Goal: Task Accomplishment & Management: Complete application form

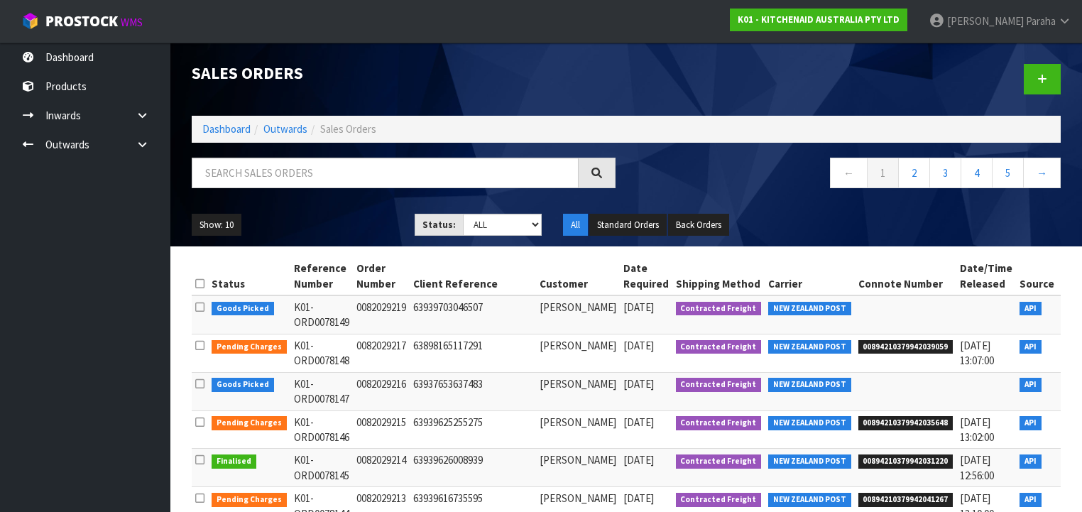
click at [243, 170] on input "text" at bounding box center [385, 173] width 387 height 31
type input "JOB-0408929"
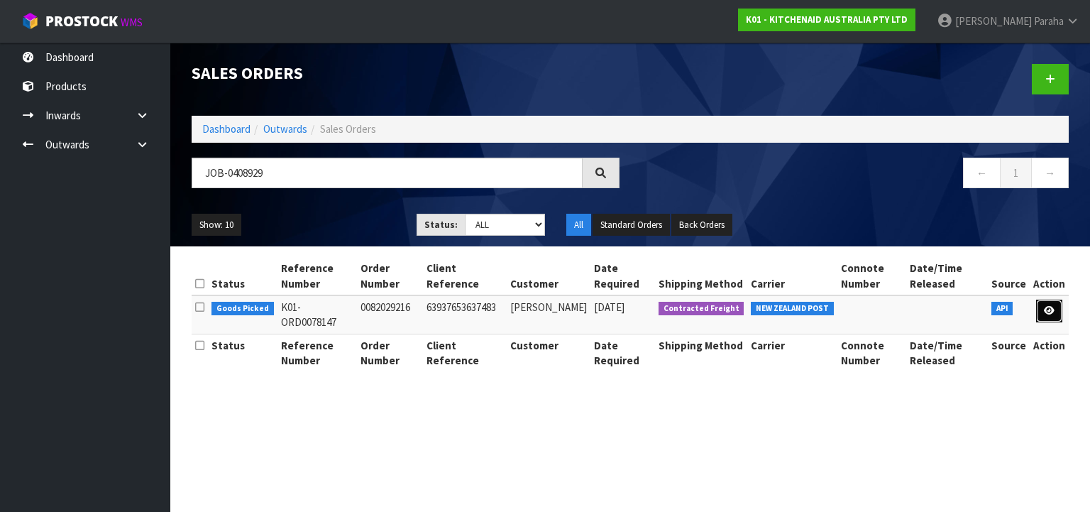
click at [1048, 312] on icon at bounding box center [1049, 310] width 11 height 9
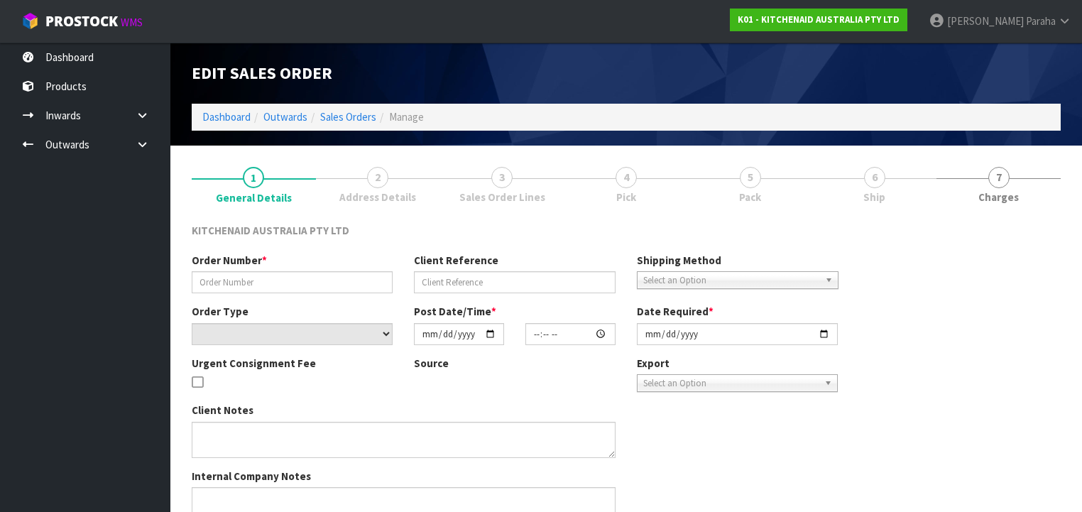
type input "0082029216"
type input "63937653637483"
select select "number:0"
type input "[DATE]"
type input "11:35:36.000"
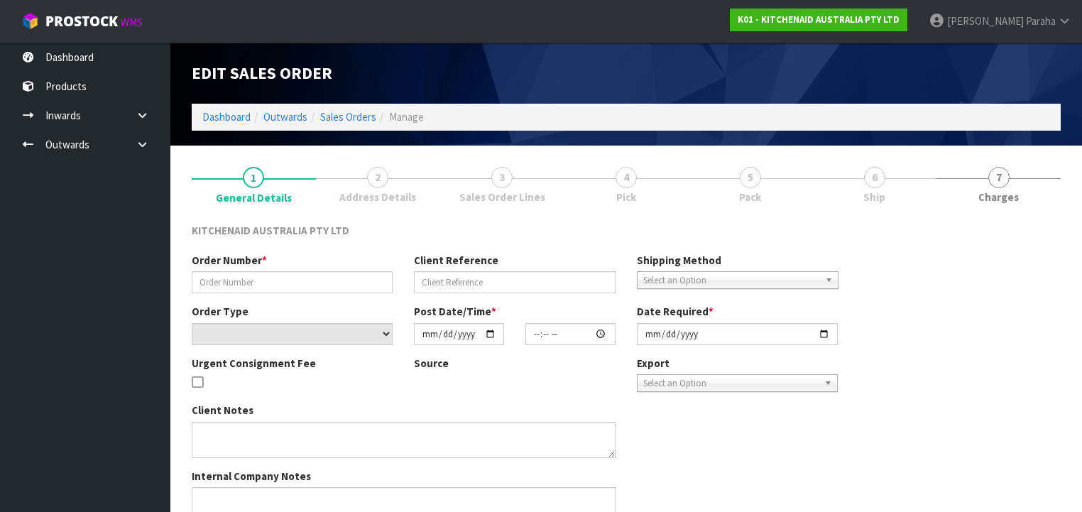
type input "[DATE]"
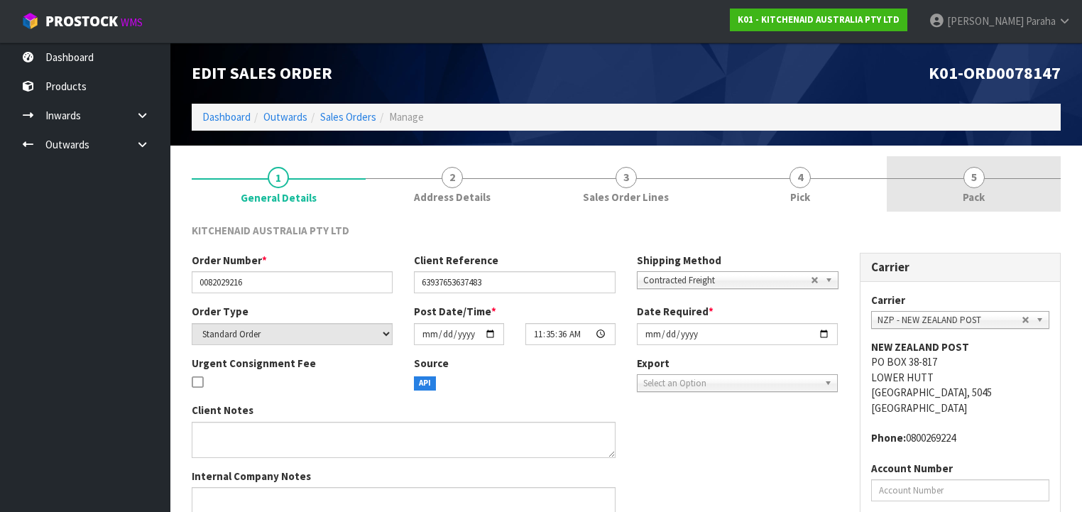
click at [961, 186] on link "5 Pack" at bounding box center [974, 184] width 174 height 56
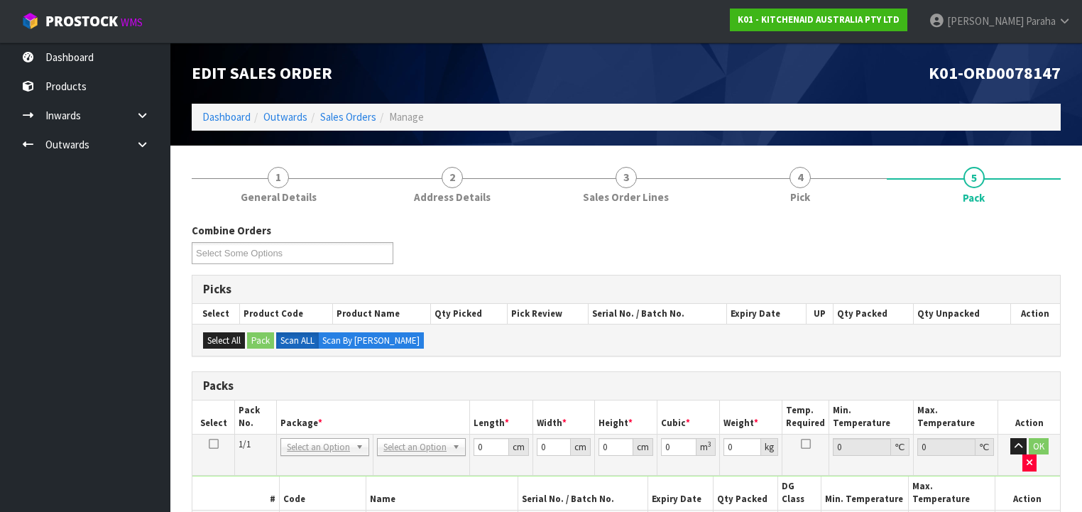
scroll to position [170, 0]
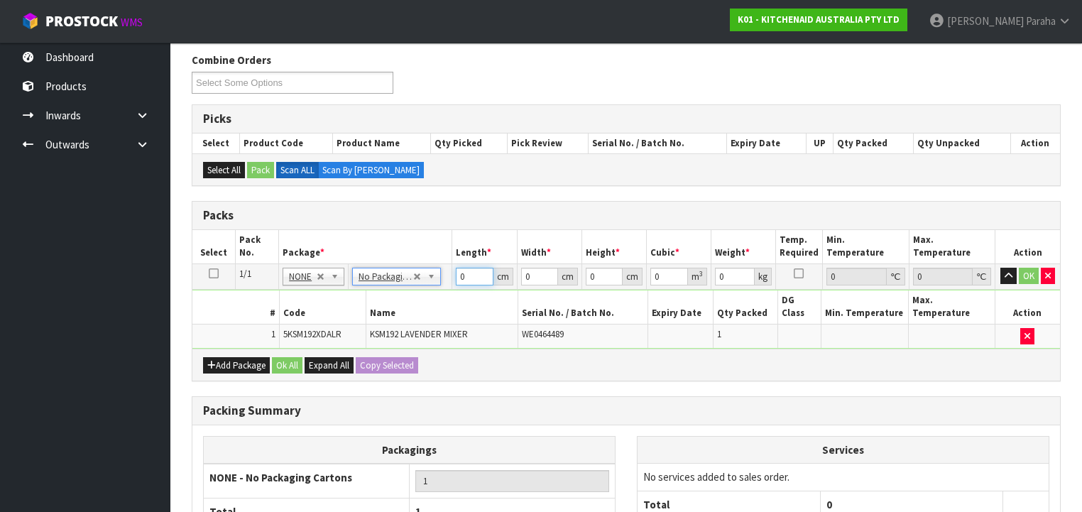
drag, startPoint x: 469, startPoint y: 275, endPoint x: 453, endPoint y: 275, distance: 15.6
click at [453, 275] on td "0 cm" at bounding box center [484, 276] width 65 height 26
type input "43"
type input "30"
type input "4"
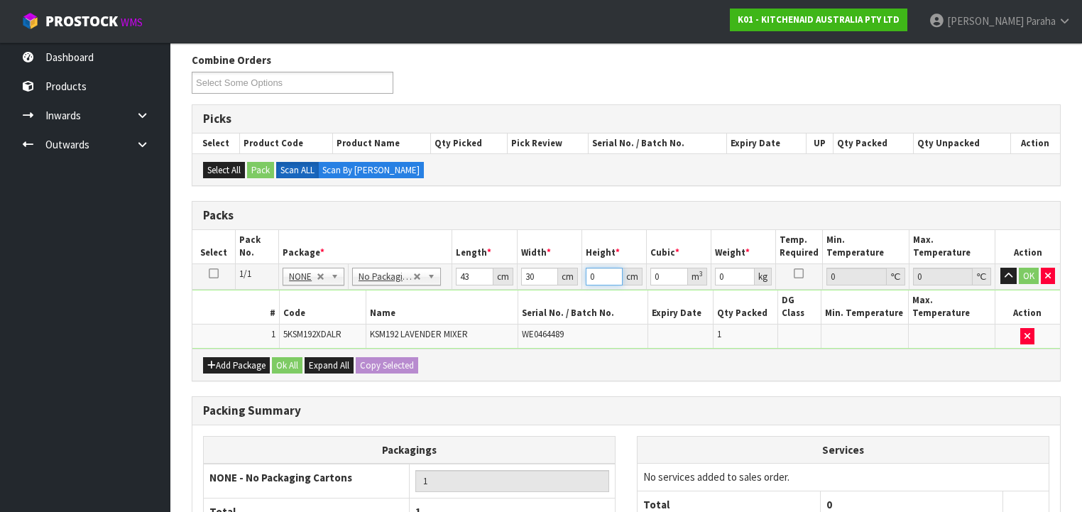
type input "0.00516"
type input "43"
type input "0.05547"
type input "43"
type input "13"
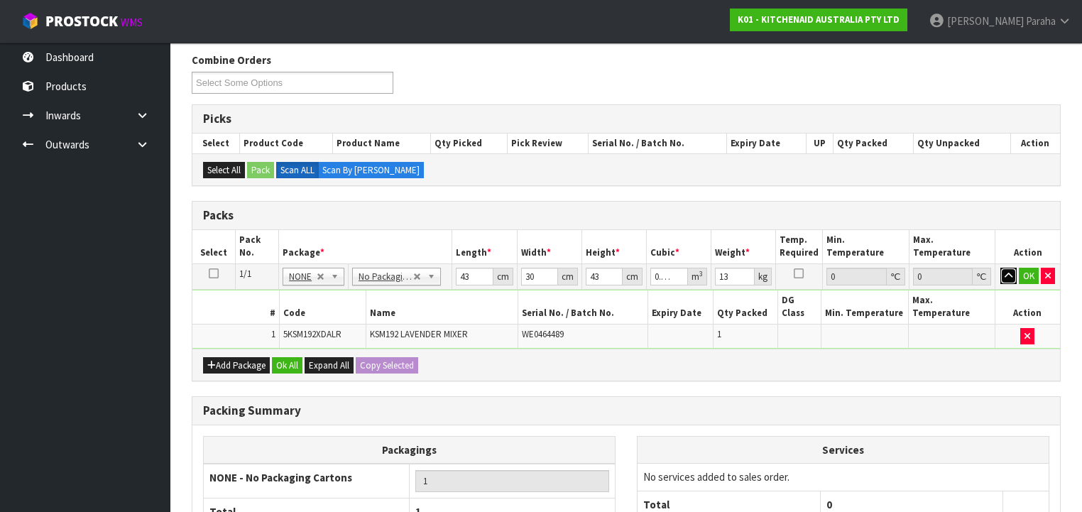
click at [1000, 268] on button "button" at bounding box center [1008, 276] width 16 height 17
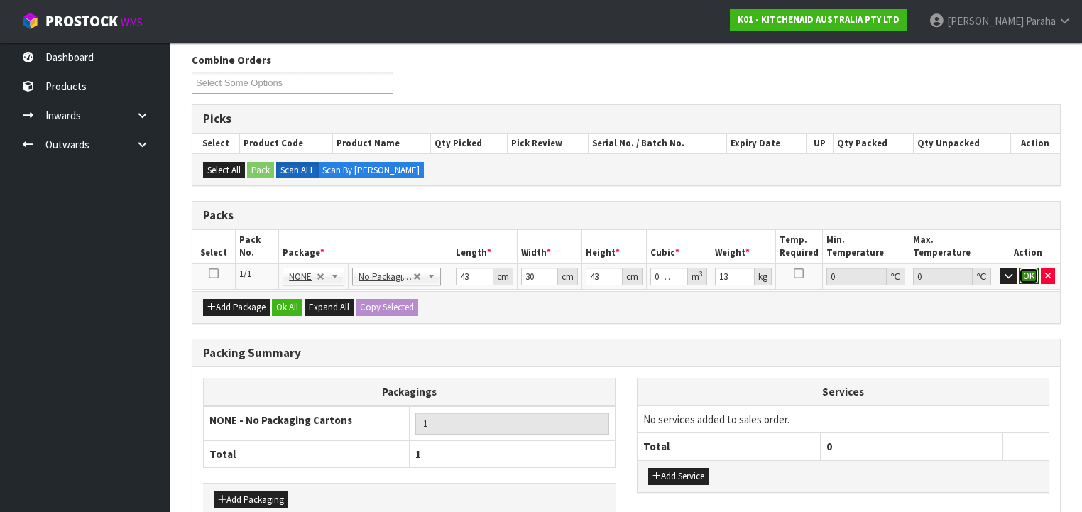
click button "OK" at bounding box center [1029, 276] width 20 height 17
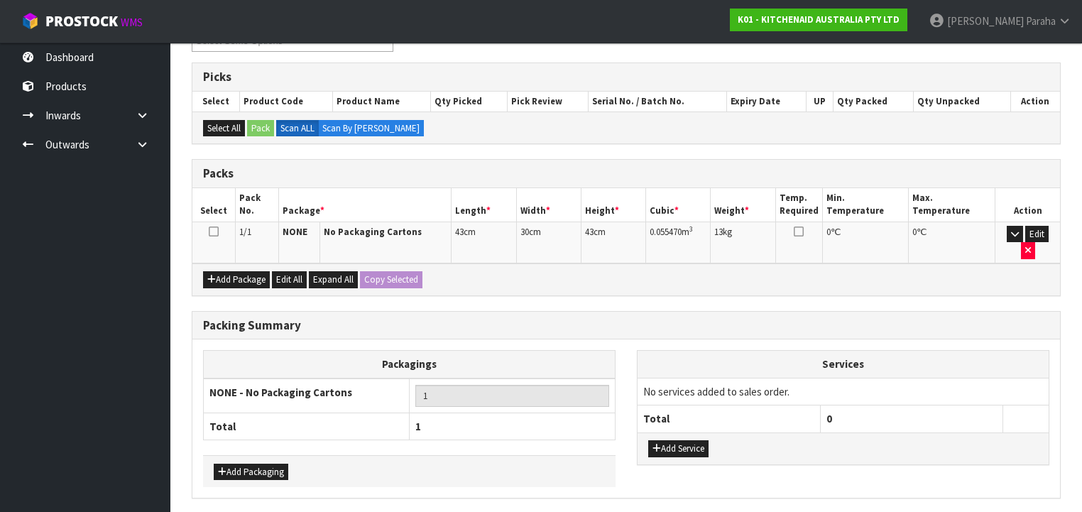
scroll to position [244, 0]
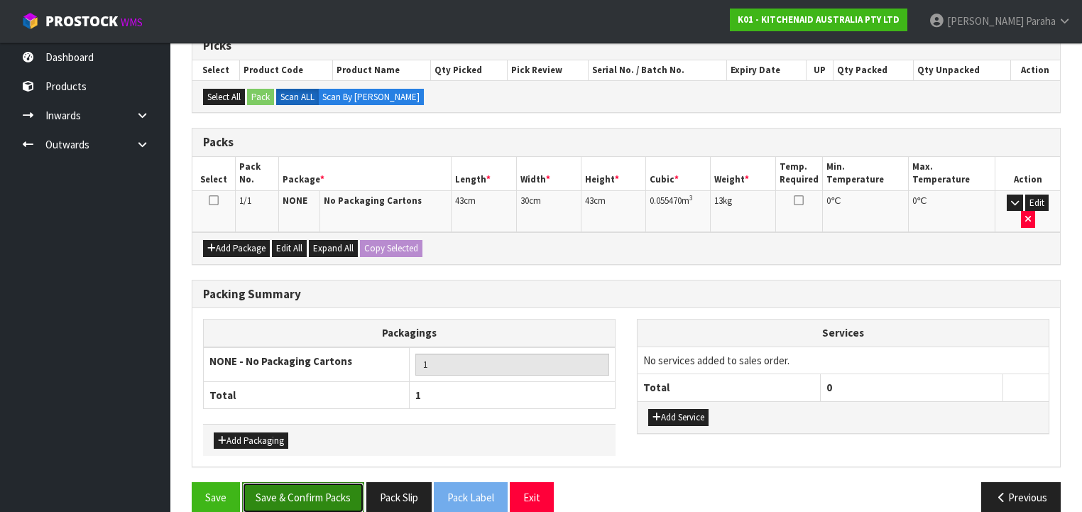
click at [293, 482] on button "Save & Confirm Packs" at bounding box center [303, 497] width 122 height 31
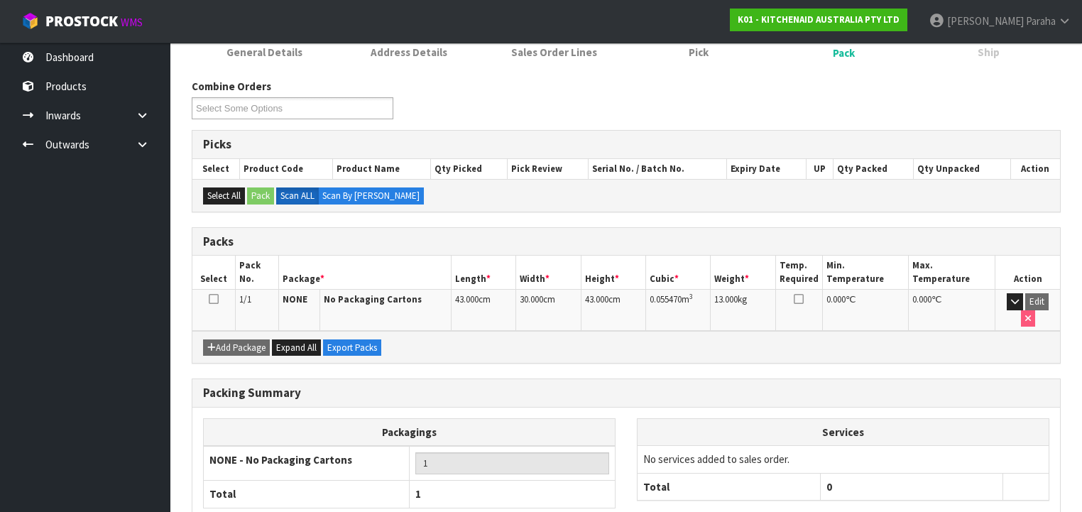
scroll to position [264, 0]
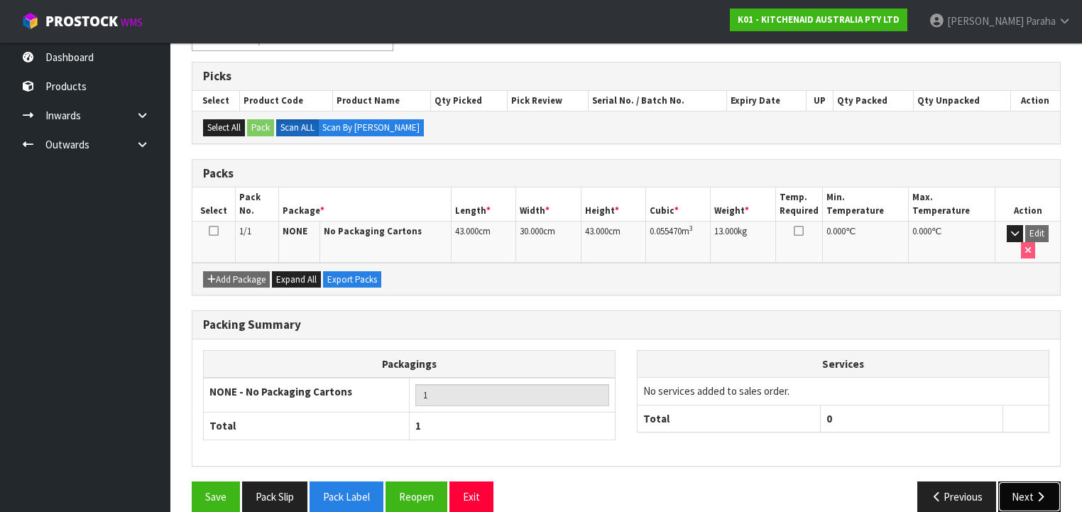
click at [1020, 481] on button "Next" at bounding box center [1029, 496] width 62 height 31
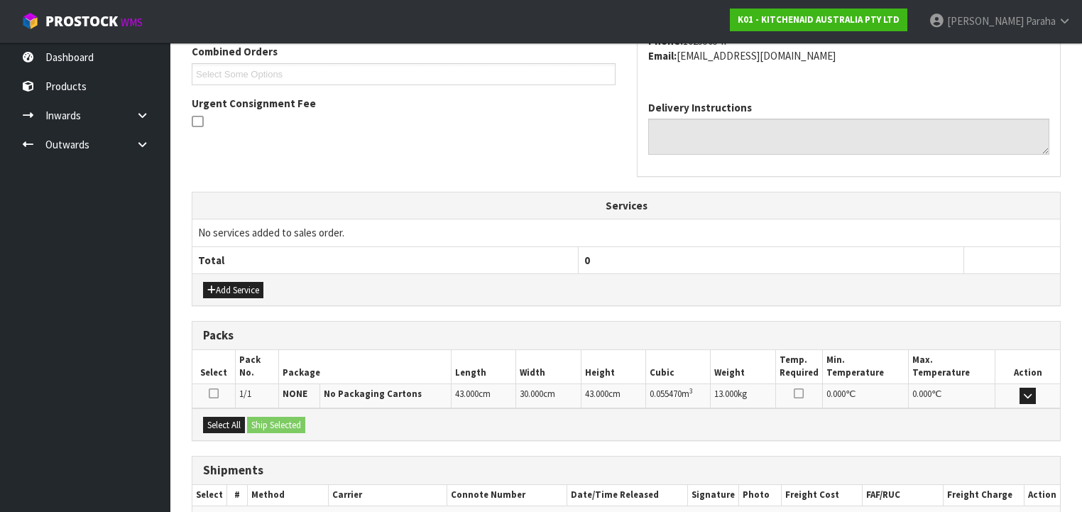
scroll to position [449, 0]
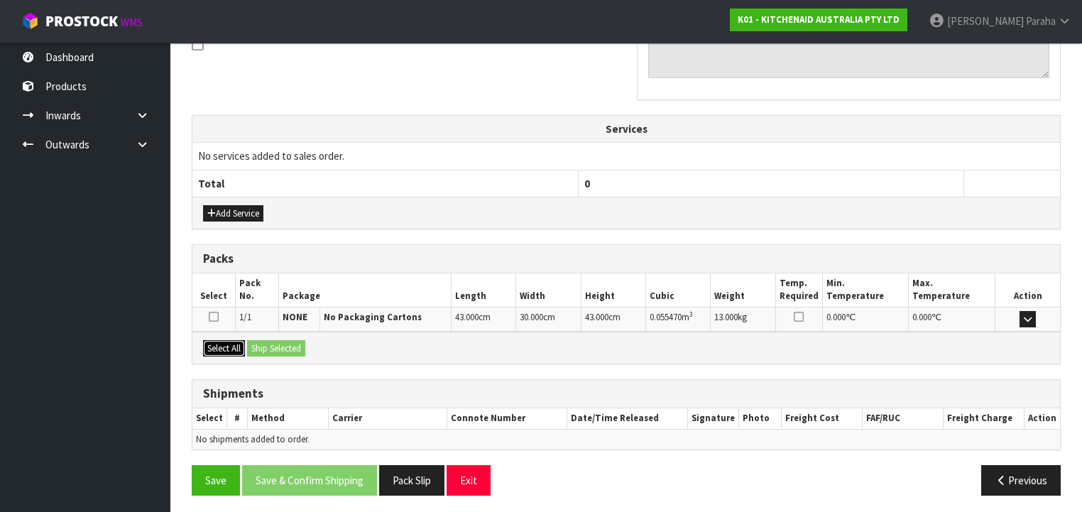
click at [216, 344] on button "Select All" at bounding box center [224, 348] width 42 height 17
click at [275, 344] on button "Ship Selected" at bounding box center [276, 348] width 58 height 17
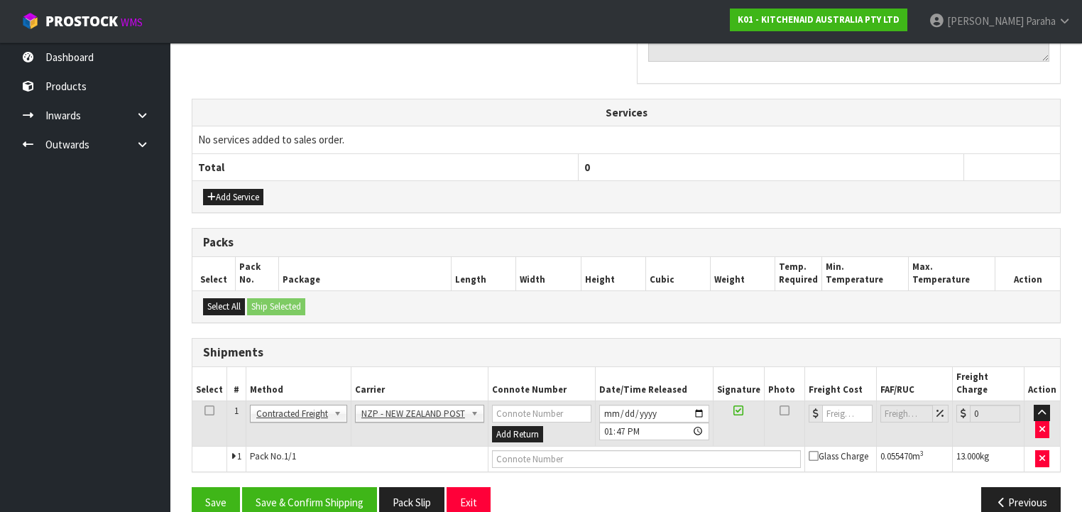
scroll to position [474, 0]
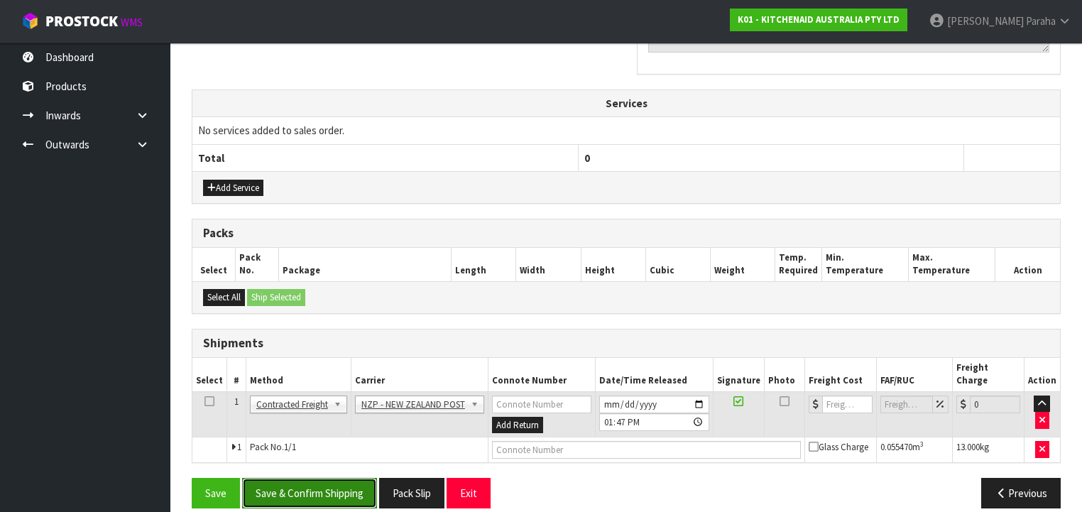
click at [315, 478] on button "Save & Confirm Shipping" at bounding box center [309, 493] width 135 height 31
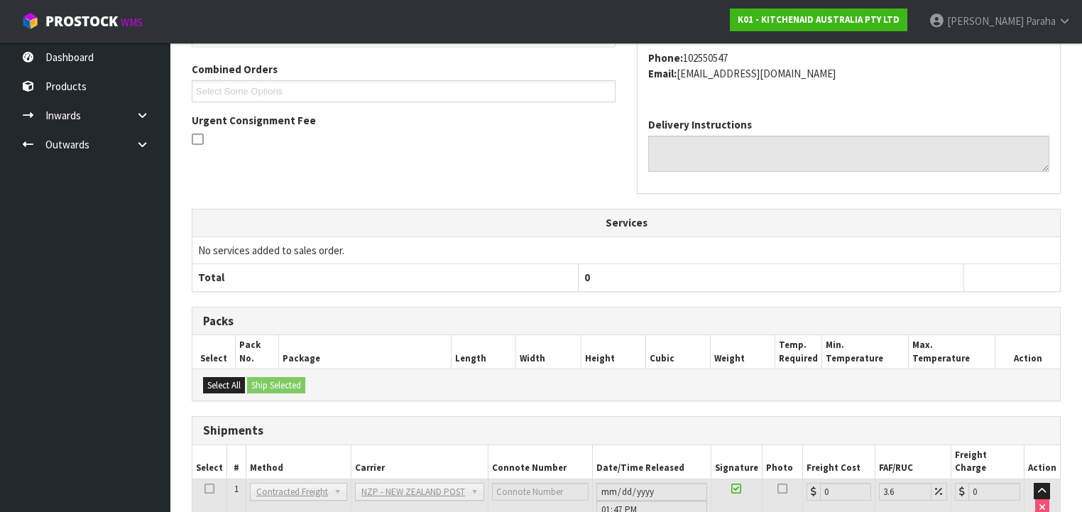
scroll to position [454, 0]
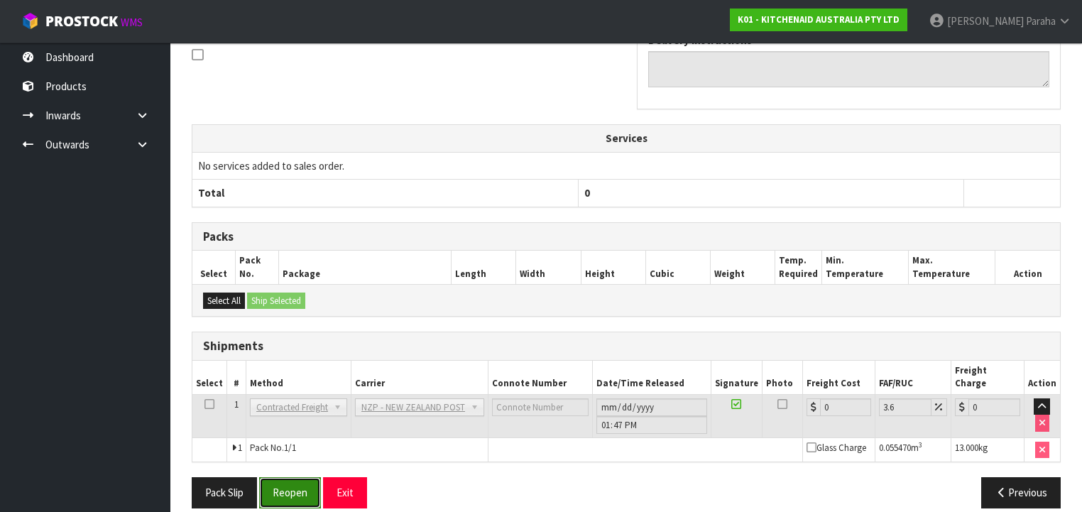
click at [288, 482] on button "Reopen" at bounding box center [290, 492] width 62 height 31
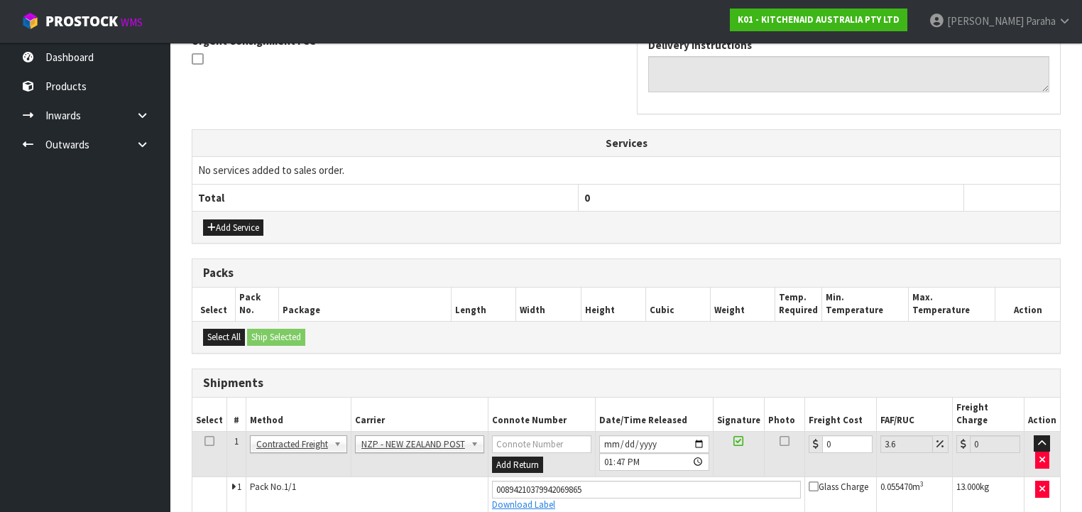
scroll to position [487, 0]
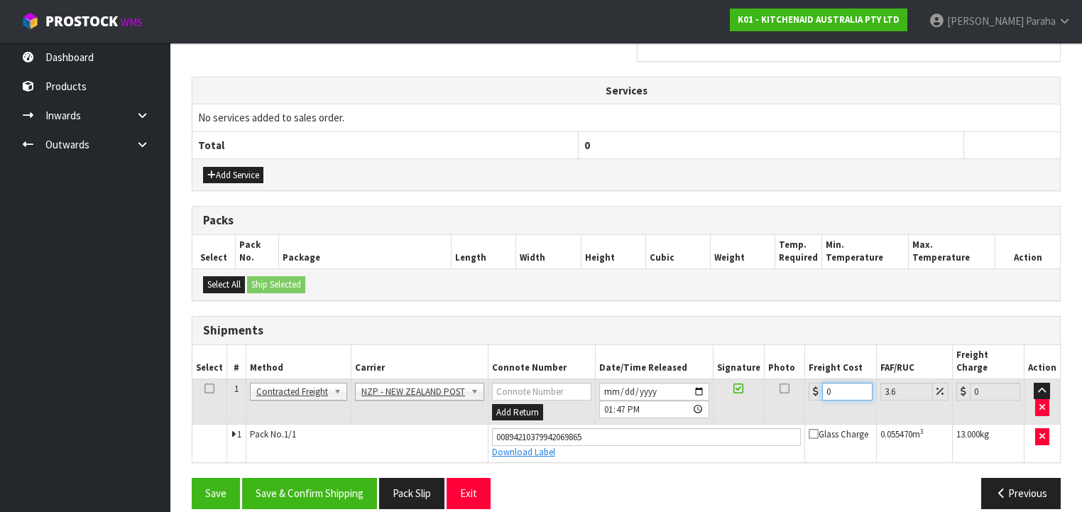
drag, startPoint x: 837, startPoint y: 371, endPoint x: 792, endPoint y: 364, distance: 45.3
click at [797, 378] on tr "1 Client Local Pickup Customer Local Pickup Company Freight Contracted Freight …" at bounding box center [626, 401] width 868 height 46
type input "4"
type input "4.14"
type input "4.3"
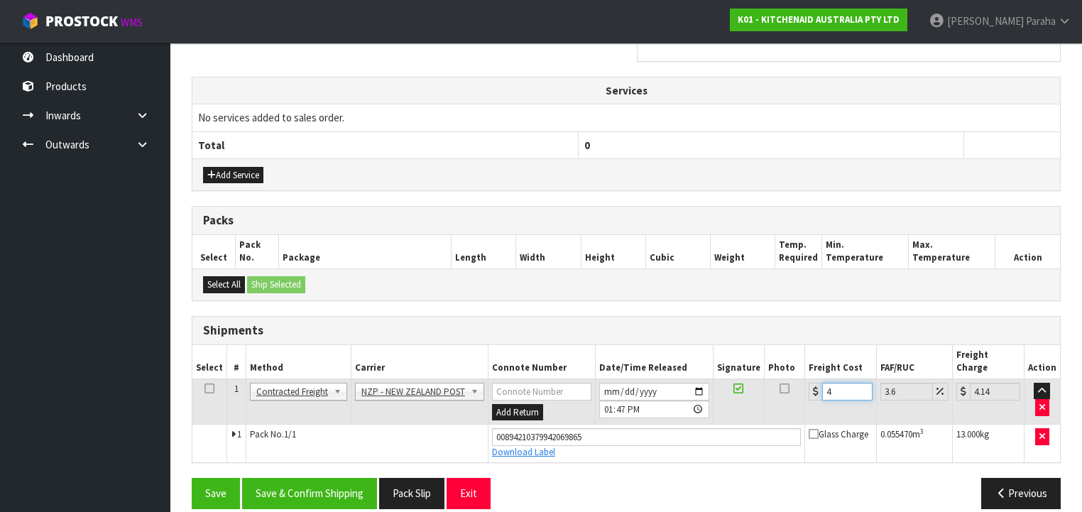
type input "4.45"
type input "4.33"
type input "4.49"
type input "4.33"
click at [352, 478] on button "Save & Confirm Shipping" at bounding box center [309, 493] width 135 height 31
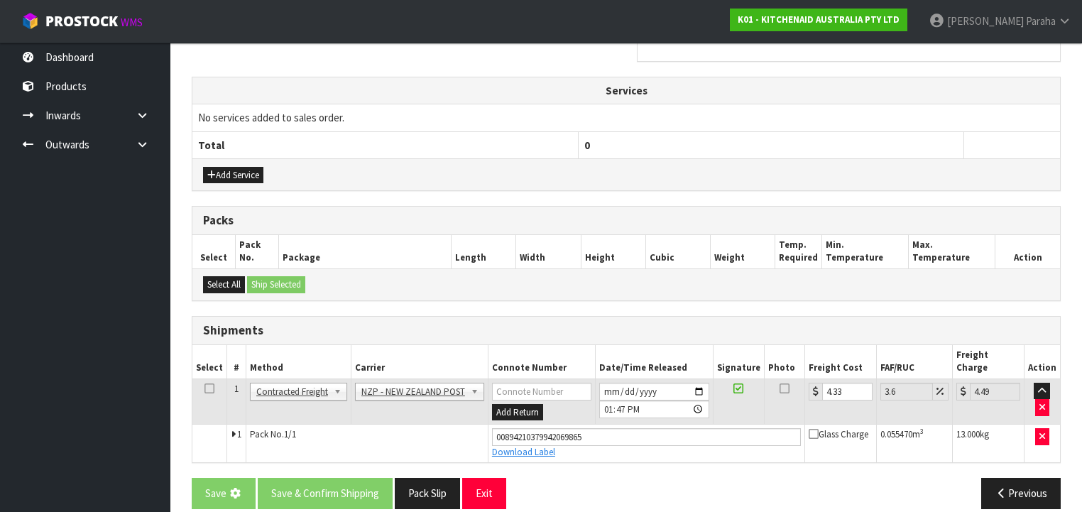
scroll to position [0, 0]
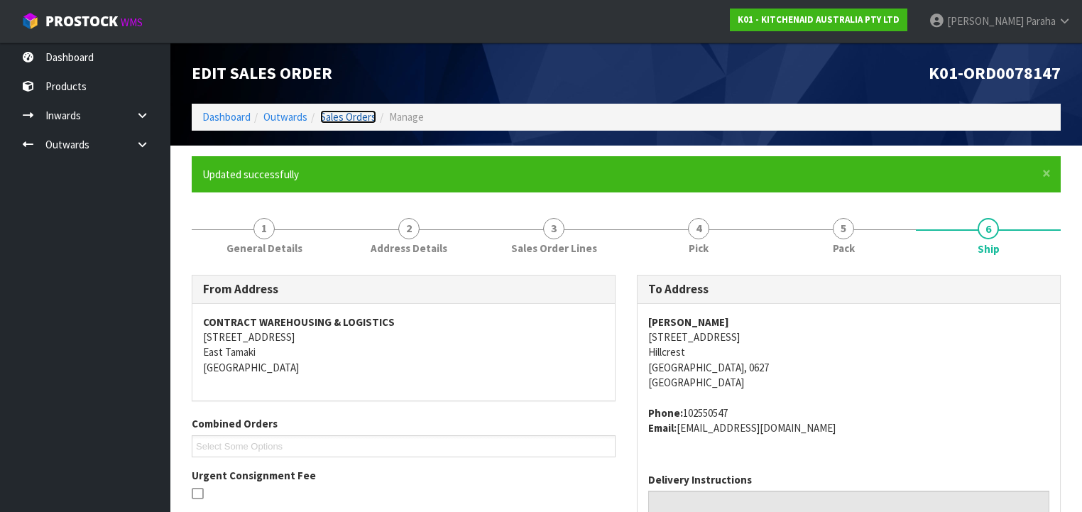
click at [334, 112] on link "Sales Orders" at bounding box center [348, 116] width 56 height 13
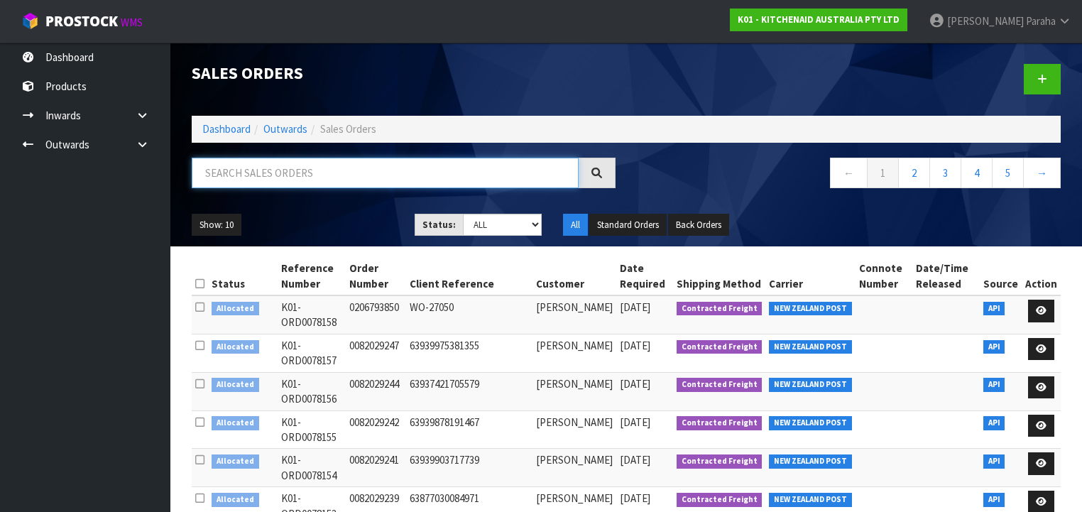
click at [294, 170] on input "text" at bounding box center [385, 173] width 387 height 31
type input "JOB-0408931"
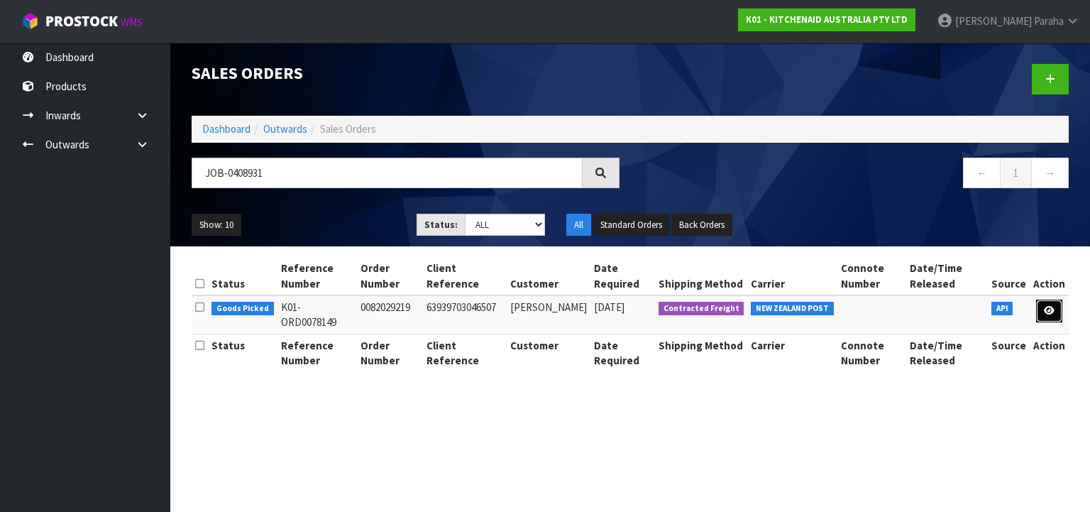
click at [1058, 312] on link at bounding box center [1049, 311] width 26 height 23
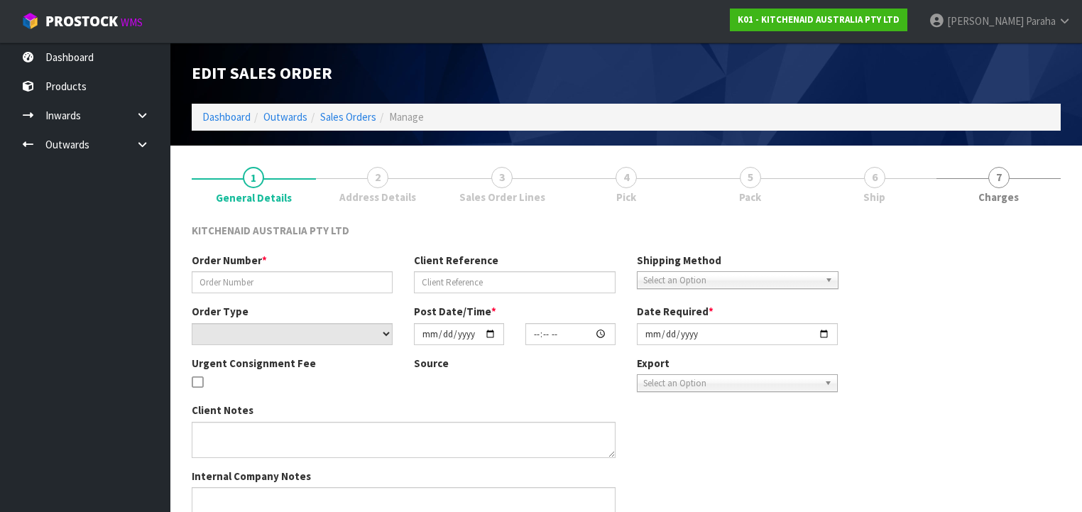
type input "0082029219"
type input "63939703046507"
select select "number:0"
type input "[DATE]"
type input "11:35:39.000"
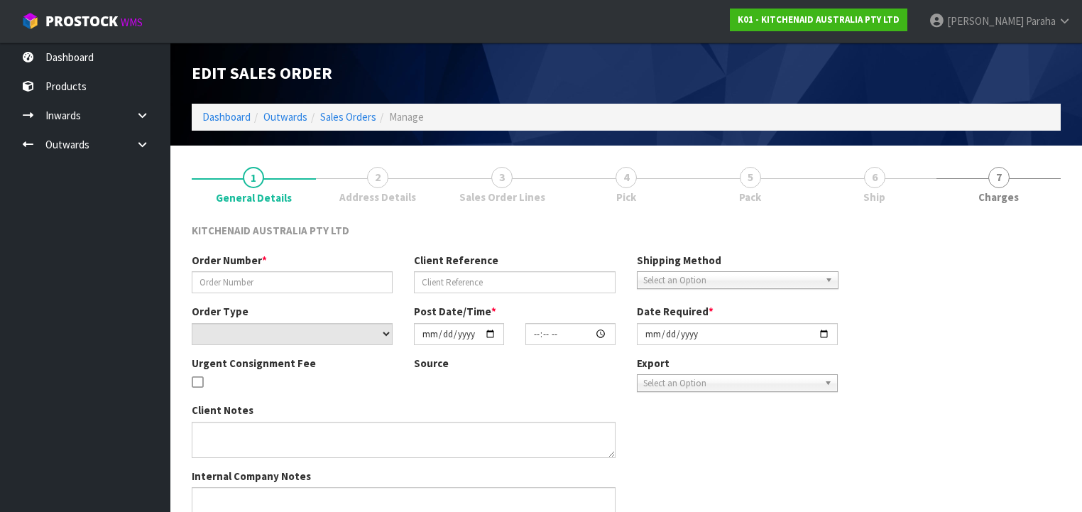
type input "[DATE]"
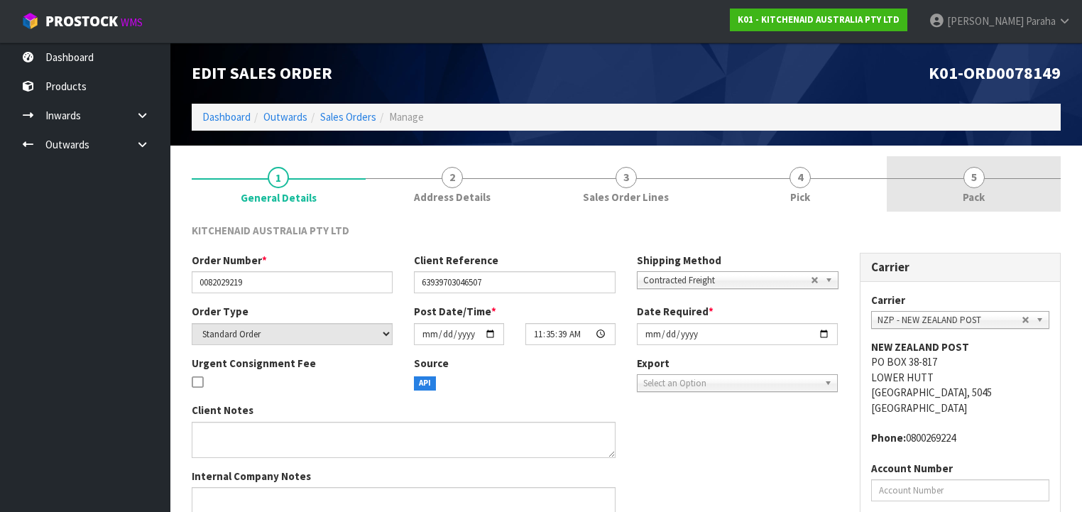
click at [977, 177] on span "5" at bounding box center [973, 177] width 21 height 21
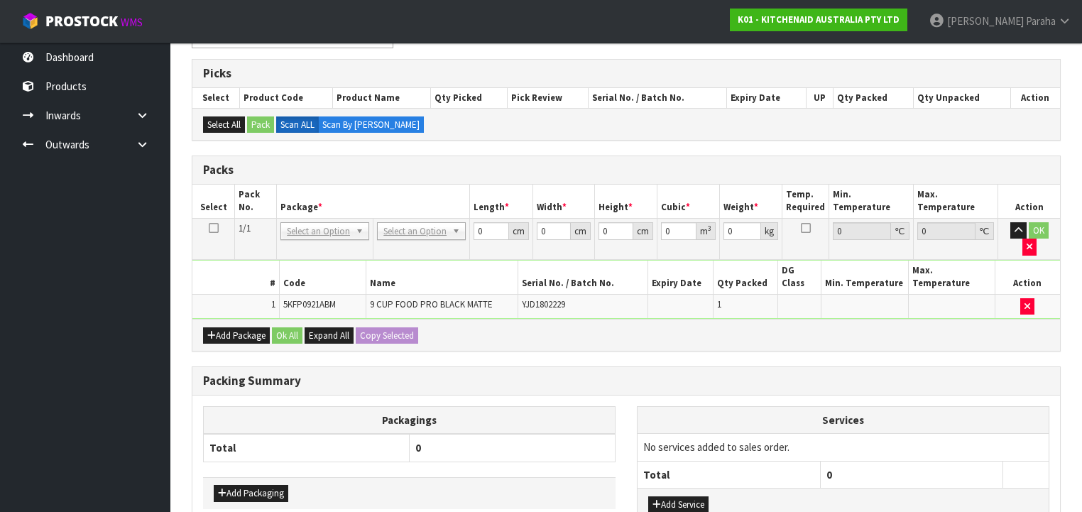
scroll to position [227, 0]
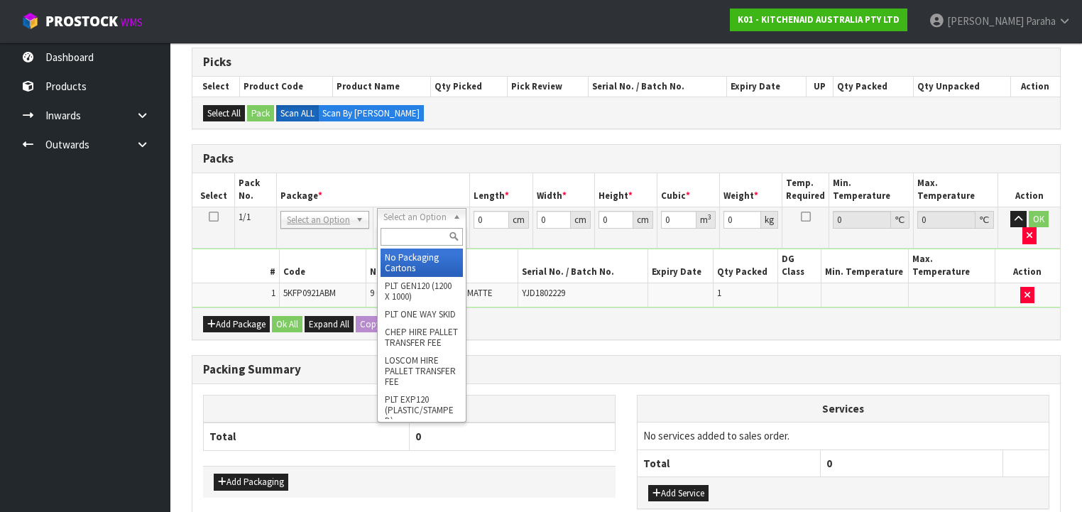
click at [432, 239] on input "text" at bounding box center [422, 237] width 82 height 18
type input "CL"
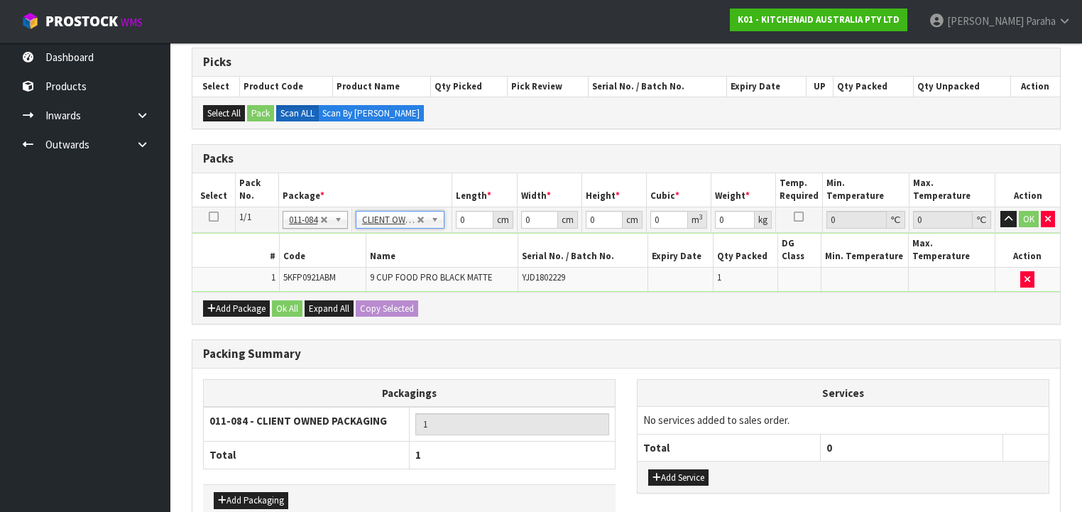
type input "4.3"
drag, startPoint x: 445, startPoint y: 221, endPoint x: 428, endPoint y: 220, distance: 17.1
click at [434, 222] on tr "1/1 NONE 007-001 007-002 007-004 007-009 007-013 007-014 007-015 007-017 007-01…" at bounding box center [626, 220] width 868 height 26
type input "52"
type input "27"
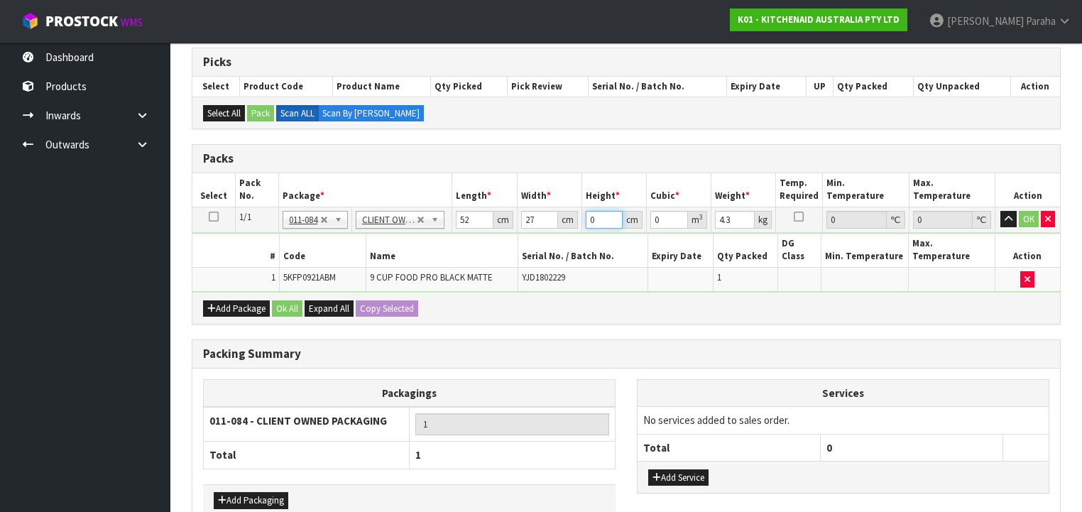
type input "3"
type input "0.004212"
type input "34"
type input "0.047736"
type input "34"
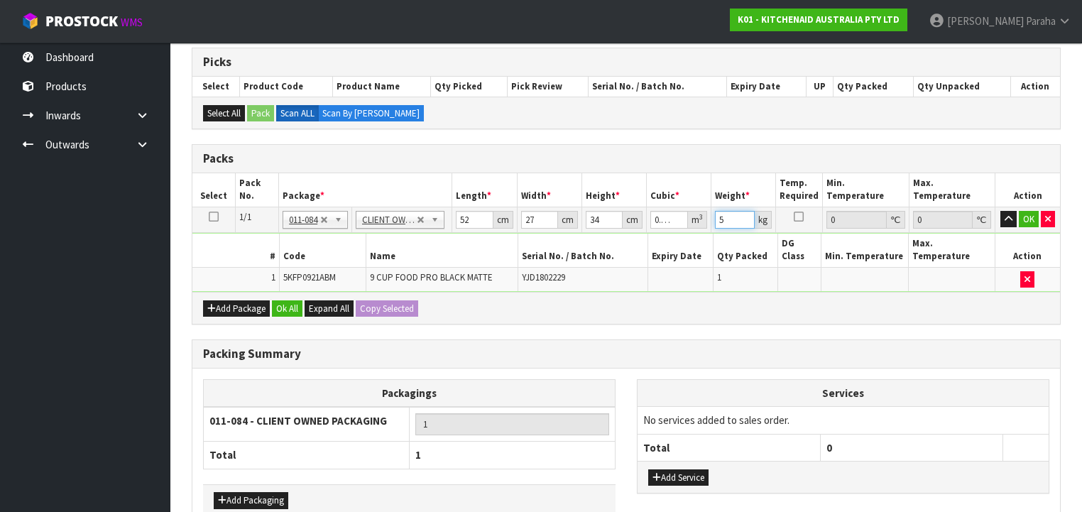
type input "5"
click at [1000, 211] on button "button" at bounding box center [1008, 219] width 16 height 17
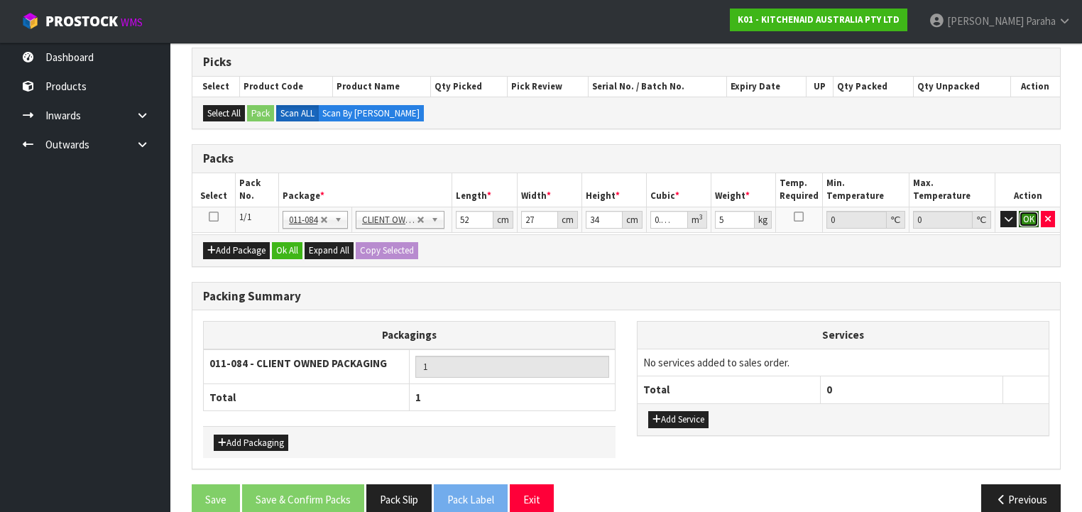
click button "OK" at bounding box center [1029, 219] width 20 height 17
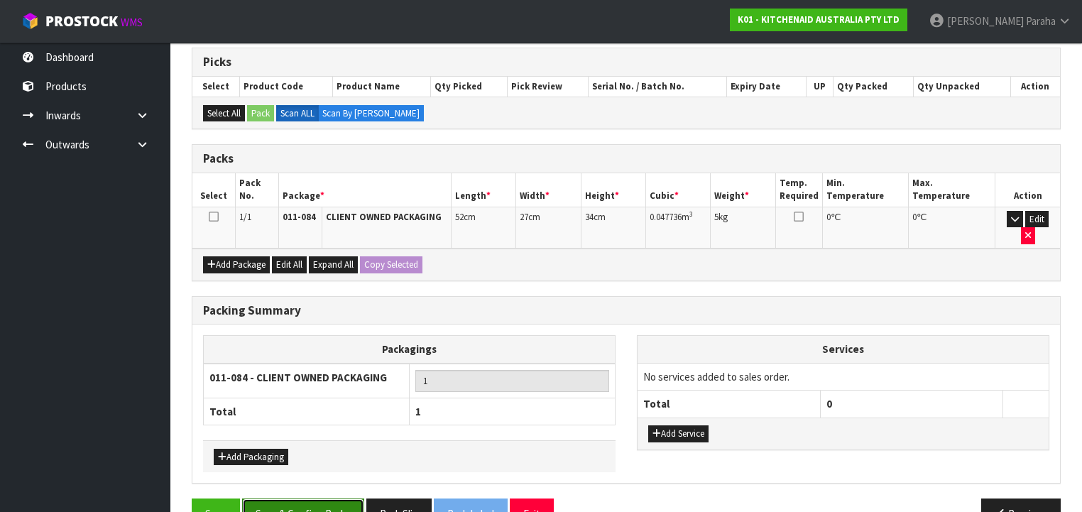
click at [339, 498] on button "Save & Confirm Packs" at bounding box center [303, 513] width 122 height 31
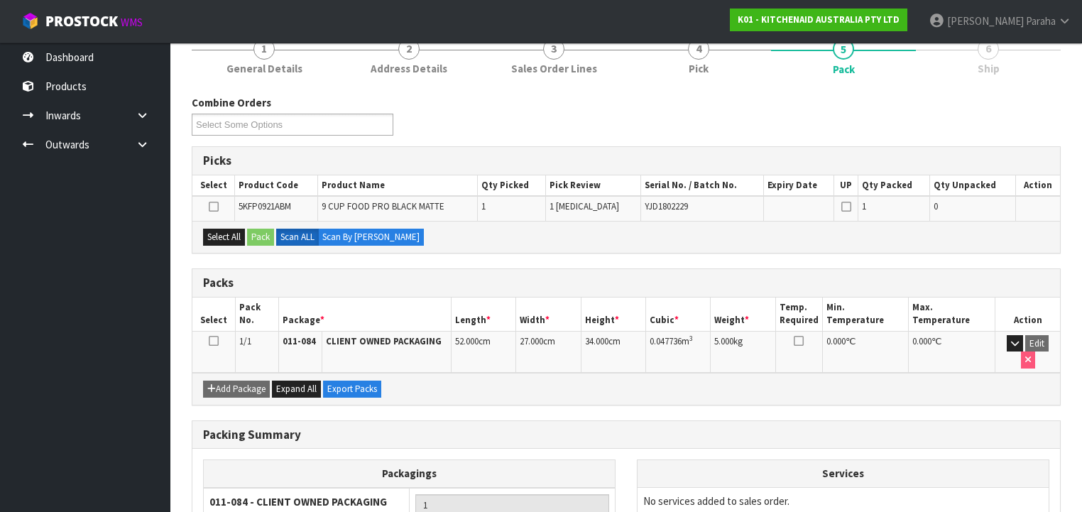
scroll to position [264, 0]
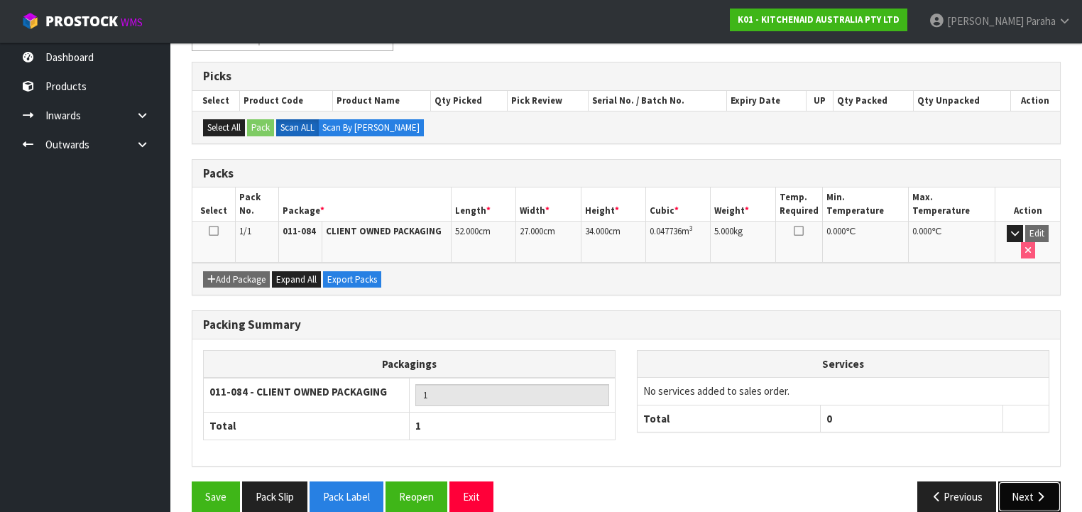
click at [1034, 491] on icon "button" at bounding box center [1040, 496] width 13 height 11
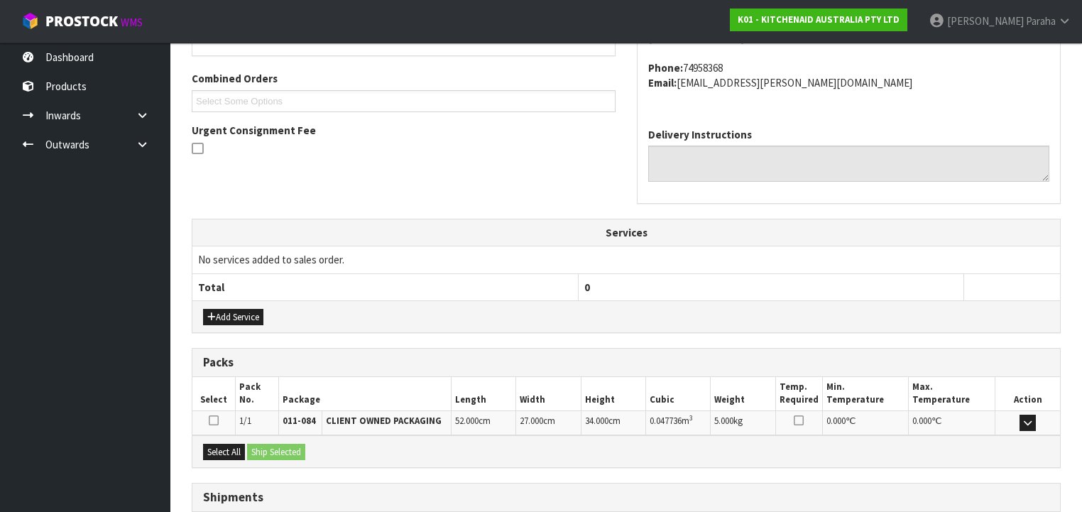
scroll to position [449, 0]
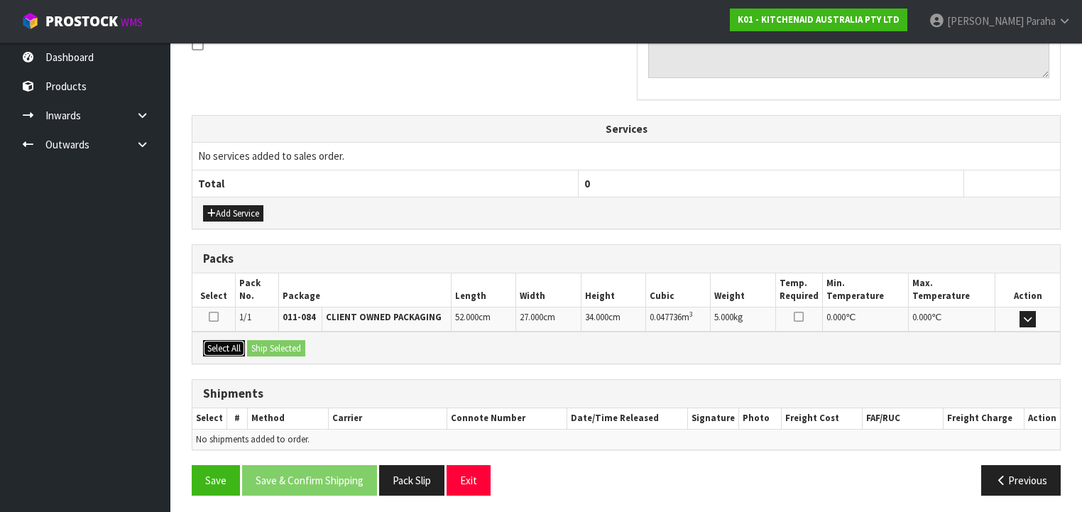
click at [234, 341] on button "Select All" at bounding box center [224, 348] width 42 height 17
click at [280, 341] on button "Ship Selected" at bounding box center [276, 348] width 58 height 17
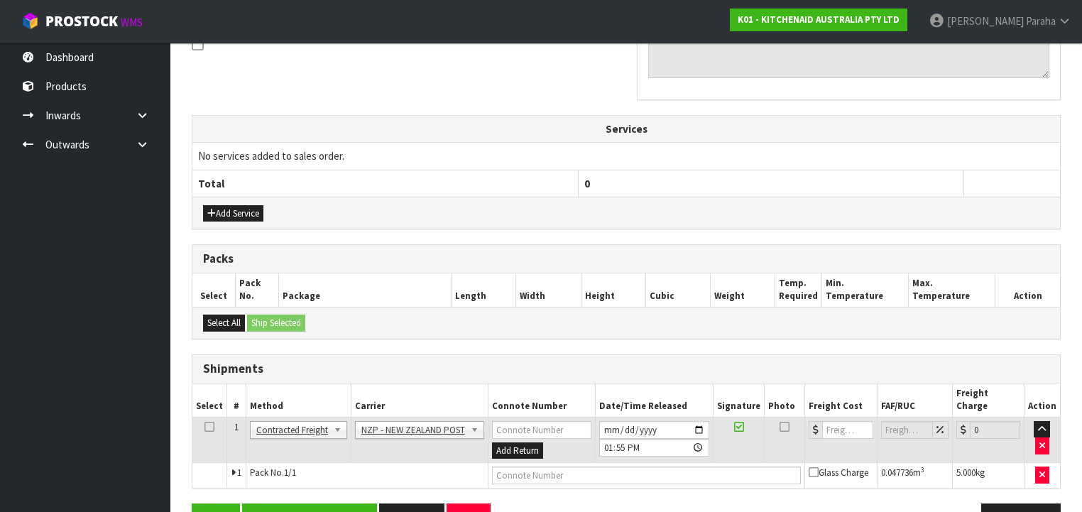
scroll to position [474, 0]
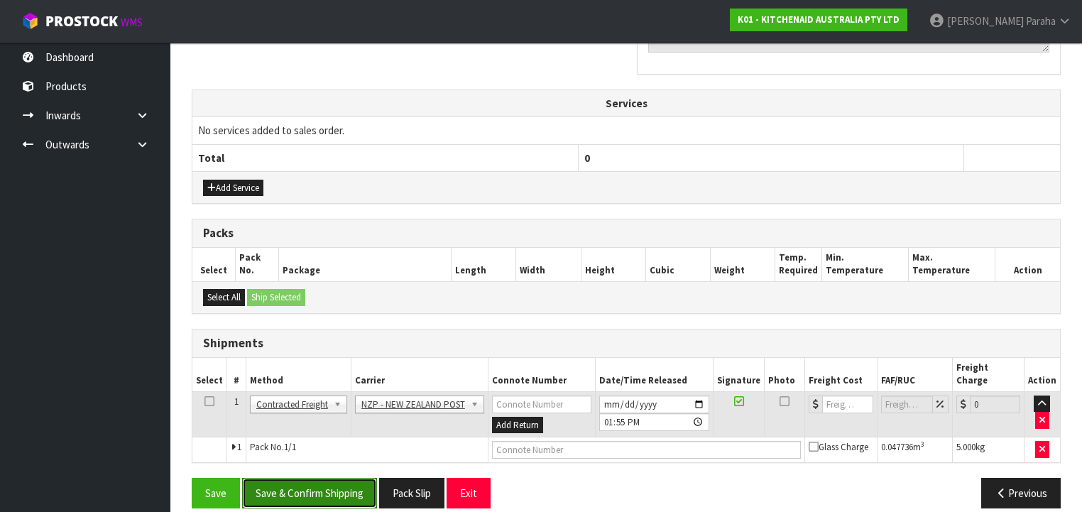
click at [315, 478] on button "Save & Confirm Shipping" at bounding box center [309, 493] width 135 height 31
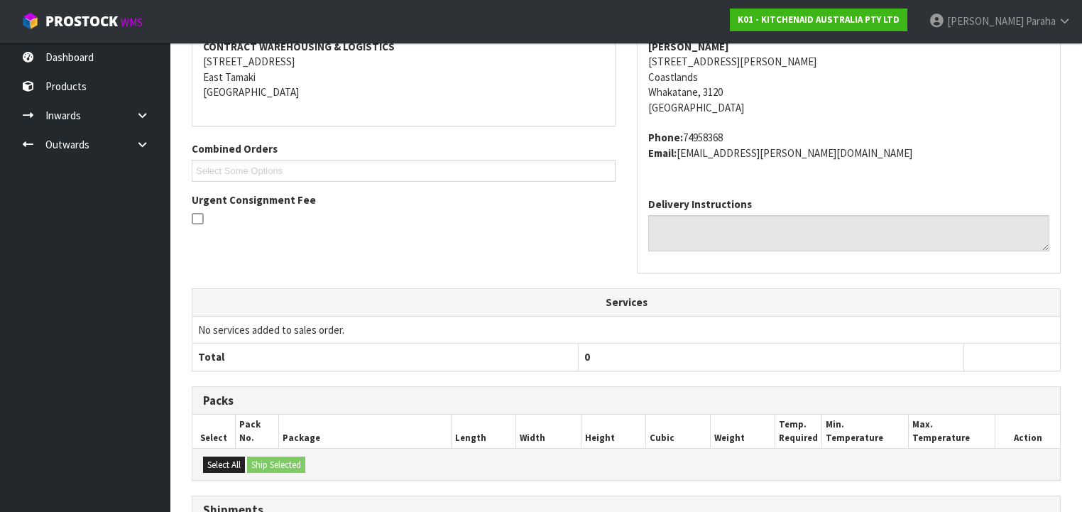
scroll to position [454, 0]
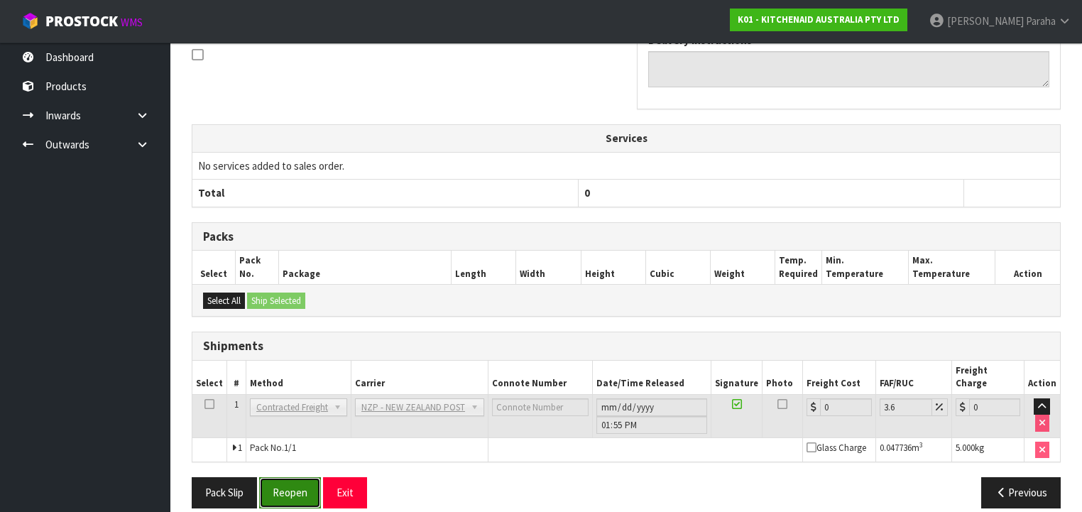
click at [290, 484] on button "Reopen" at bounding box center [290, 492] width 62 height 31
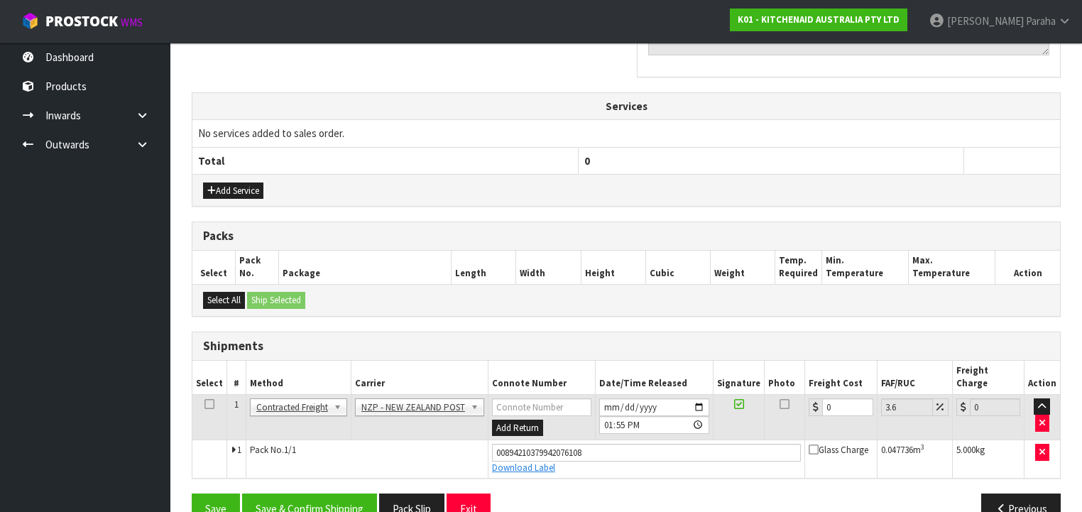
scroll to position [487, 0]
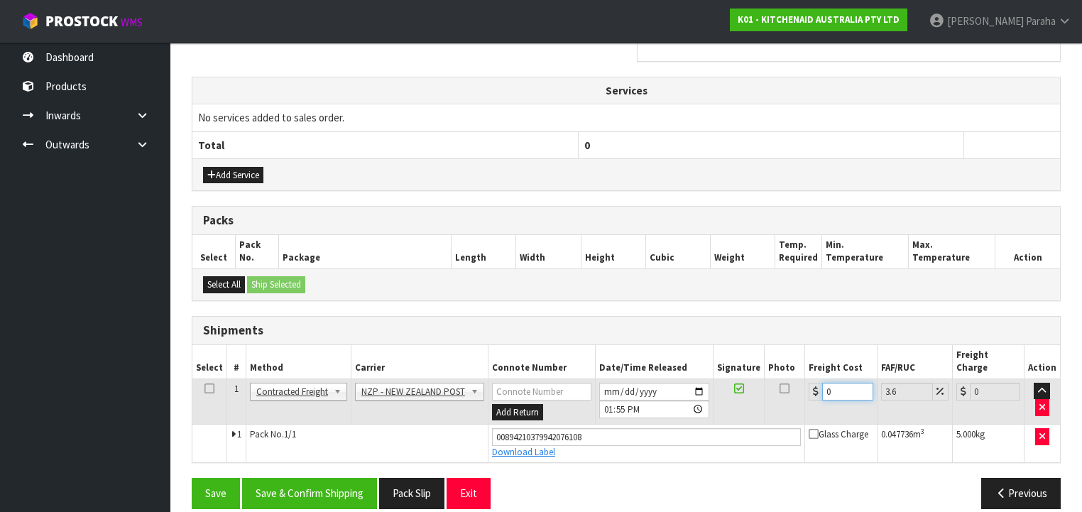
drag, startPoint x: 830, startPoint y: 376, endPoint x: 811, endPoint y: 375, distance: 18.5
click at [811, 383] on div "0" at bounding box center [841, 392] width 64 height 18
type input "8"
type input "8.29"
type input "8.4"
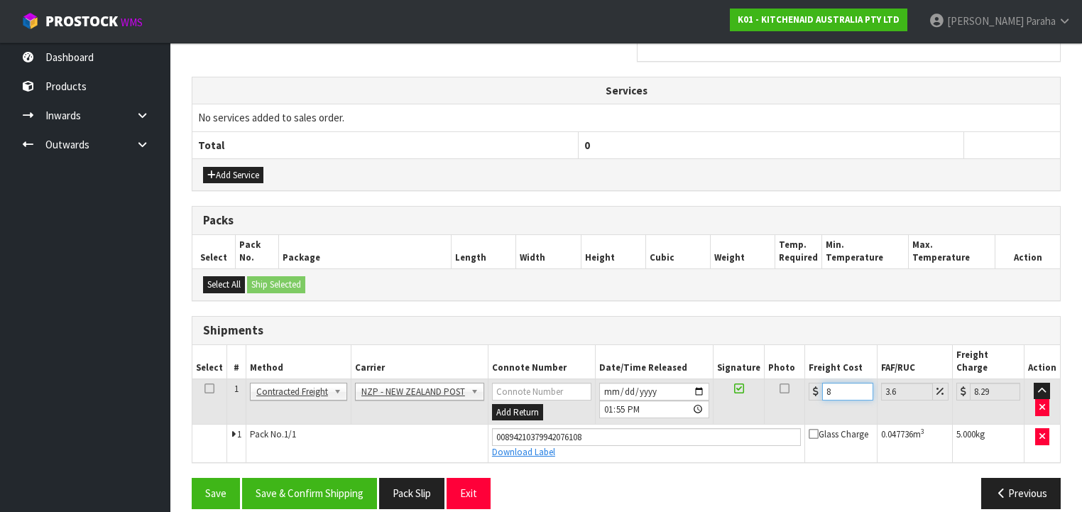
type input "8.7"
type input "8.45"
type input "8.75"
type input "8.45"
click at [302, 480] on button "Save & Confirm Shipping" at bounding box center [309, 493] width 135 height 31
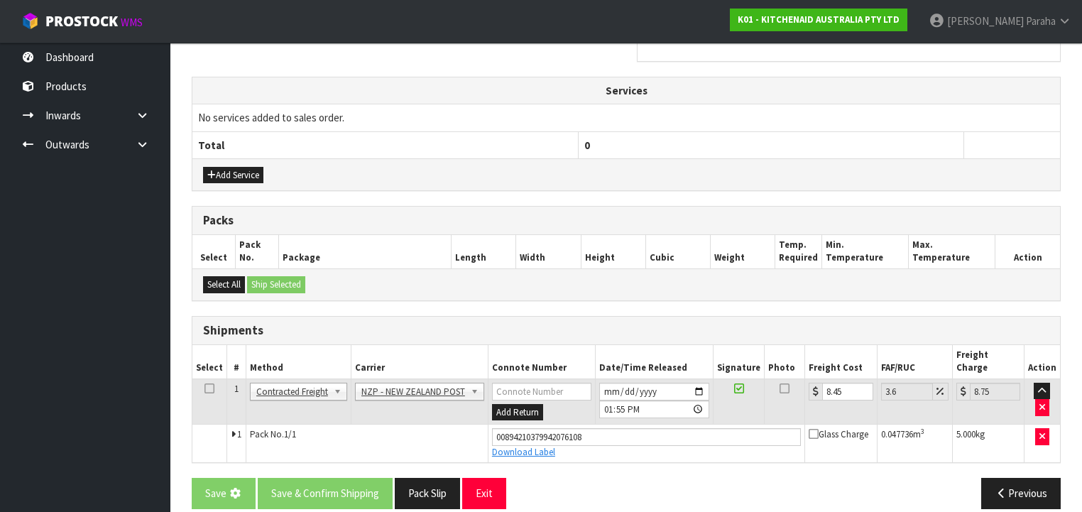
scroll to position [0, 0]
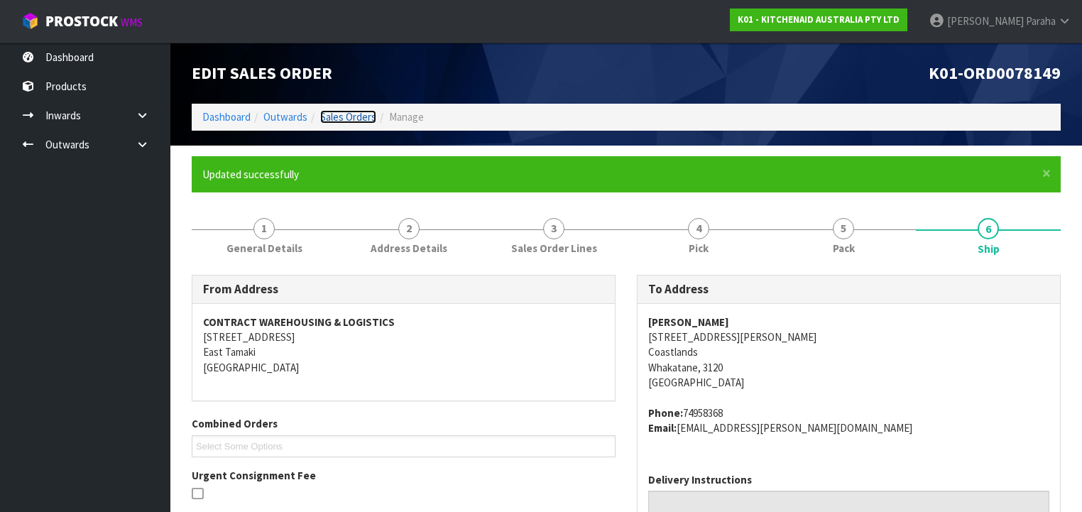
click at [339, 117] on link "Sales Orders" at bounding box center [348, 116] width 56 height 13
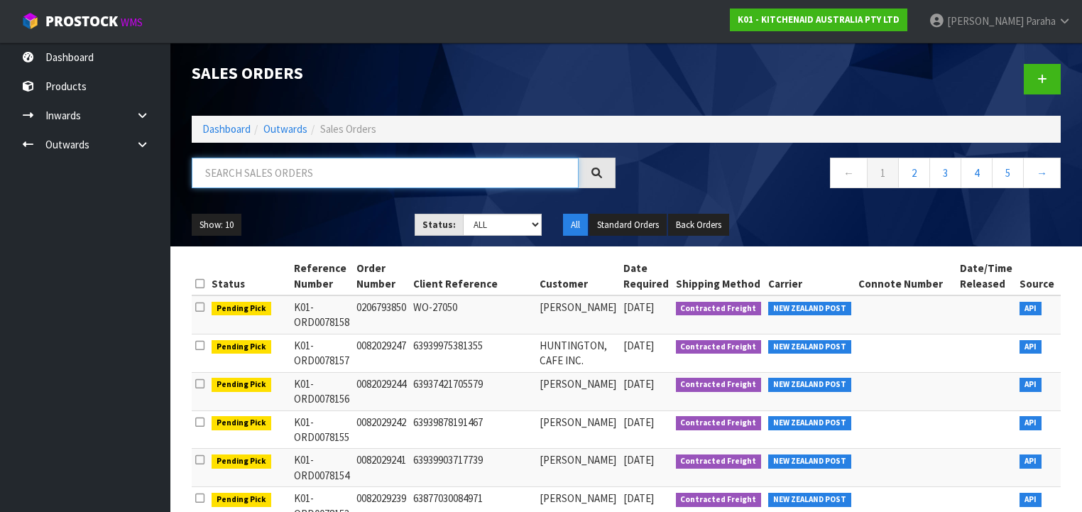
click at [334, 173] on input "text" at bounding box center [385, 173] width 387 height 31
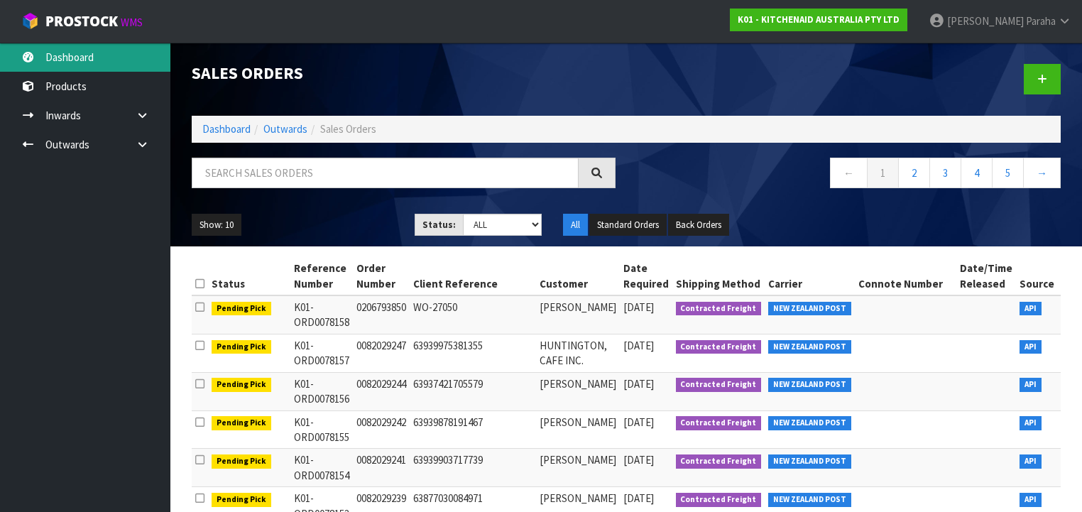
click at [77, 60] on link "Dashboard" at bounding box center [85, 57] width 170 height 29
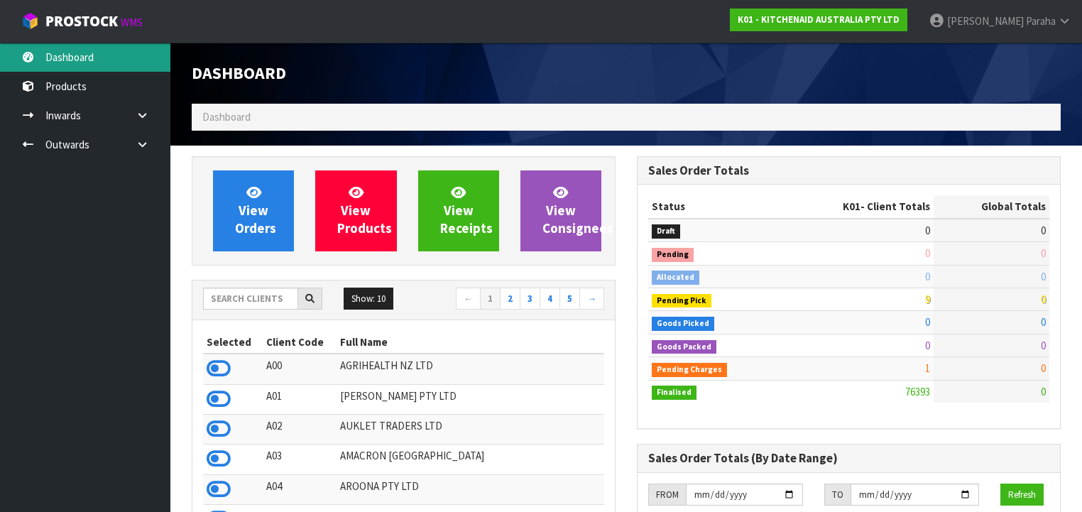
scroll to position [1071, 445]
click at [256, 301] on input "text" at bounding box center [250, 299] width 95 height 22
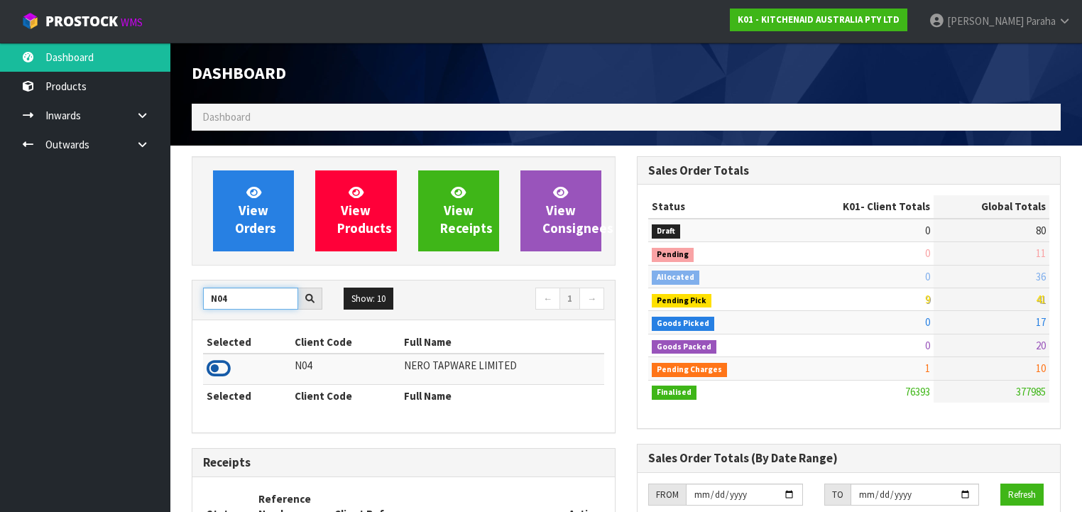
type input "N04"
click at [225, 369] on icon at bounding box center [219, 368] width 24 height 21
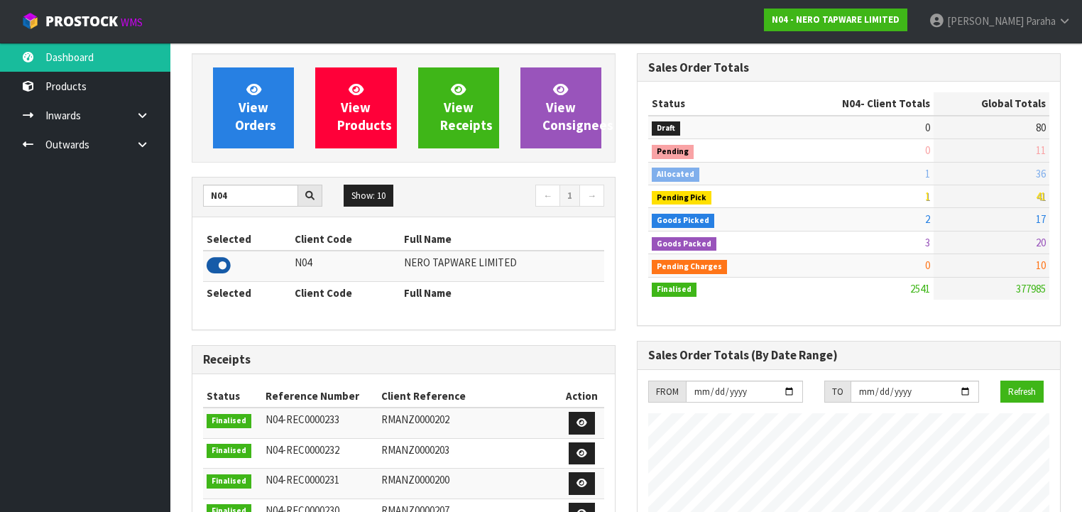
scroll to position [0, 0]
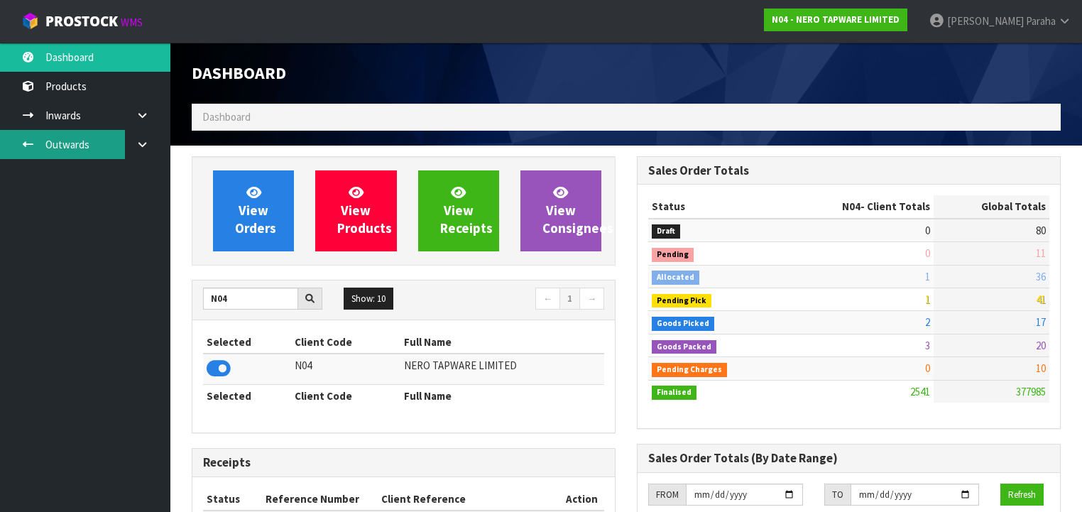
click at [85, 142] on link "Outwards" at bounding box center [85, 144] width 170 height 29
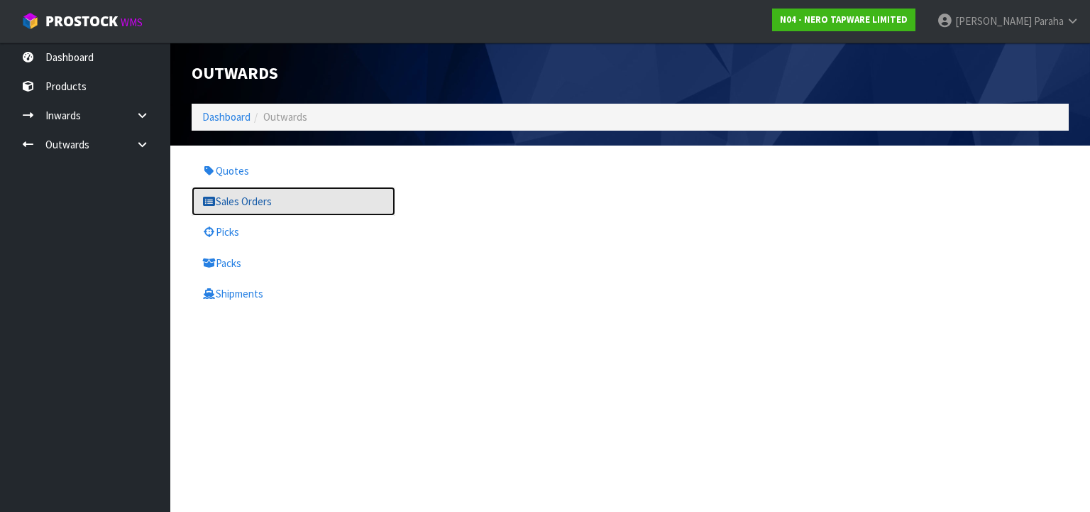
click at [270, 204] on link "Sales Orders" at bounding box center [294, 201] width 204 height 29
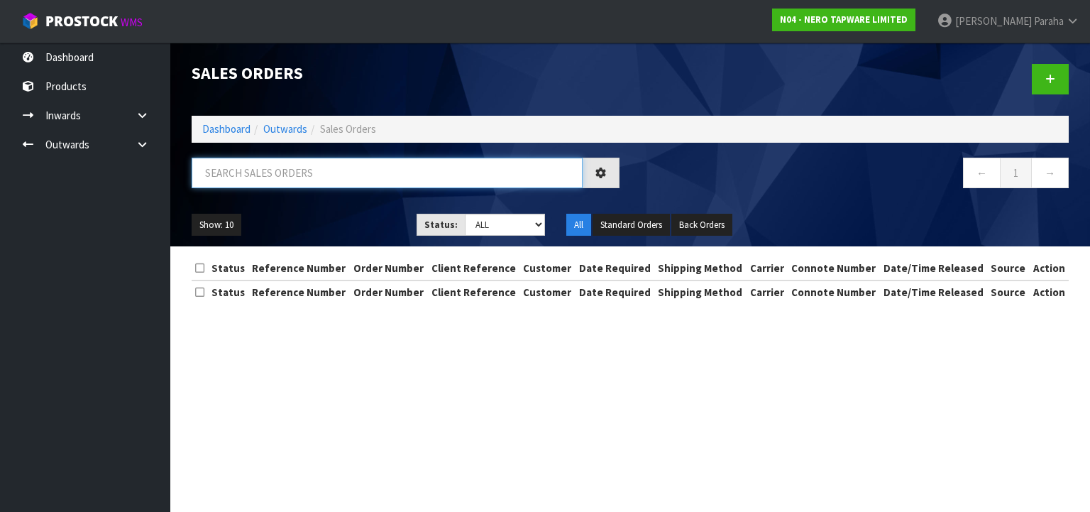
click at [266, 170] on input "text" at bounding box center [387, 173] width 391 height 31
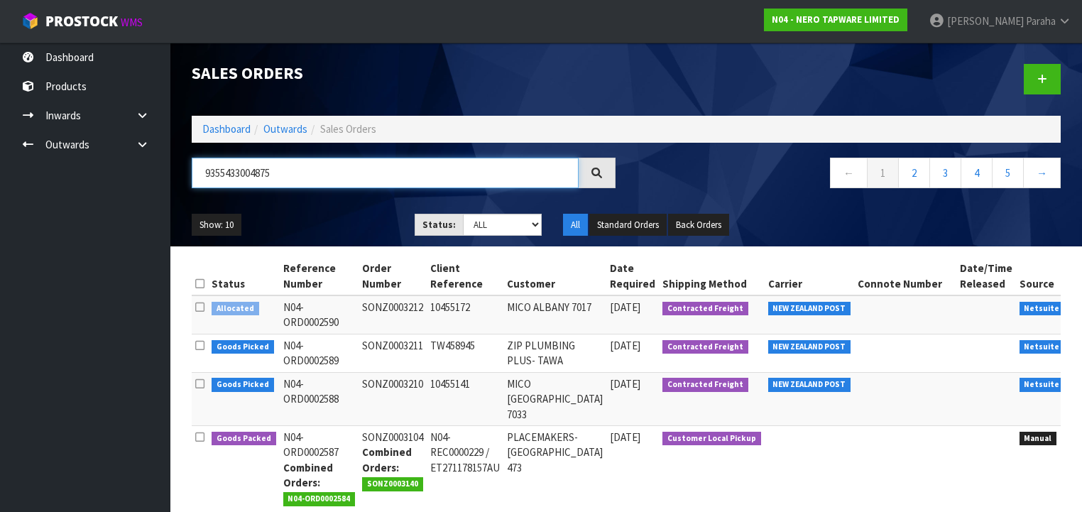
type input "9355433004875"
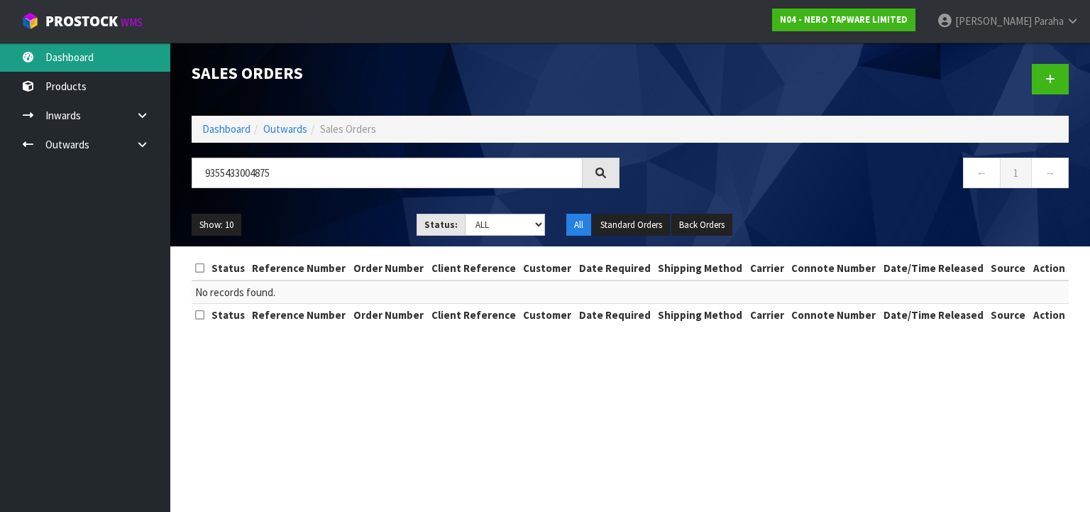
click at [83, 61] on link "Dashboard" at bounding box center [85, 57] width 170 height 29
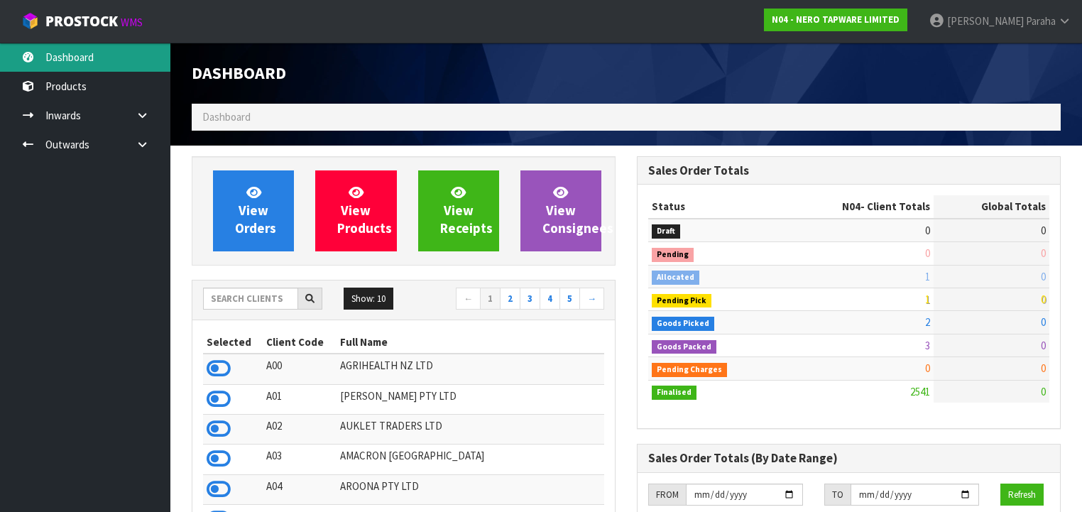
scroll to position [1193, 445]
click at [253, 295] on input "text" at bounding box center [250, 299] width 95 height 22
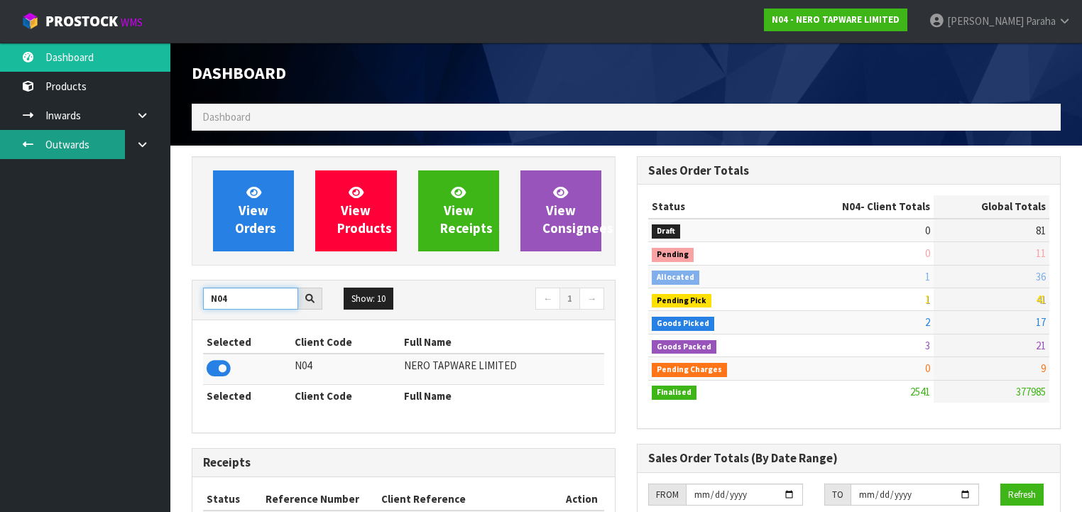
type input "N04"
click at [82, 141] on link "Outwards" at bounding box center [85, 144] width 170 height 29
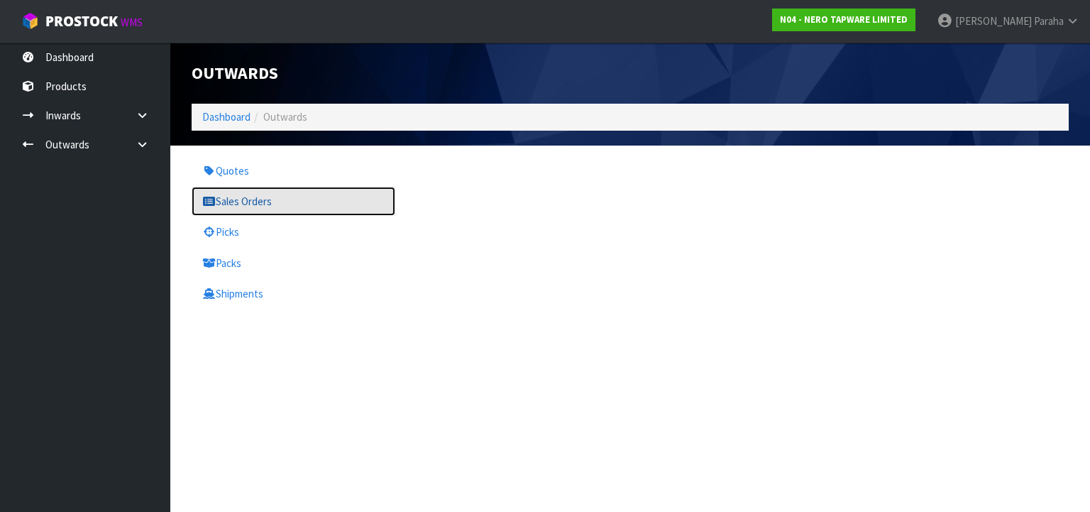
click at [234, 204] on link "Sales Orders" at bounding box center [294, 201] width 204 height 29
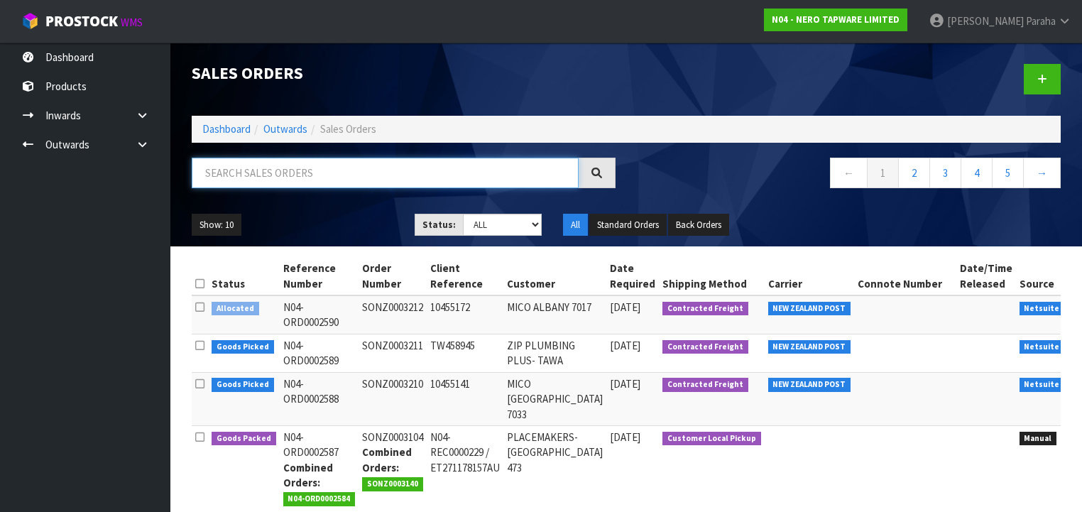
click at [241, 177] on input "text" at bounding box center [385, 173] width 387 height 31
type input "JOB-0408947"
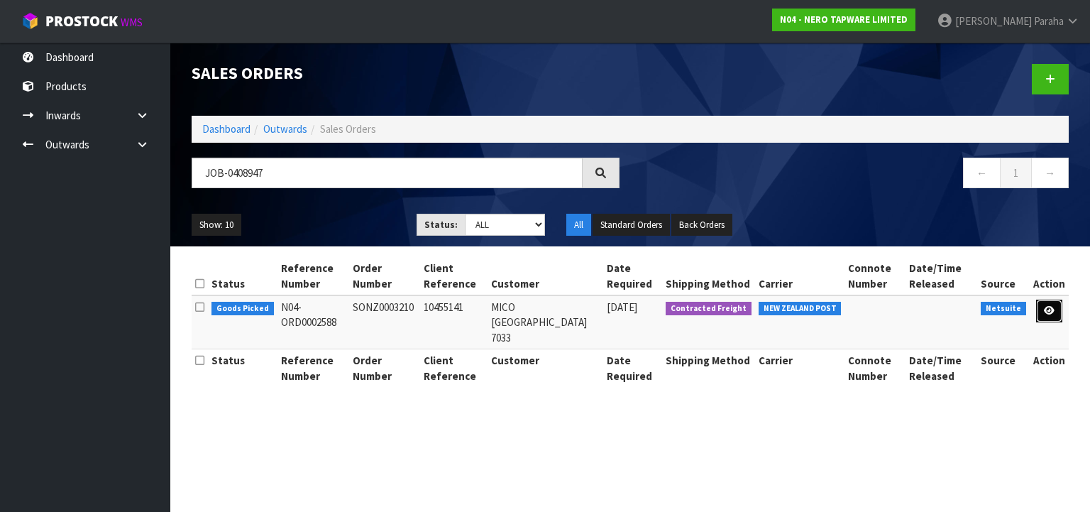
click at [1048, 313] on icon at bounding box center [1049, 310] width 11 height 9
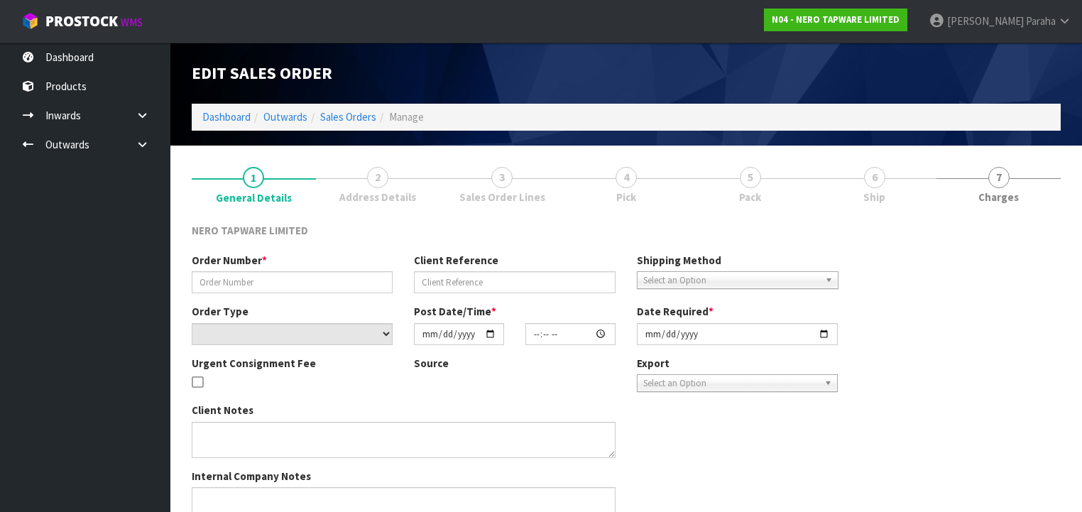
type input "SONZ0003210"
type input "10455141"
select select "number:0"
type input "[DATE]"
type input "13:15:06.000"
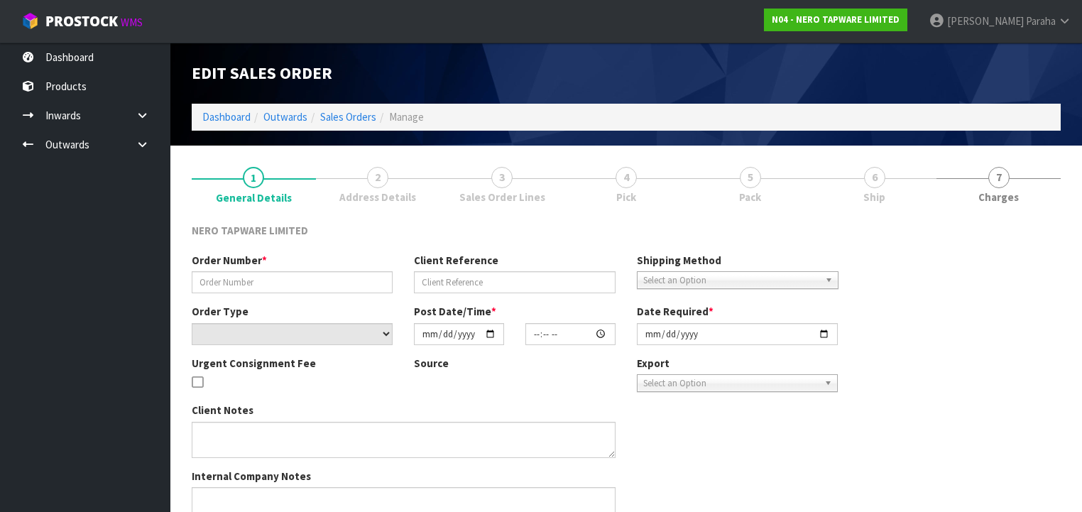
type input "[DATE]"
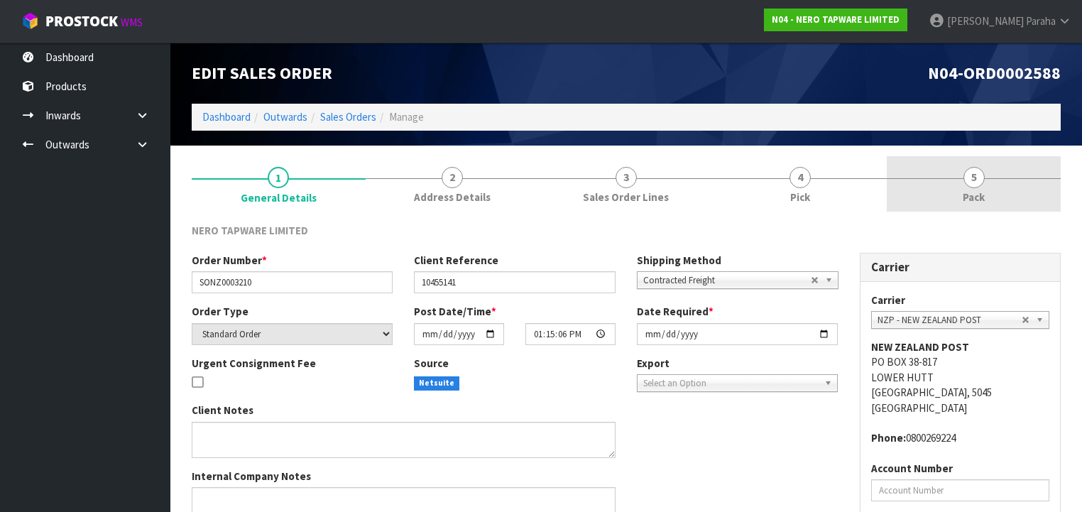
click at [977, 184] on span "5" at bounding box center [973, 177] width 21 height 21
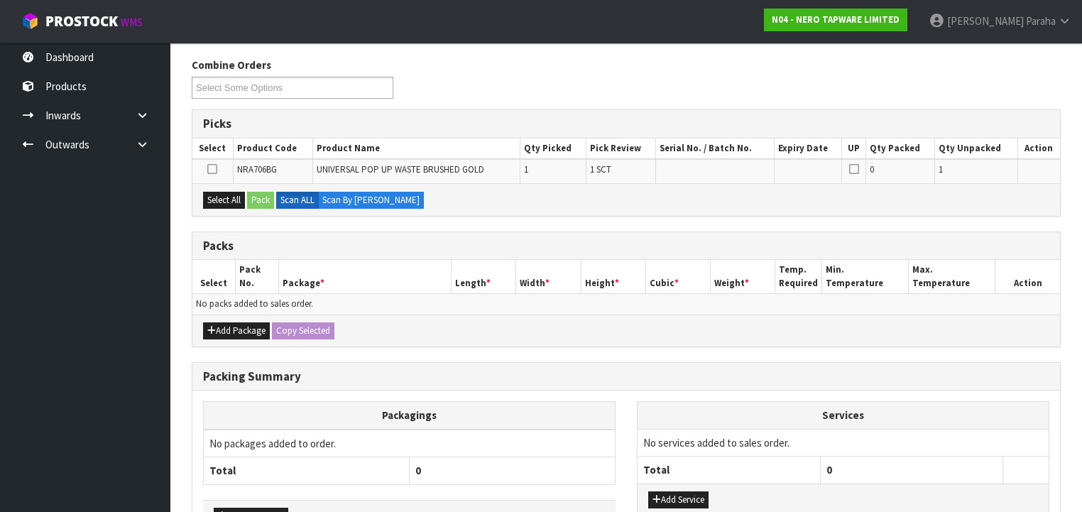
scroll to position [170, 0]
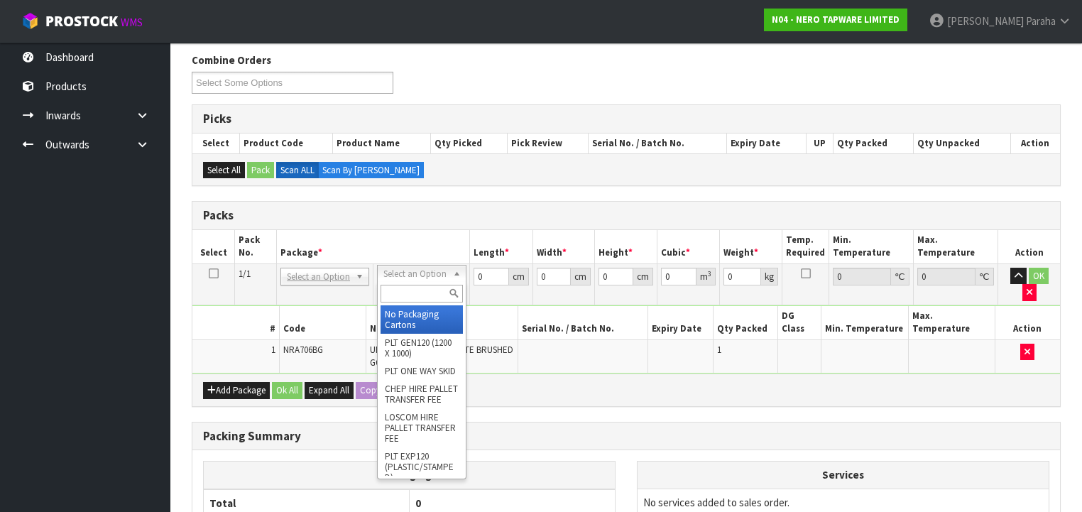
drag, startPoint x: 454, startPoint y: 277, endPoint x: 444, endPoint y: 302, distance: 27.0
click at [442, 302] on input "text" at bounding box center [422, 294] width 82 height 18
type input "OC"
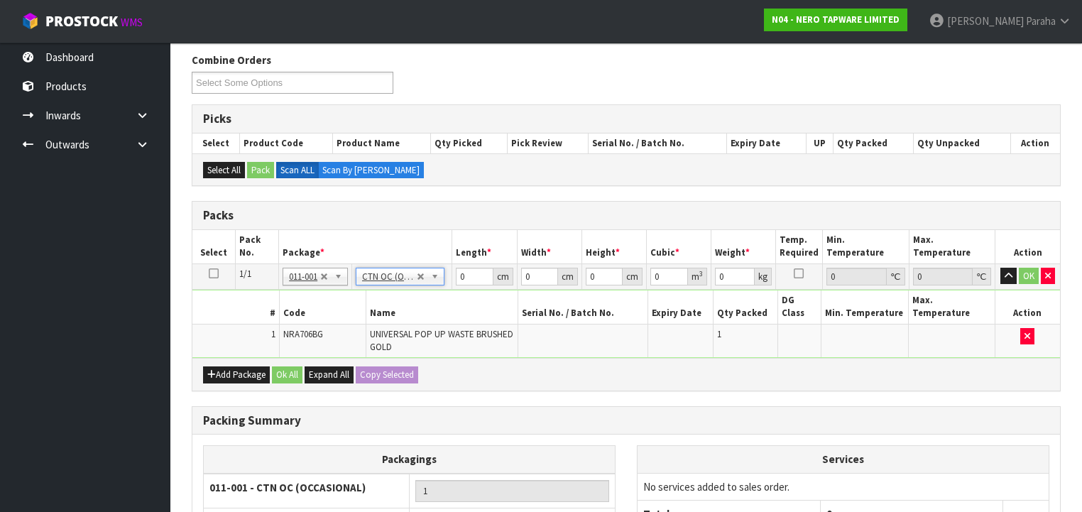
type input "0.32"
drag, startPoint x: 466, startPoint y: 265, endPoint x: 443, endPoint y: 273, distance: 24.3
click at [443, 273] on tr "1/1 NONE 007-001 007-002 007-004 007-009 007-013 007-014 007-015 007-017 007-01…" at bounding box center [626, 276] width 868 height 26
type input "21"
type input "14"
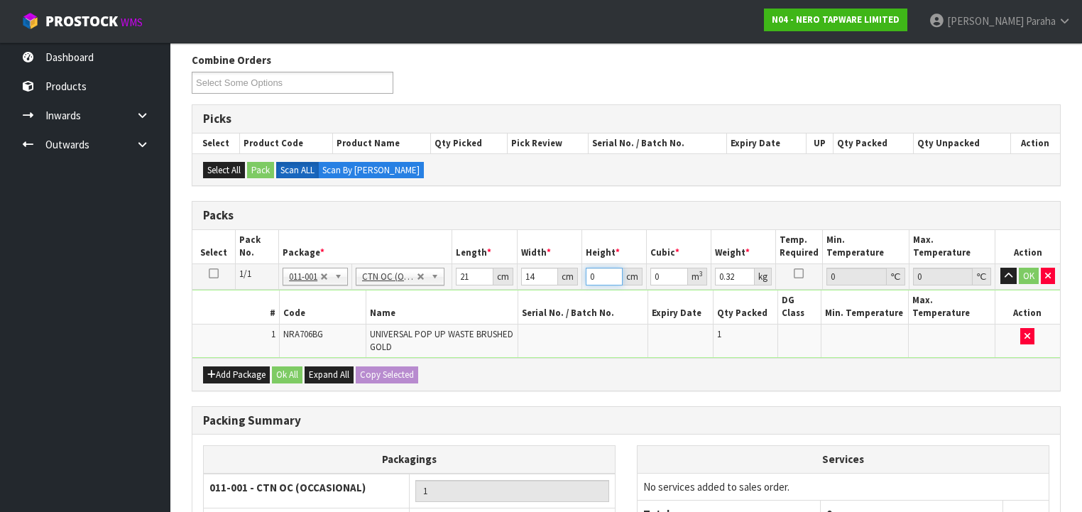
type input "1"
type input "0.000294"
type input "10"
type input "0.00294"
type input "10"
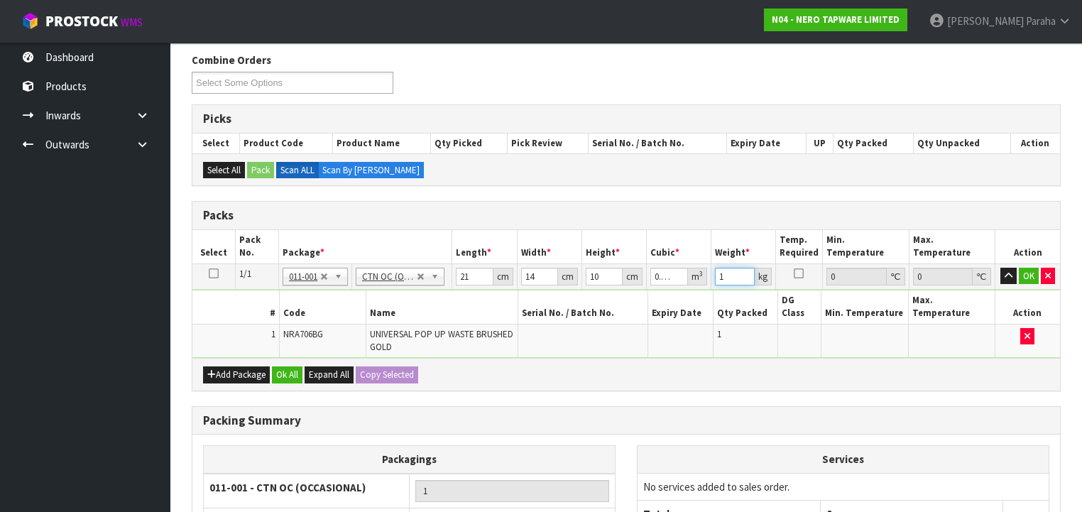
type input "1"
click at [1000, 268] on button "button" at bounding box center [1008, 276] width 16 height 17
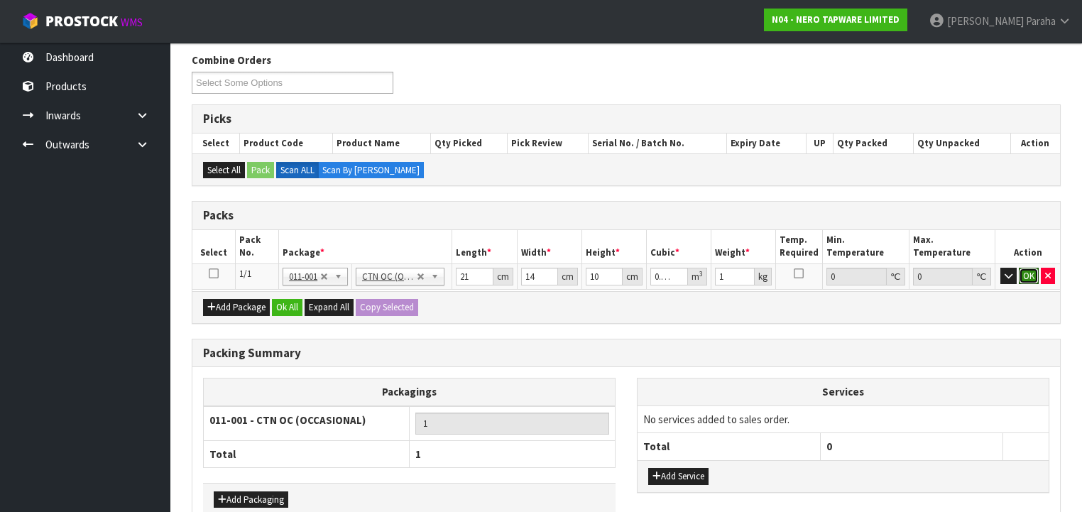
click button "OK" at bounding box center [1029, 276] width 20 height 17
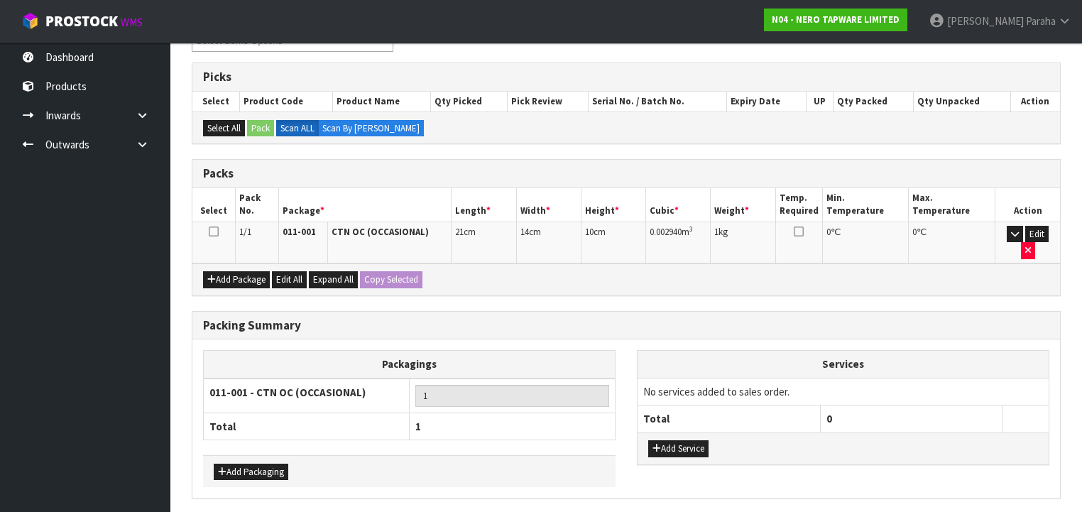
scroll to position [244, 0]
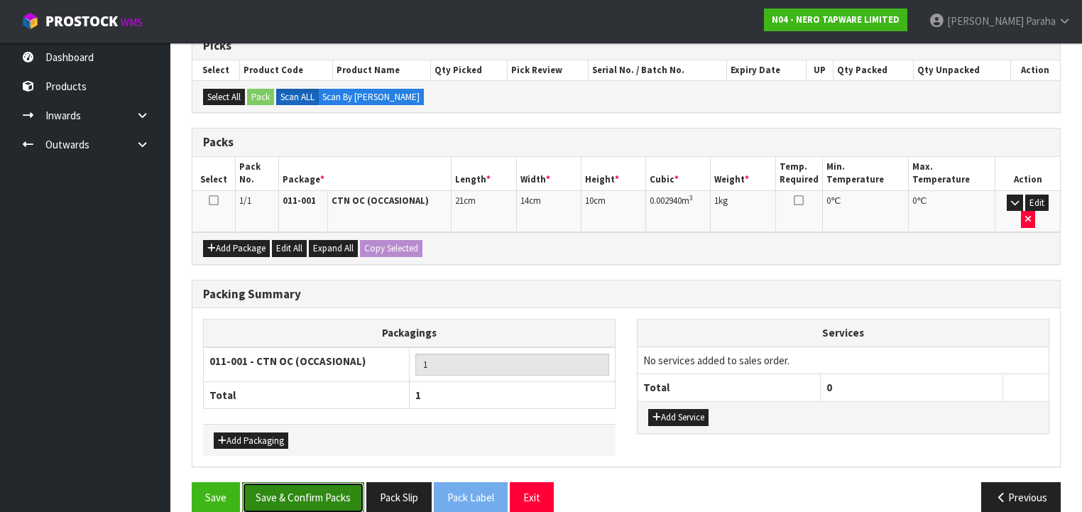
click at [309, 482] on button "Save & Confirm Packs" at bounding box center [303, 497] width 122 height 31
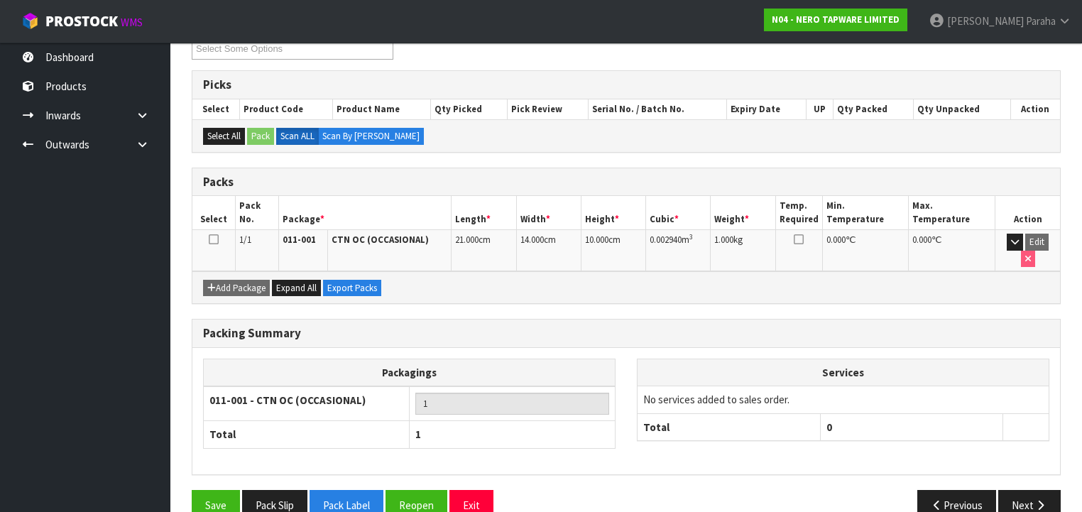
scroll to position [264, 0]
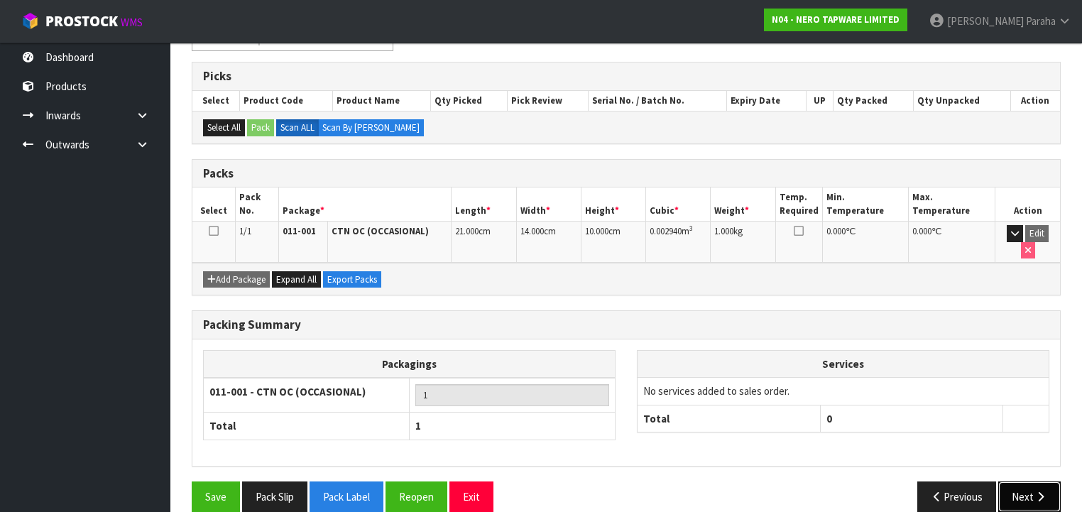
click at [1046, 491] on icon "button" at bounding box center [1040, 496] width 13 height 11
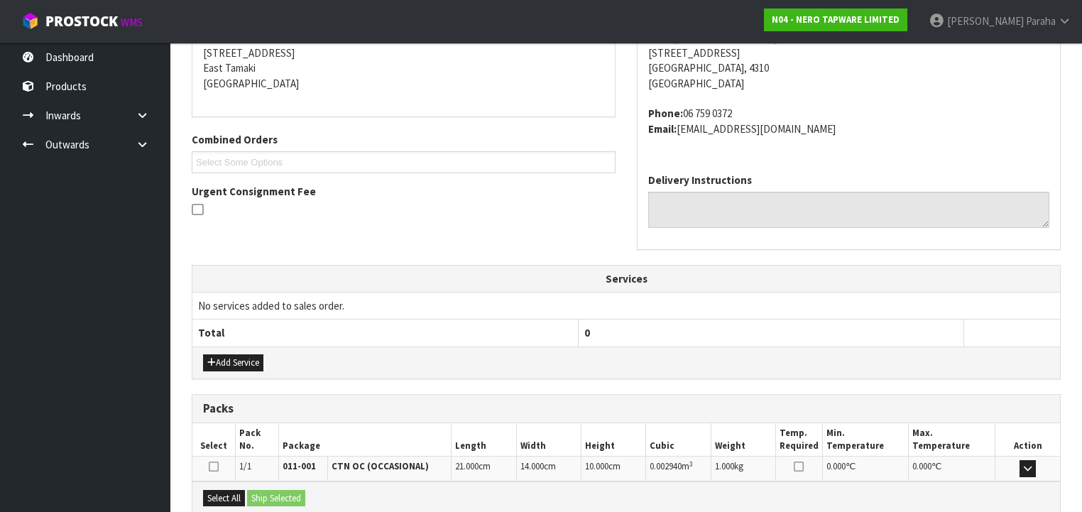
scroll to position [434, 0]
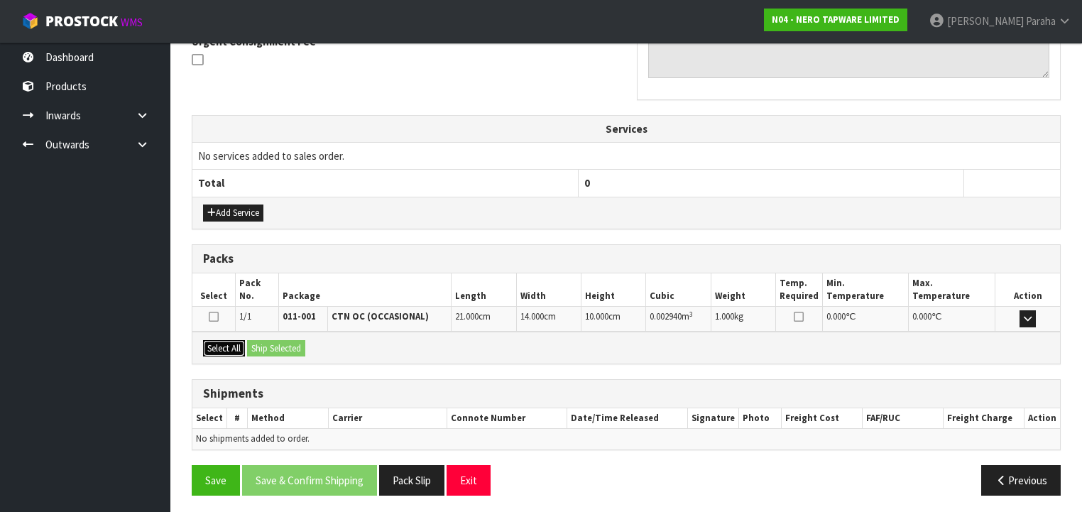
click at [221, 344] on button "Select All" at bounding box center [224, 348] width 42 height 17
click at [290, 344] on button "Ship Selected" at bounding box center [276, 348] width 58 height 17
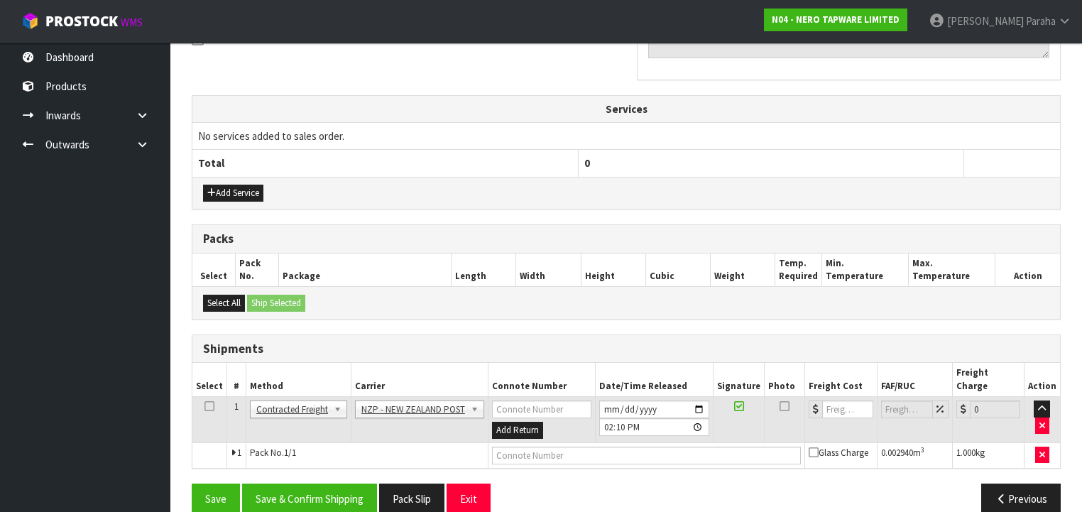
scroll to position [459, 0]
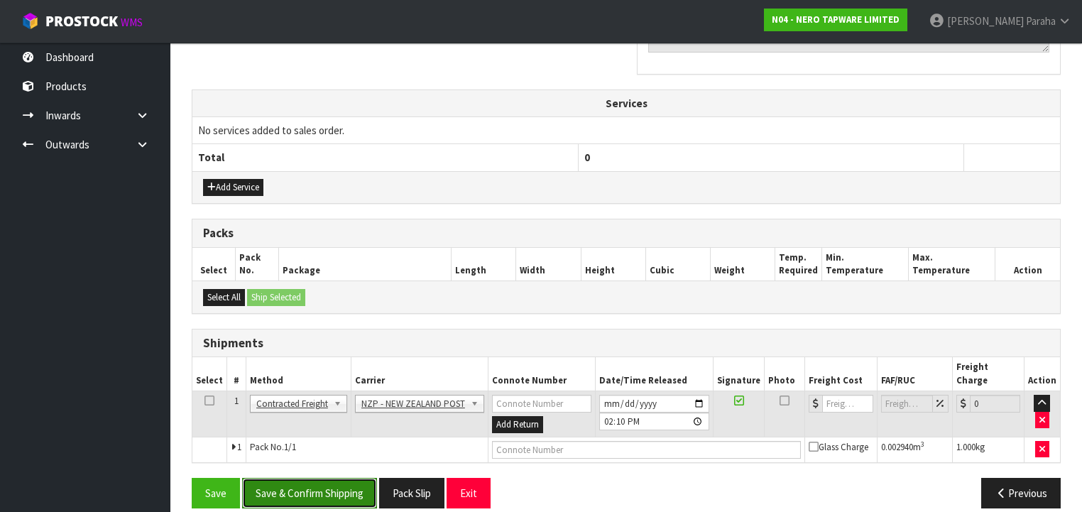
click at [336, 478] on button "Save & Confirm Shipping" at bounding box center [309, 493] width 135 height 31
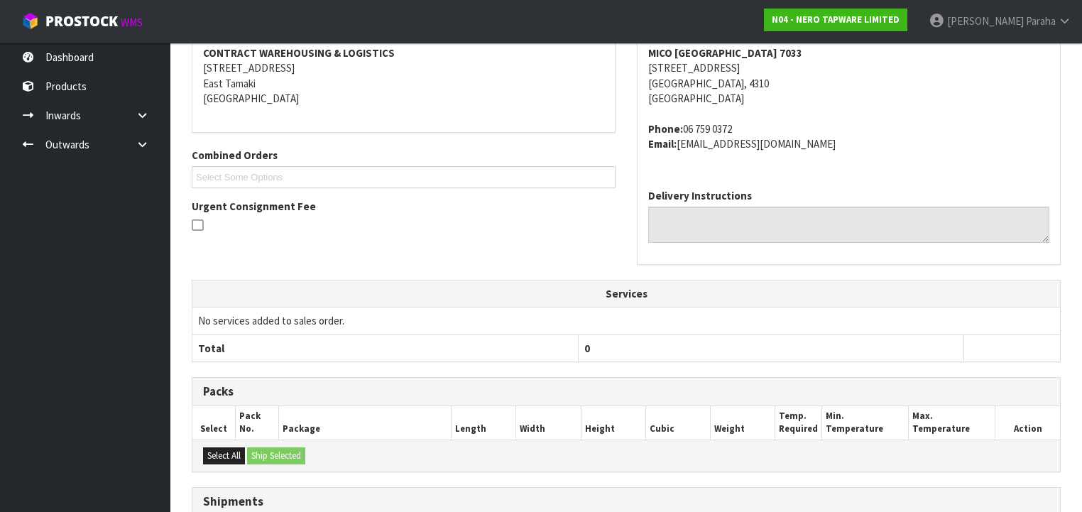
scroll to position [439, 0]
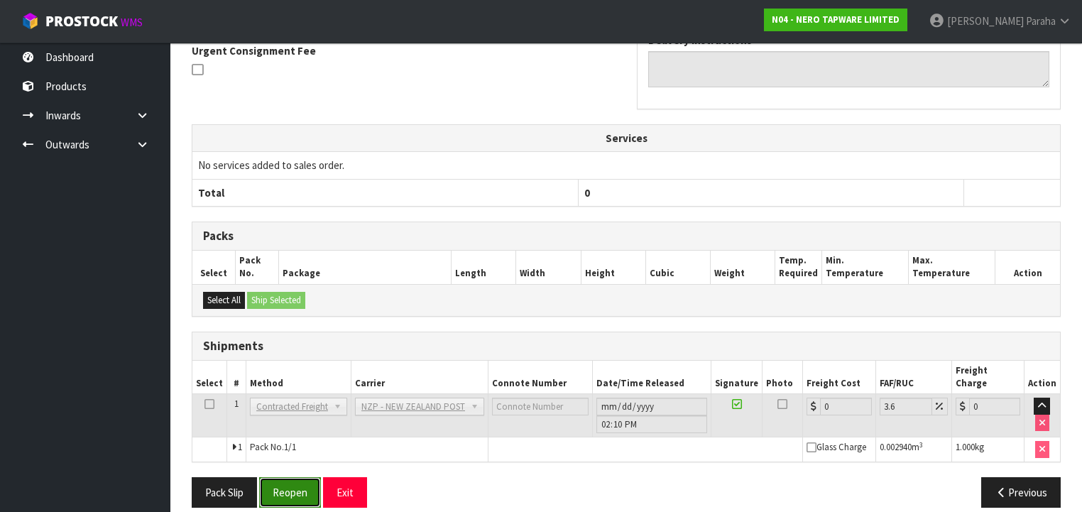
click at [295, 477] on button "Reopen" at bounding box center [290, 492] width 62 height 31
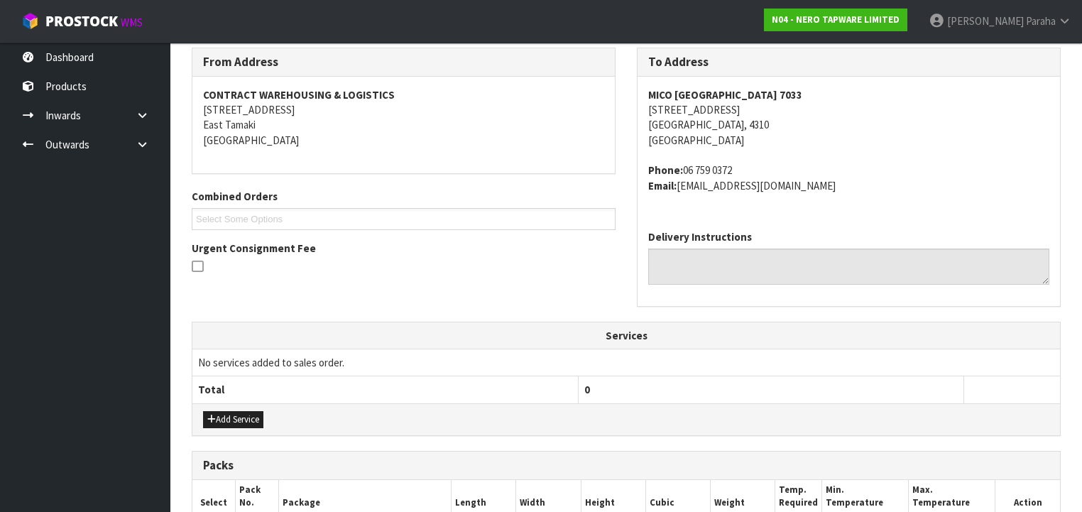
scroll to position [472, 0]
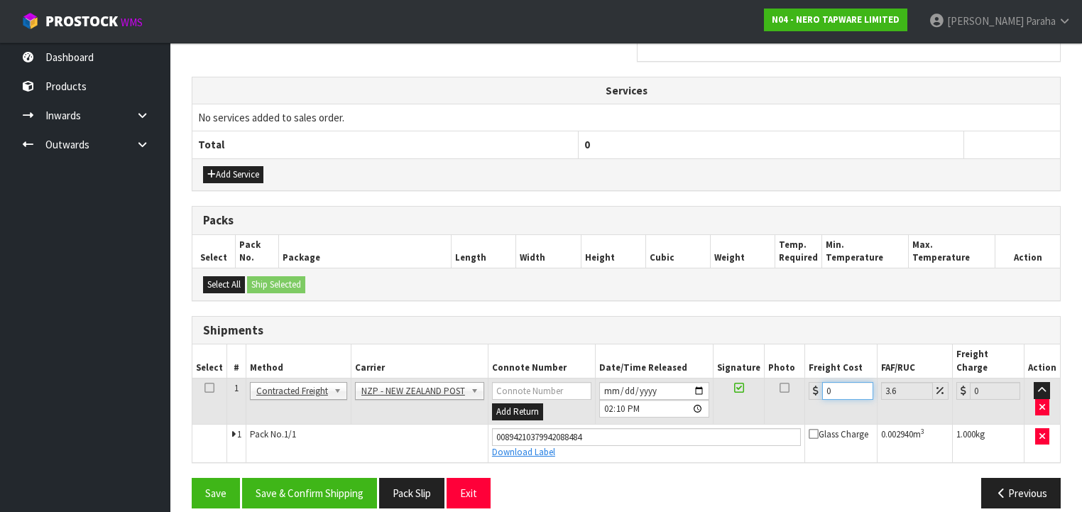
drag, startPoint x: 829, startPoint y: 378, endPoint x: 816, endPoint y: 377, distance: 13.5
click at [816, 382] on div "0" at bounding box center [841, 391] width 64 height 18
type input "8"
type input "8.29"
type input "8.4"
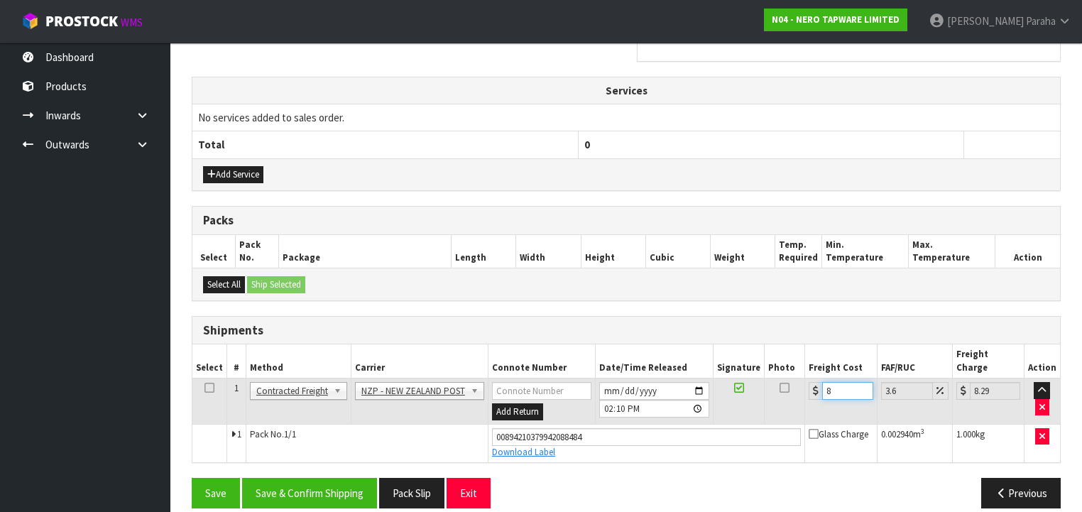
type input "8.7"
type input "8.45"
type input "8.75"
type input "8.45"
click at [318, 480] on button "Save & Confirm Shipping" at bounding box center [309, 493] width 135 height 31
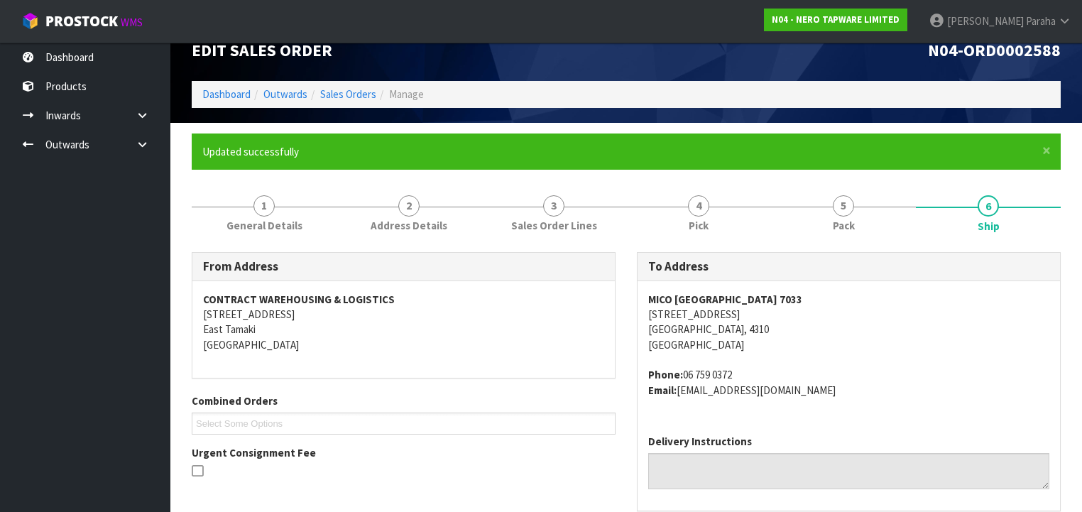
scroll to position [0, 0]
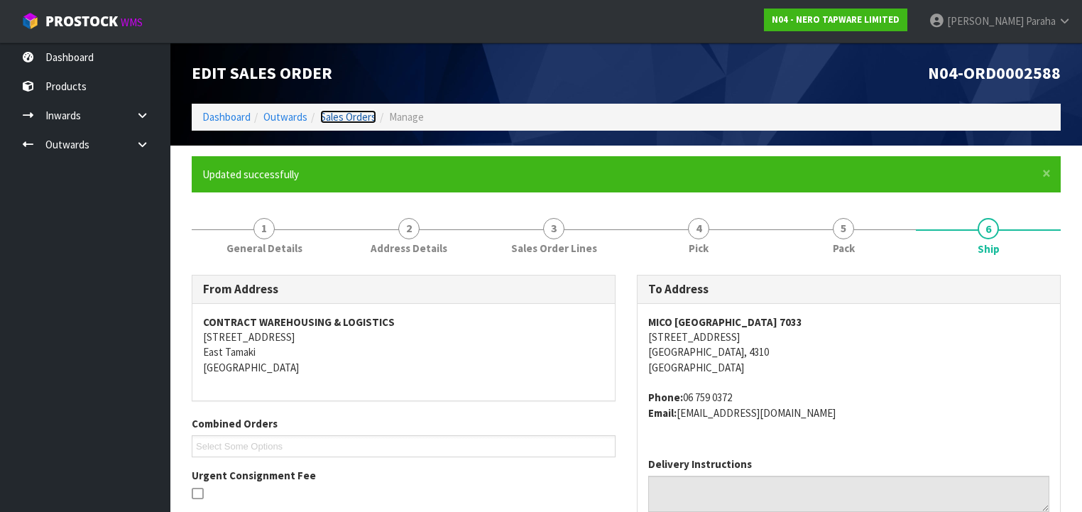
click at [363, 120] on link "Sales Orders" at bounding box center [348, 116] width 56 height 13
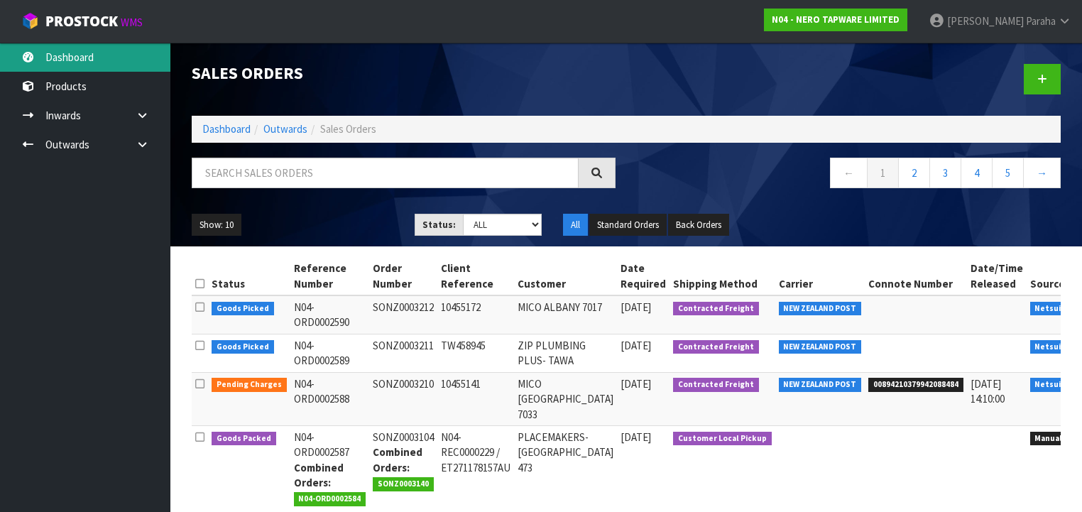
click at [92, 53] on link "Dashboard" at bounding box center [85, 57] width 170 height 29
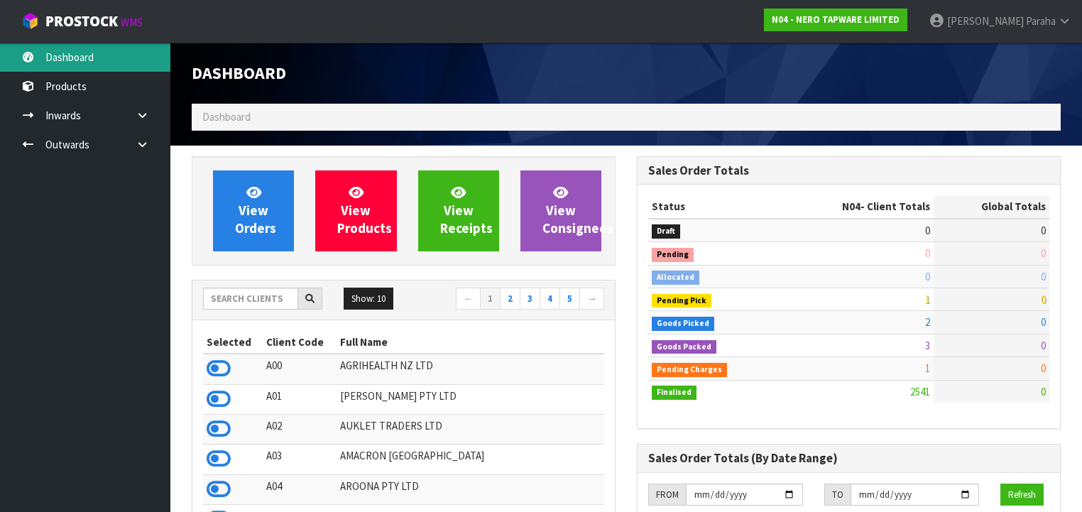
scroll to position [1208, 445]
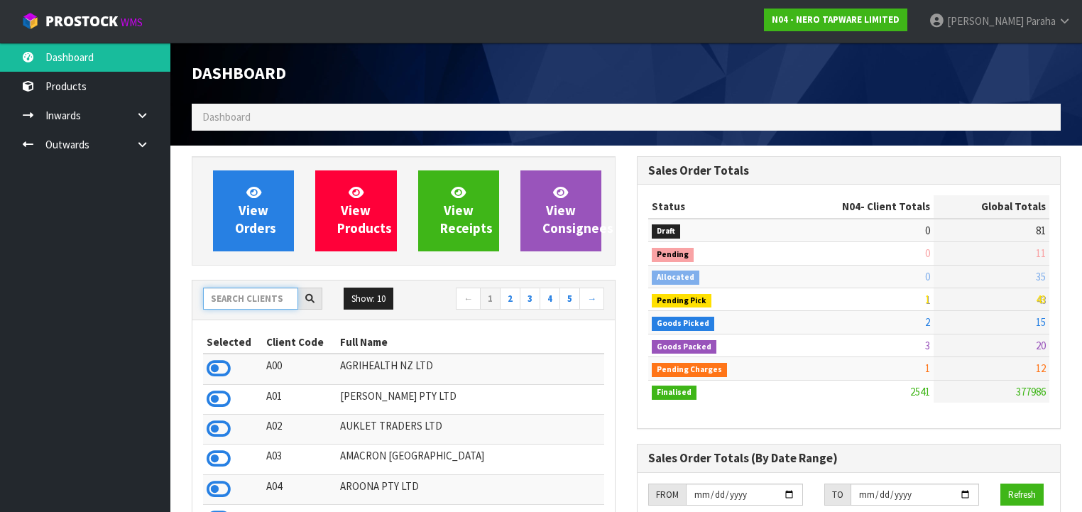
click at [236, 301] on input "text" at bounding box center [250, 299] width 95 height 22
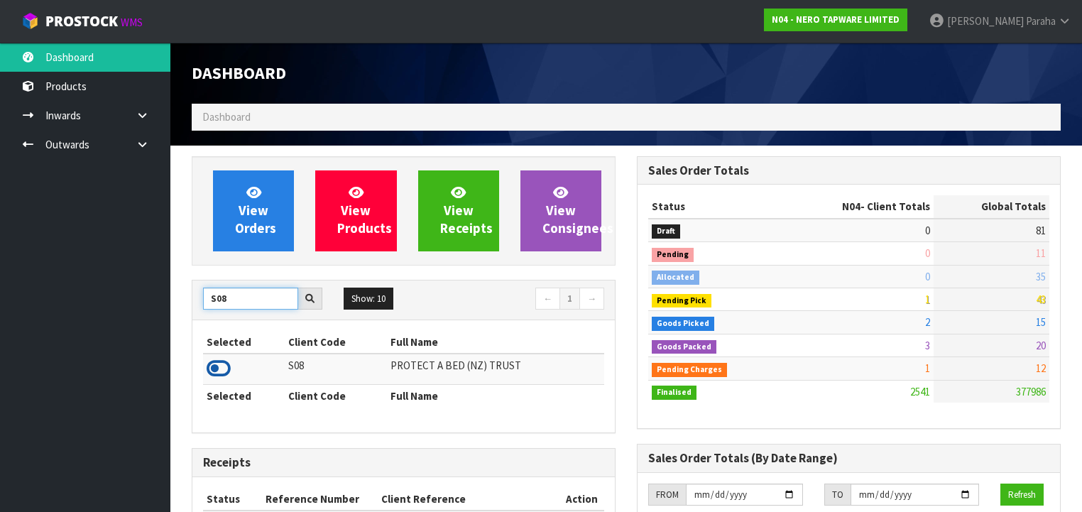
type input "S08"
click at [226, 366] on icon at bounding box center [219, 368] width 24 height 21
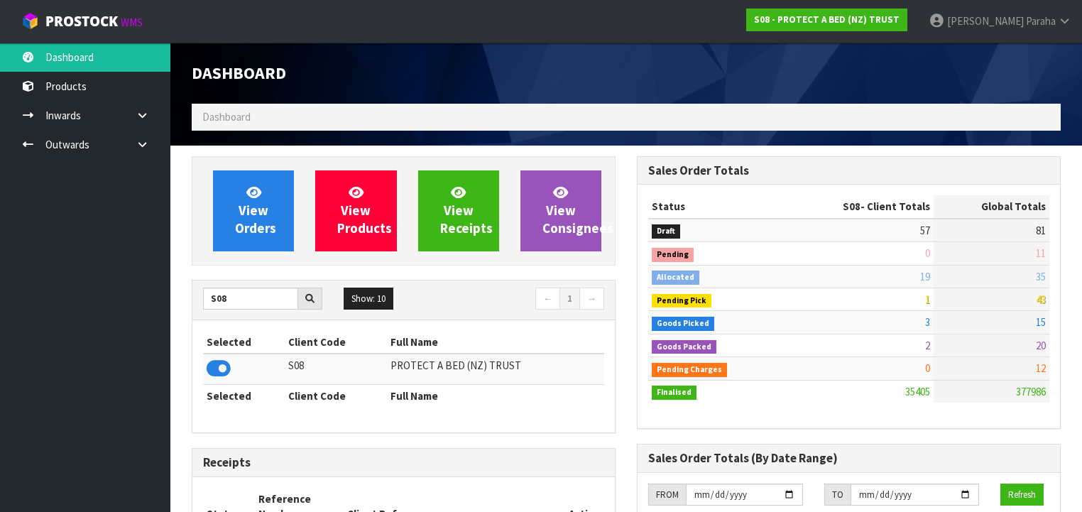
scroll to position [1101, 445]
click at [80, 142] on link "Outwards" at bounding box center [85, 144] width 170 height 29
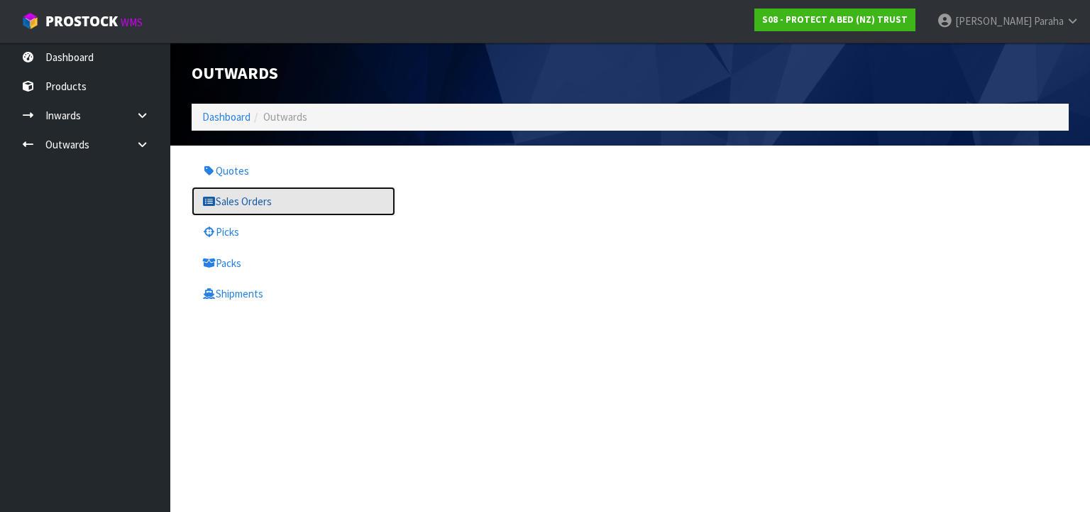
click at [269, 200] on link "Sales Orders" at bounding box center [294, 201] width 204 height 29
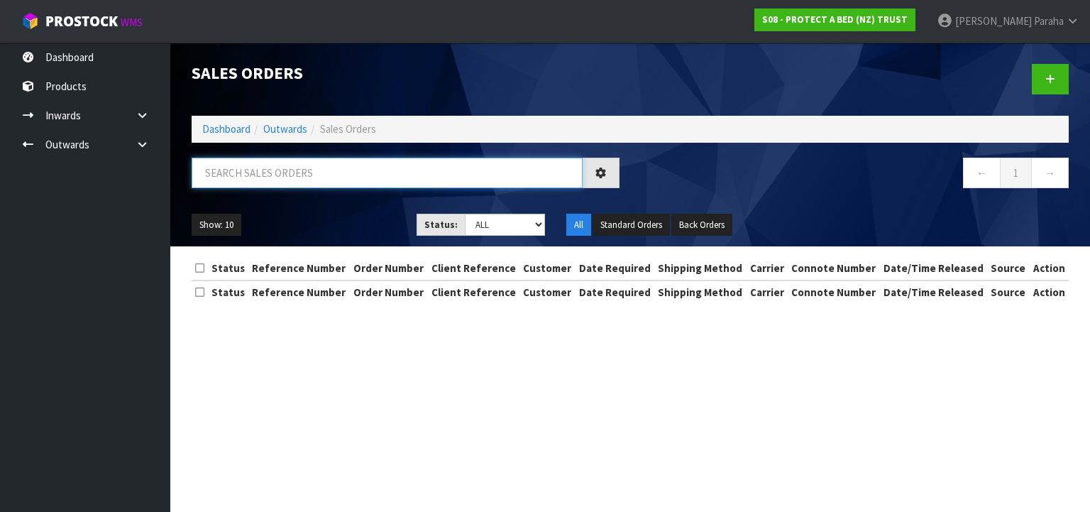
click at [261, 177] on input "text" at bounding box center [387, 173] width 391 height 31
type input "JOB-0408886"
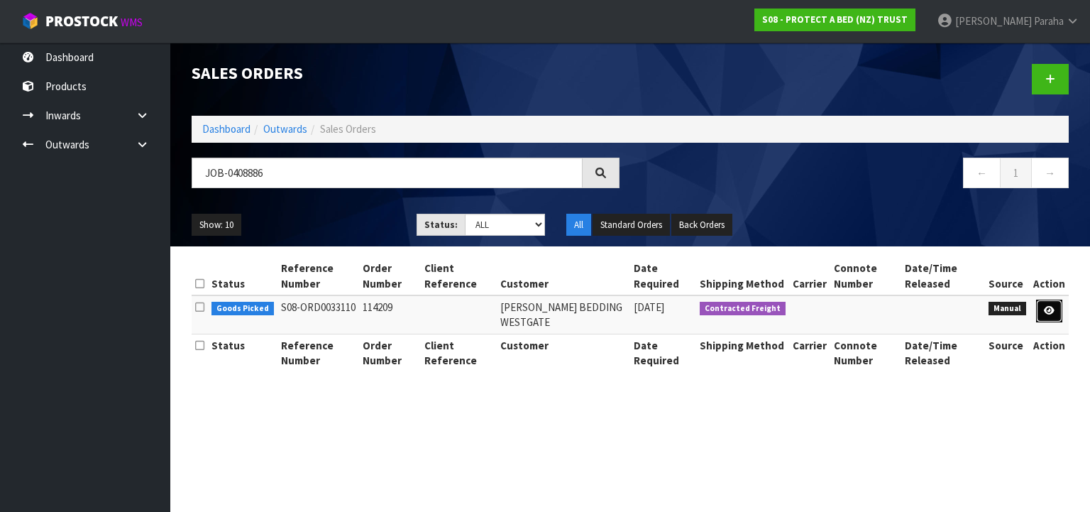
click at [1046, 310] on icon at bounding box center [1049, 310] width 11 height 9
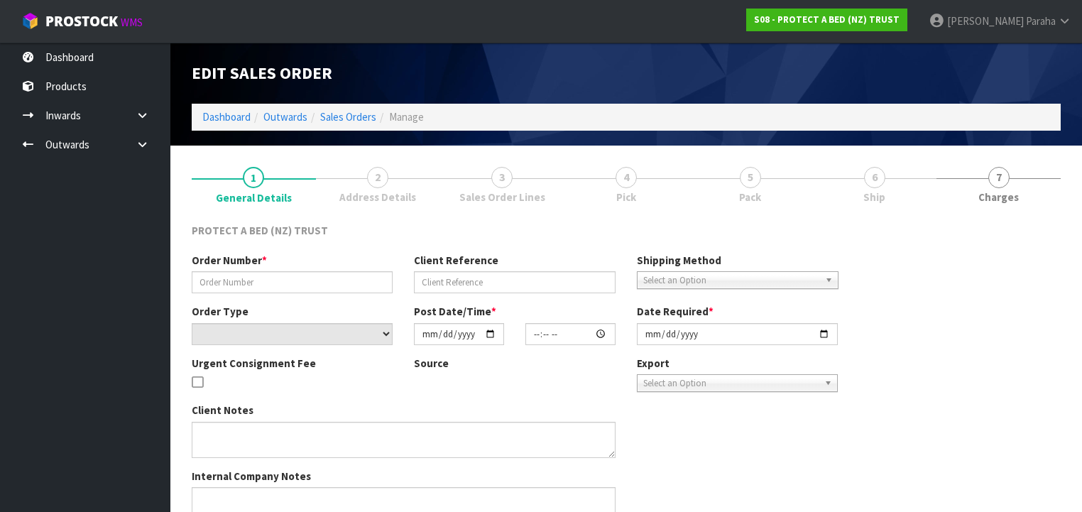
type input "114209"
select select "number:0"
type input "[DATE]"
type input "09:03:00.000"
type input "[DATE]"
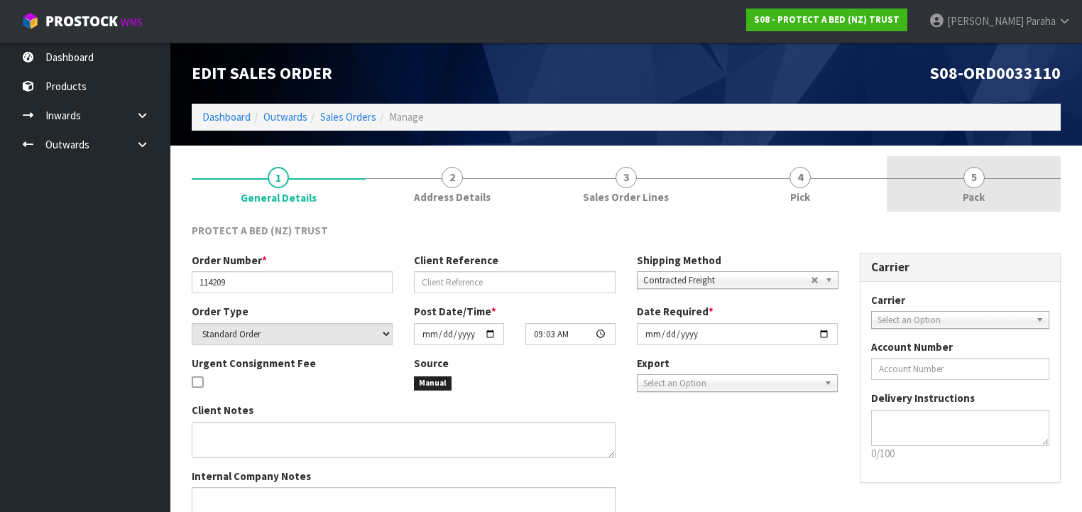
click at [973, 182] on span "5" at bounding box center [973, 177] width 21 height 21
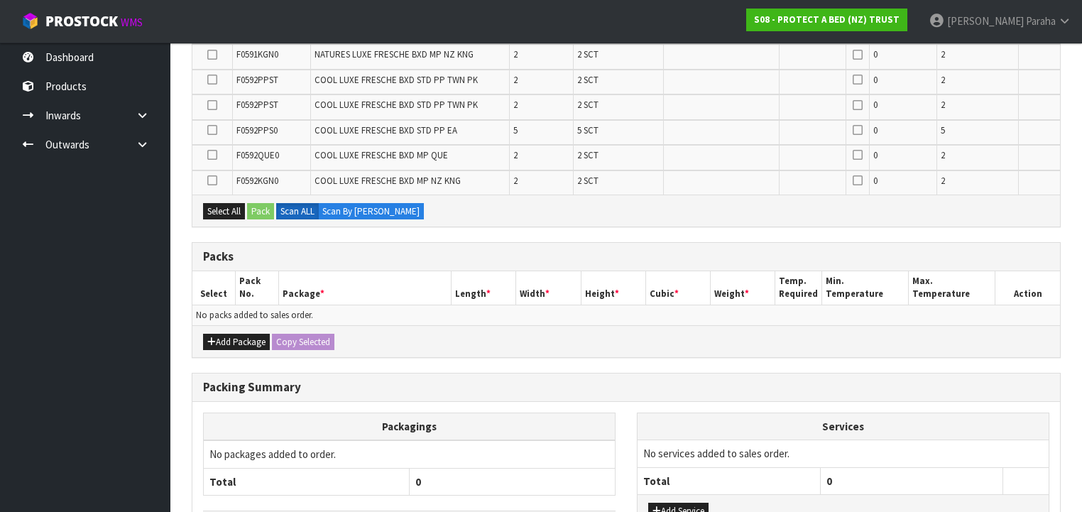
scroll to position [568, 0]
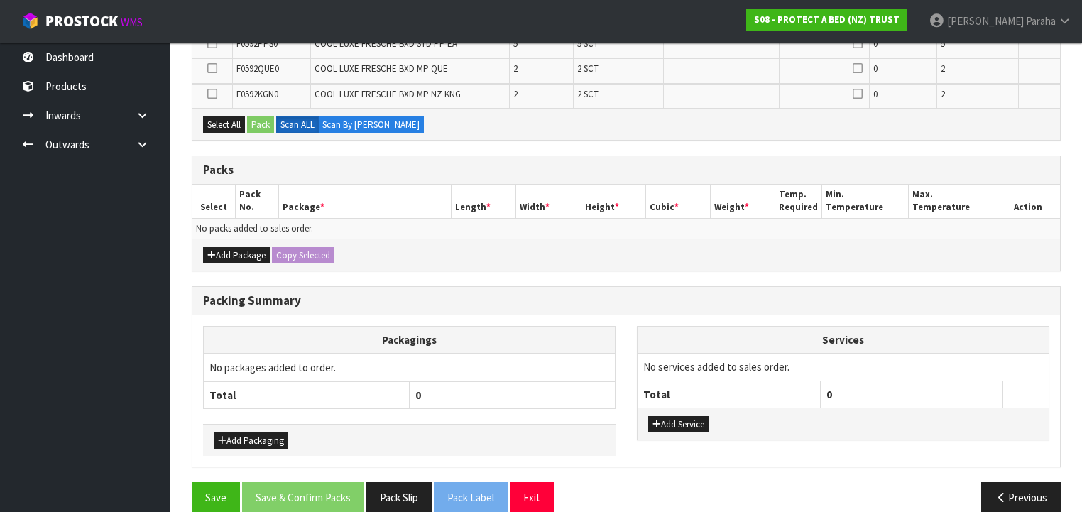
click at [241, 239] on div "Add Package Copy Selected" at bounding box center [626, 255] width 868 height 32
click at [239, 253] on button "Add Package" at bounding box center [236, 255] width 67 height 17
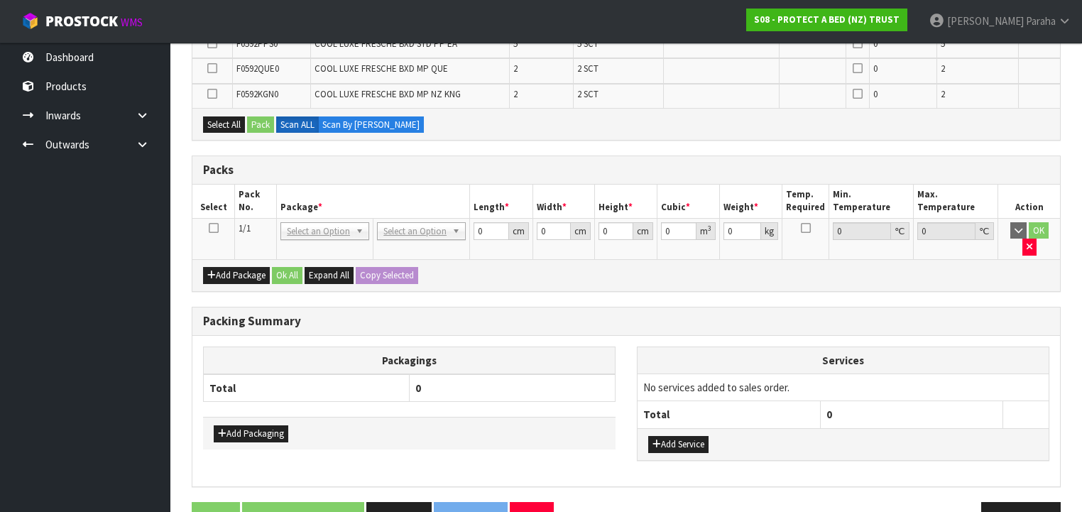
click at [216, 228] on icon at bounding box center [214, 228] width 10 height 1
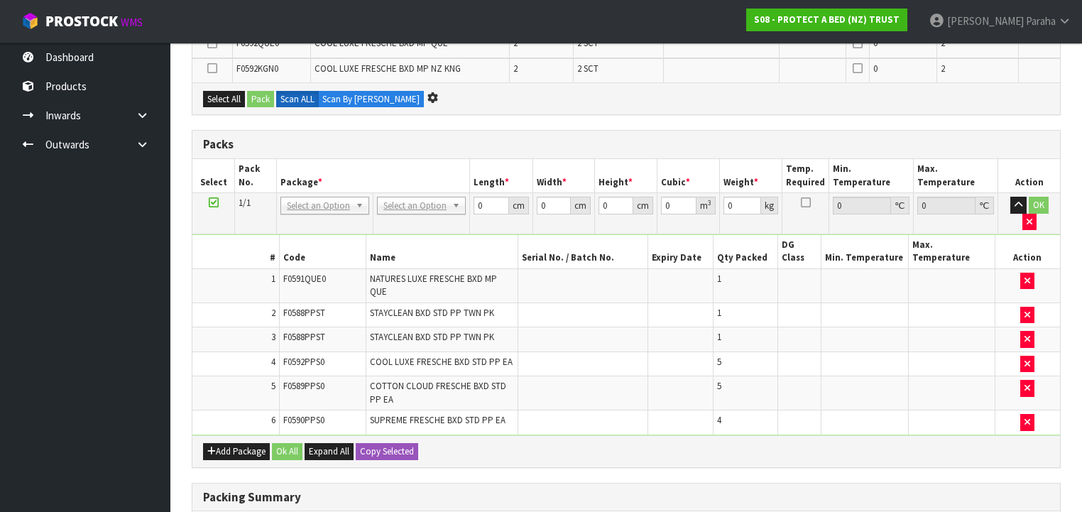
scroll to position [468, 0]
click at [239, 443] on button "Add Package" at bounding box center [236, 451] width 67 height 17
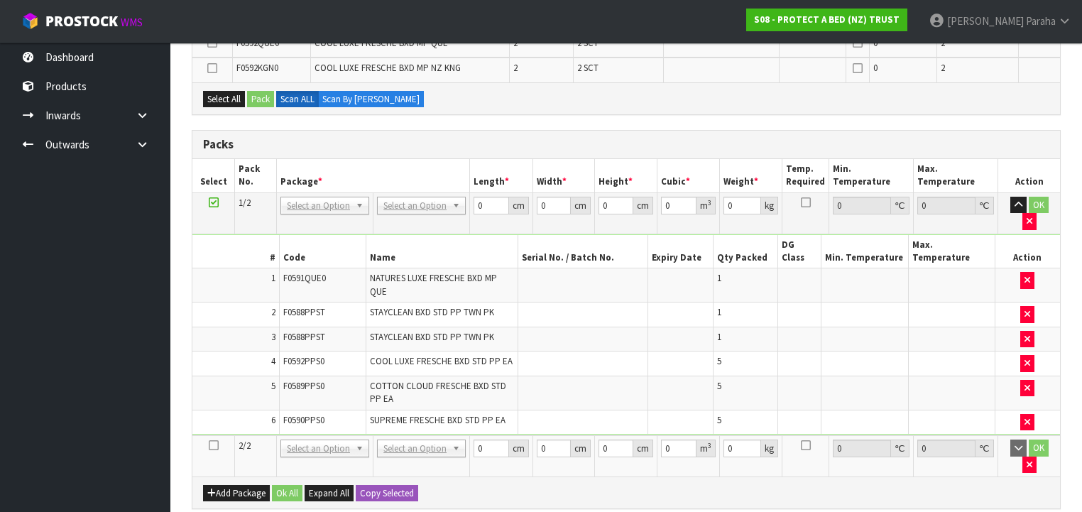
click at [214, 445] on icon at bounding box center [214, 445] width 10 height 1
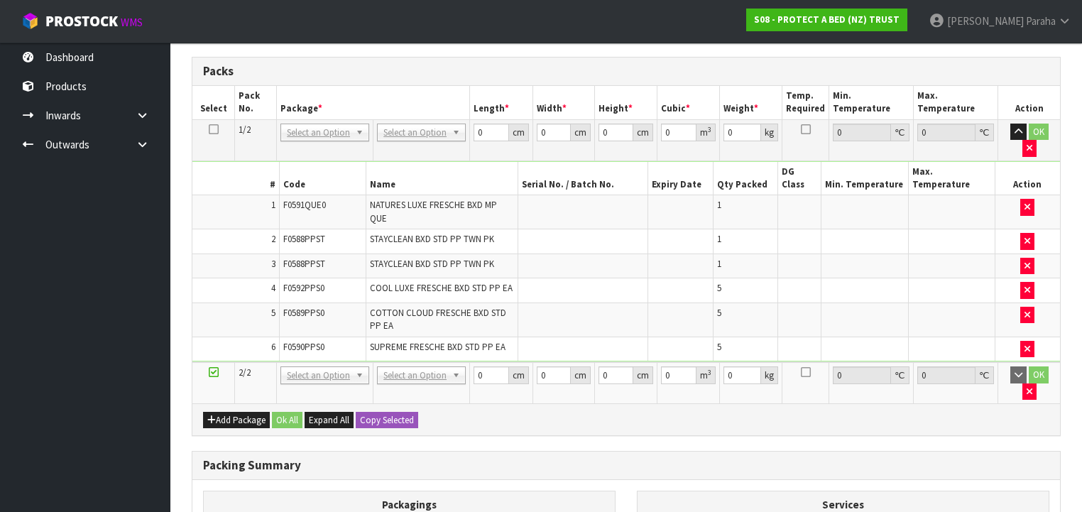
scroll to position [672, 0]
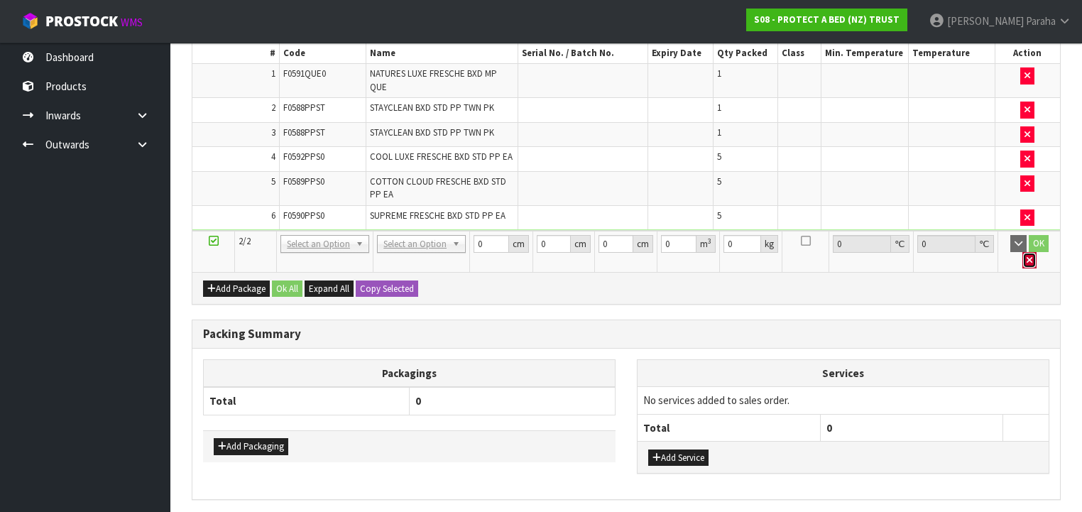
click at [1036, 252] on button "button" at bounding box center [1029, 260] width 14 height 17
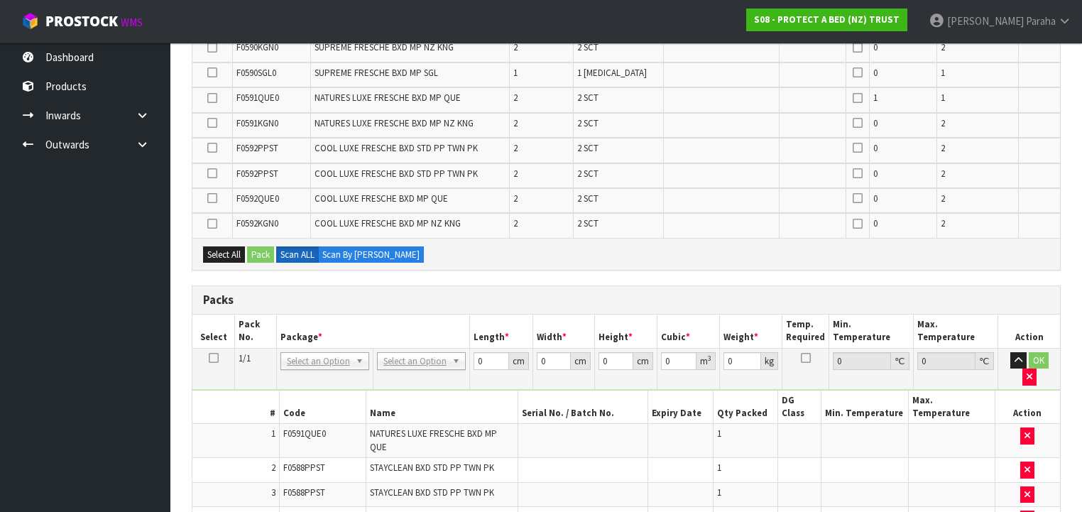
scroll to position [305, 0]
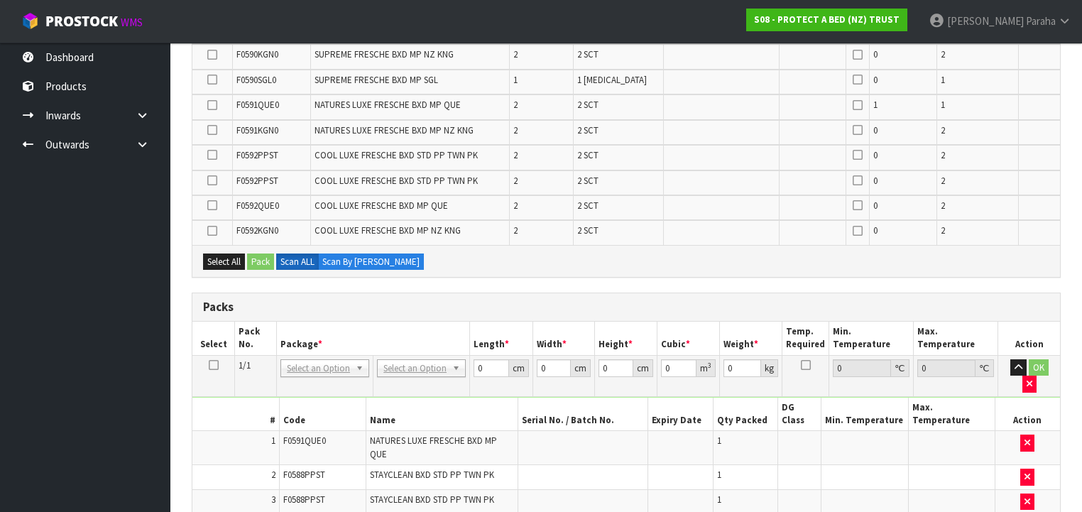
drag, startPoint x: 456, startPoint y: 364, endPoint x: 451, endPoint y: 375, distance: 11.8
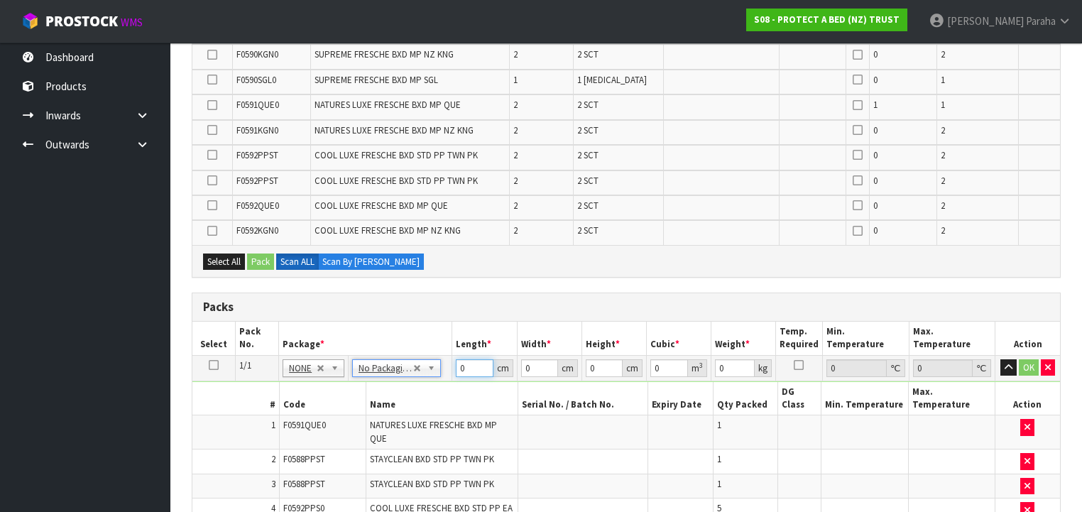
drag, startPoint x: 465, startPoint y: 364, endPoint x: 444, endPoint y: 372, distance: 22.0
click at [444, 372] on tr "1/1 NONE 007-001 007-002 007-004 007-009 007-013 007-014 007-015 007-017 007-01…" at bounding box center [626, 368] width 868 height 26
type input "1"
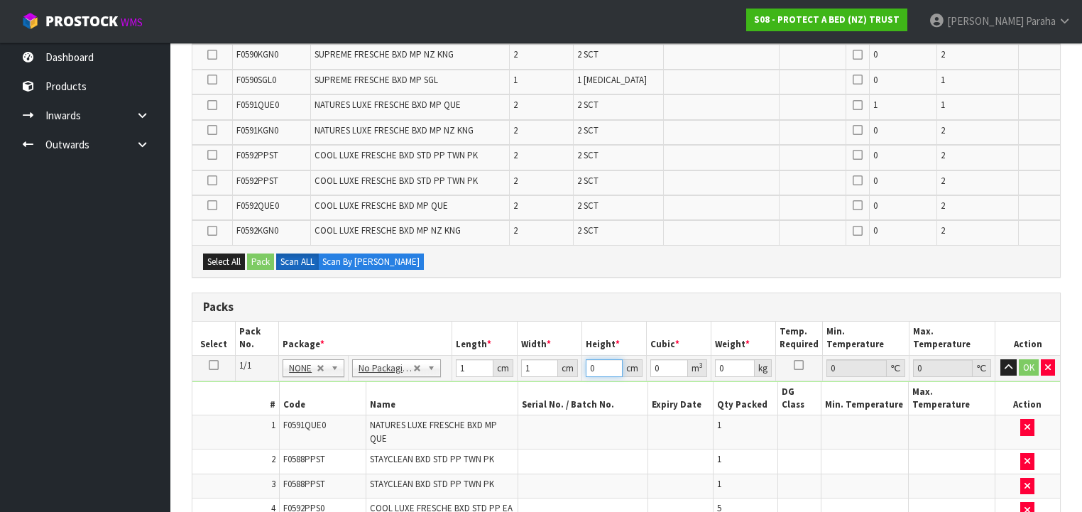
type input "0.000001"
type input "1"
click at [1000, 359] on button "button" at bounding box center [1008, 367] width 16 height 17
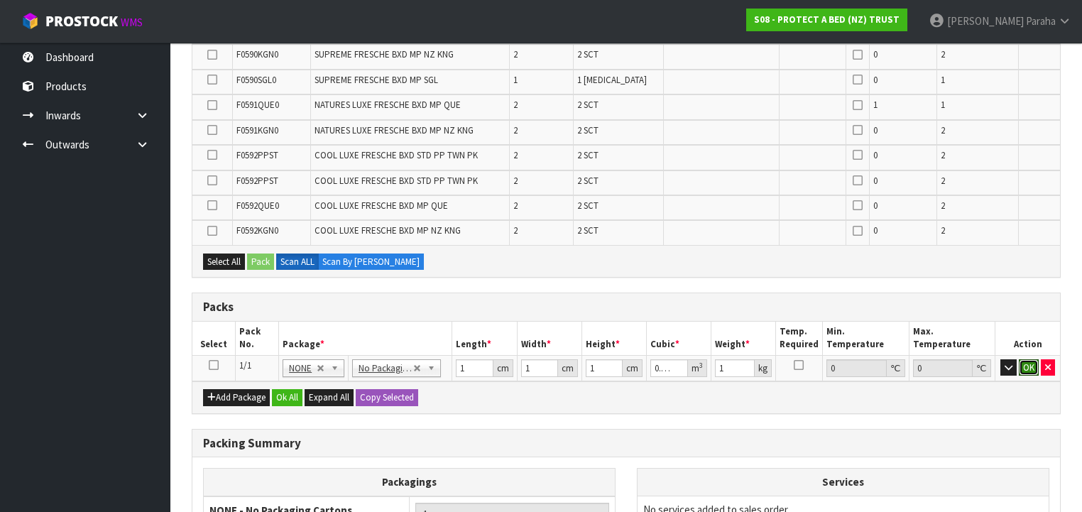
click button "OK" at bounding box center [1029, 367] width 20 height 17
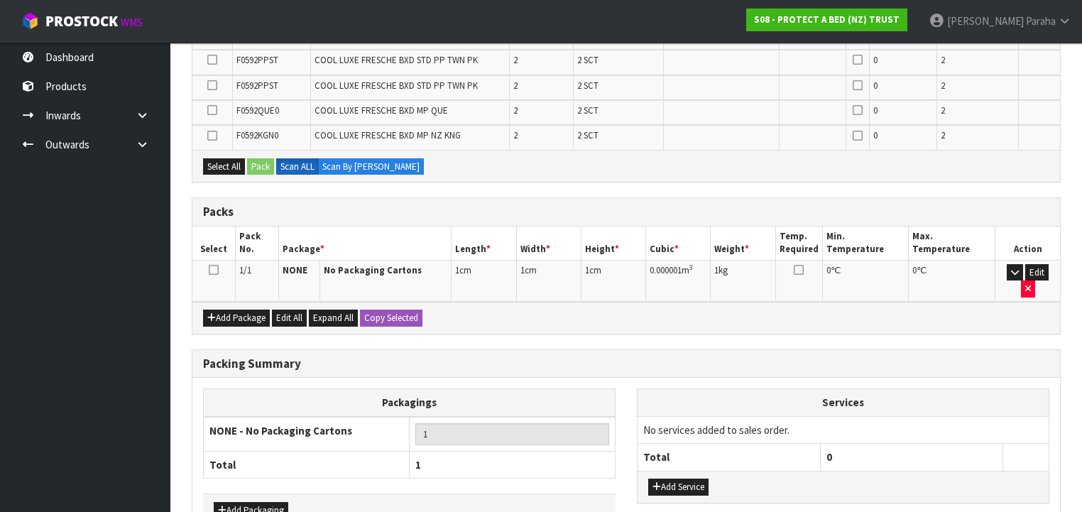
scroll to position [467, 0]
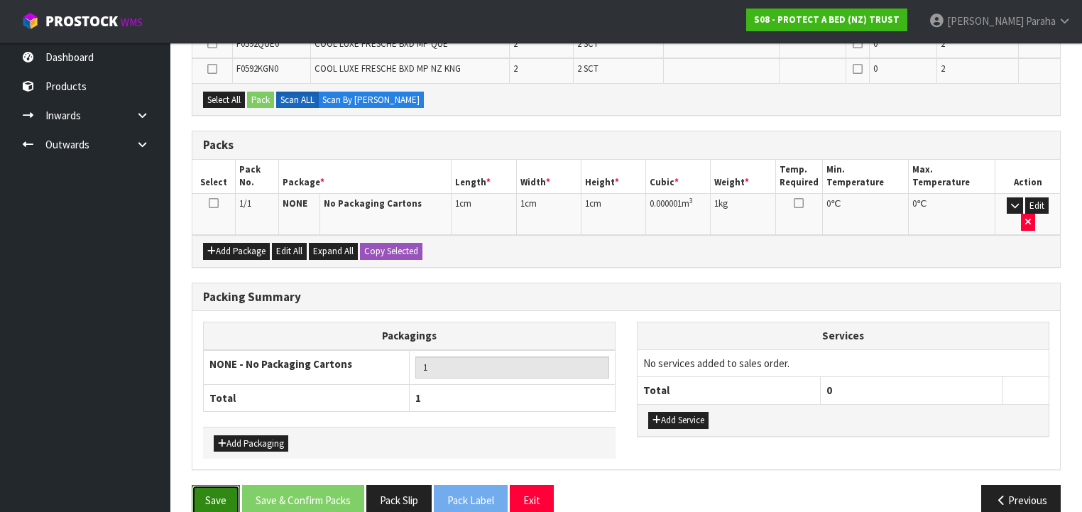
click at [221, 485] on button "Save" at bounding box center [216, 500] width 48 height 31
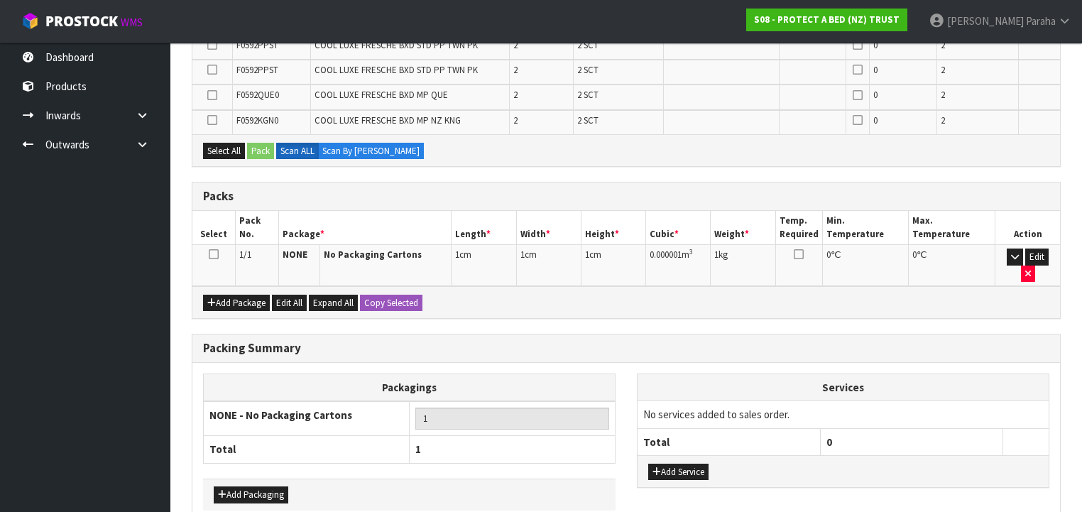
scroll to position [0, 0]
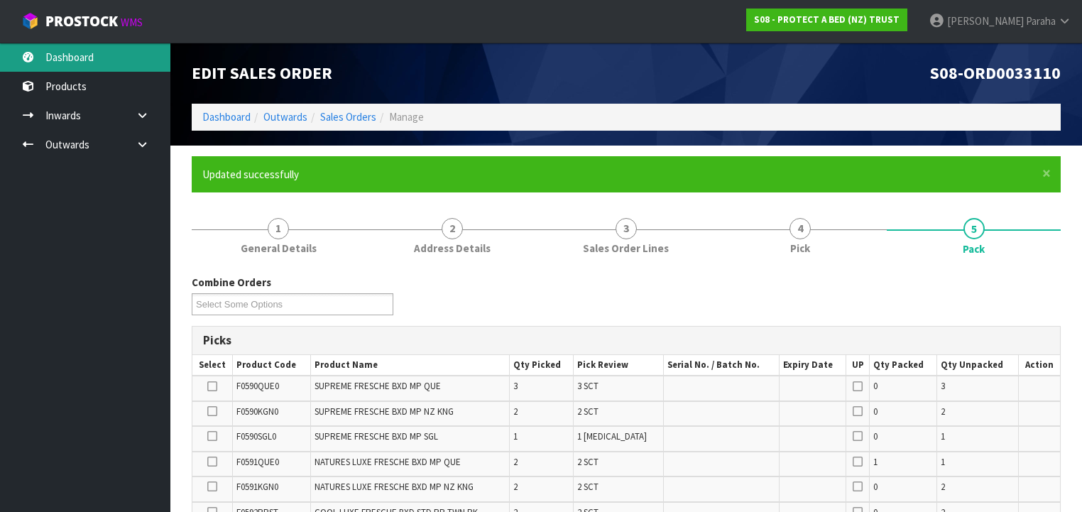
click at [75, 63] on link "Dashboard" at bounding box center [85, 57] width 170 height 29
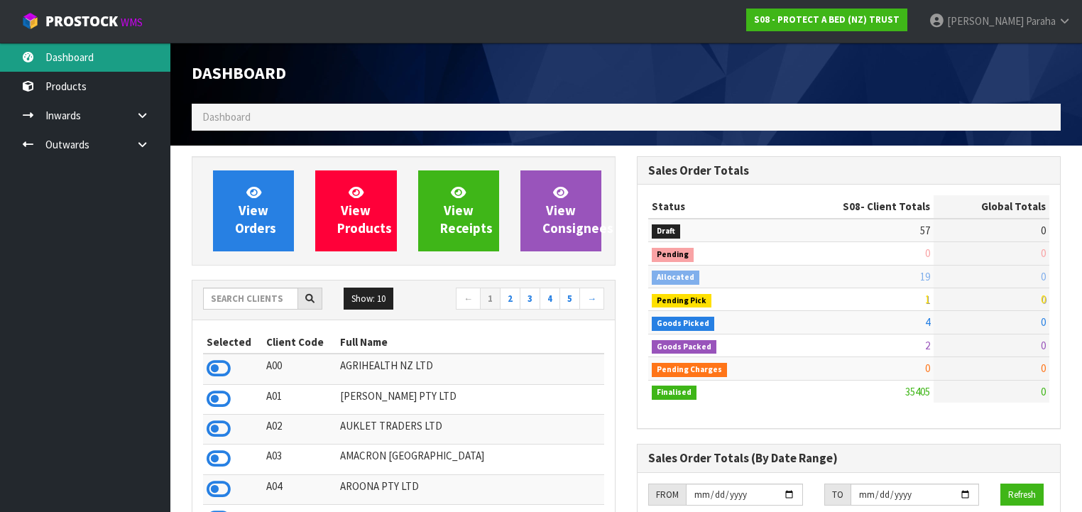
scroll to position [1101, 445]
click at [253, 292] on input "text" at bounding box center [250, 299] width 95 height 22
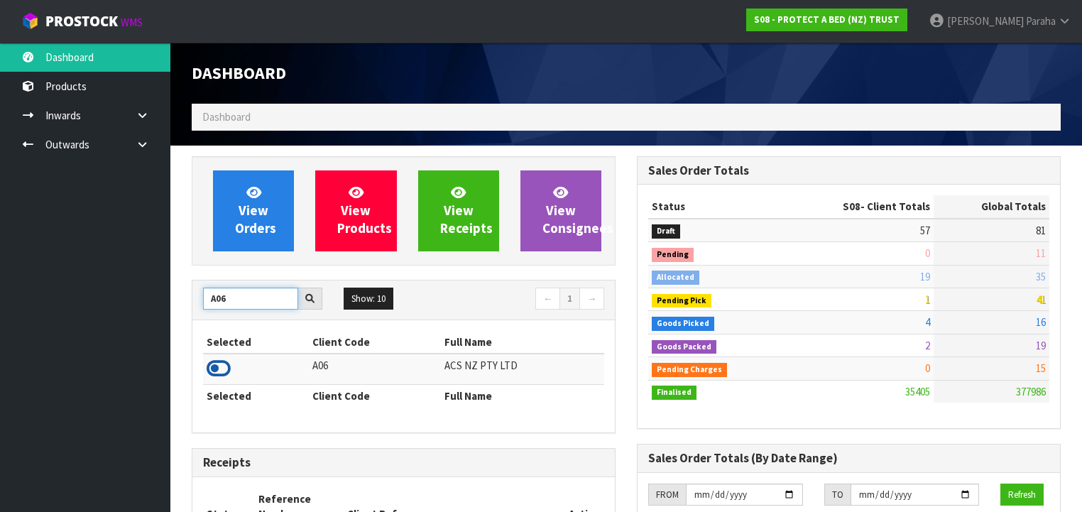
type input "A06"
click at [220, 366] on icon at bounding box center [219, 368] width 24 height 21
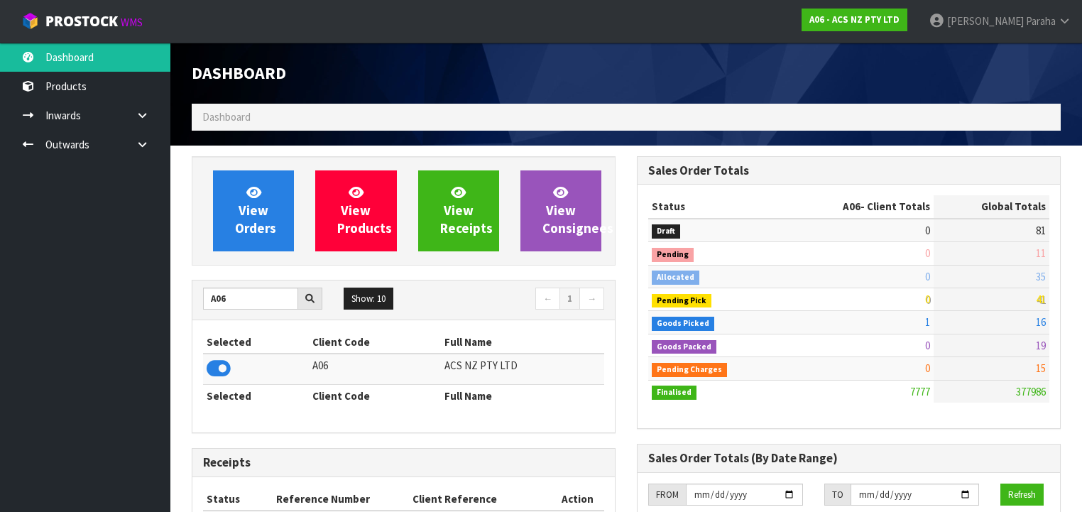
scroll to position [1071, 445]
click at [85, 136] on link "Outwards" at bounding box center [85, 144] width 170 height 29
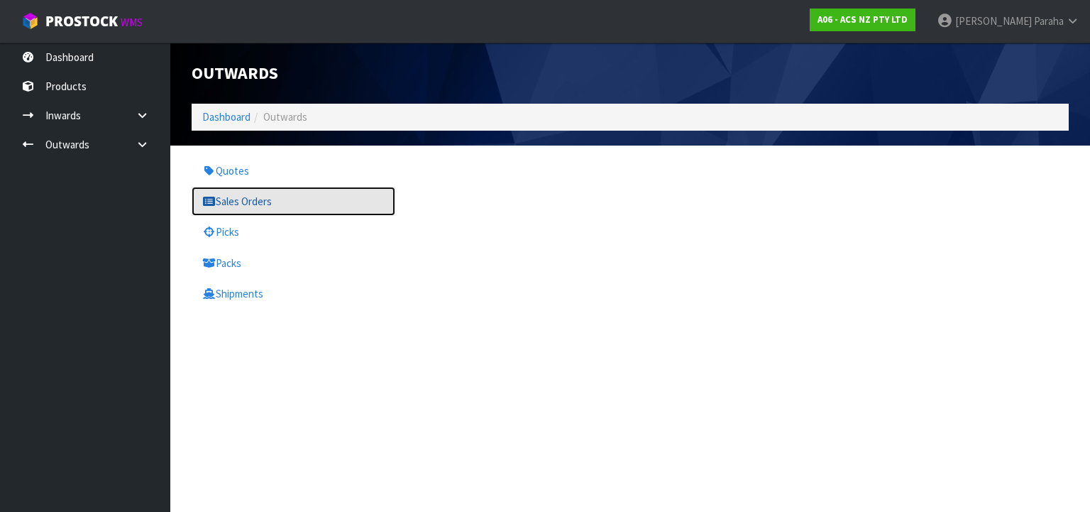
click at [241, 204] on link "Sales Orders" at bounding box center [294, 201] width 204 height 29
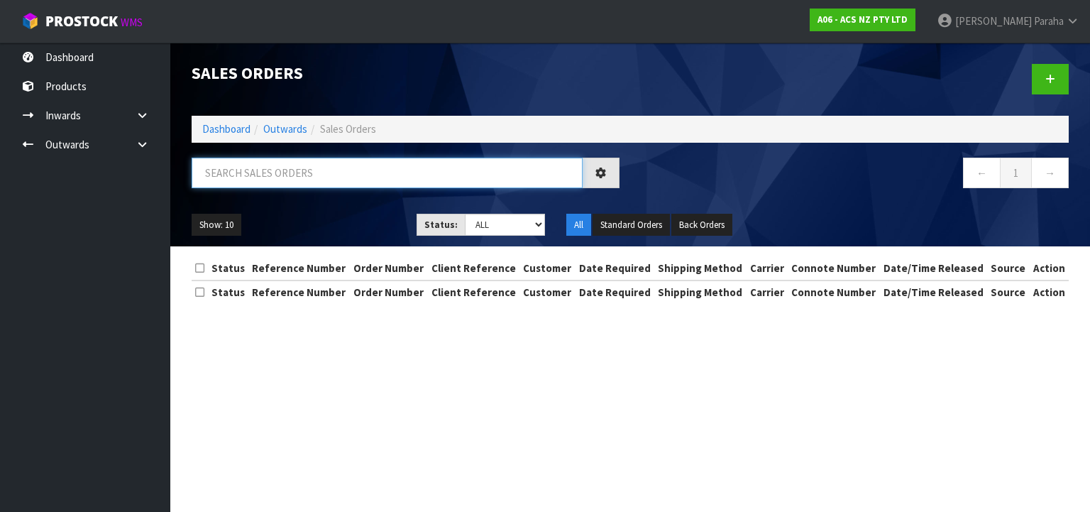
click at [241, 177] on input "text" at bounding box center [387, 173] width 391 height 31
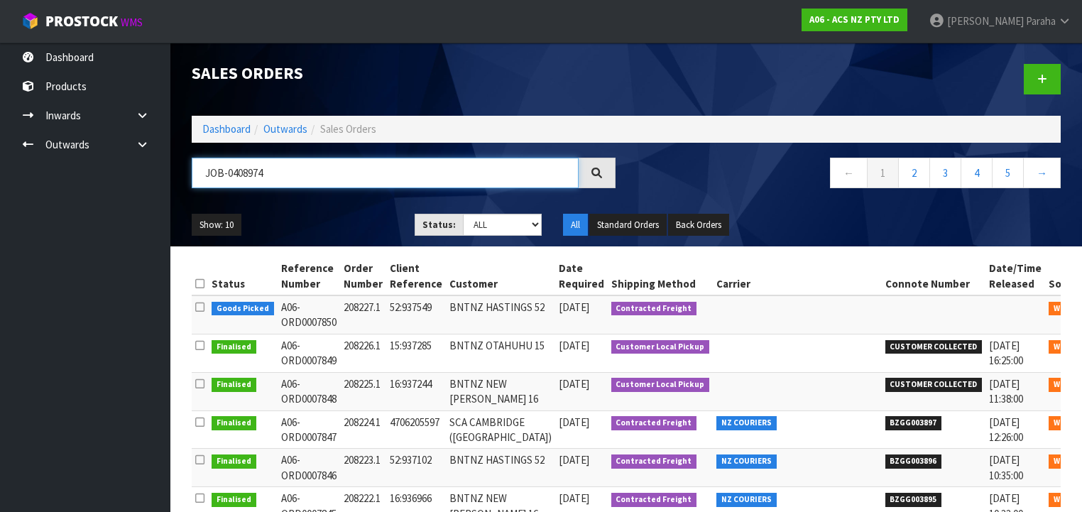
type input "JOB-0408974"
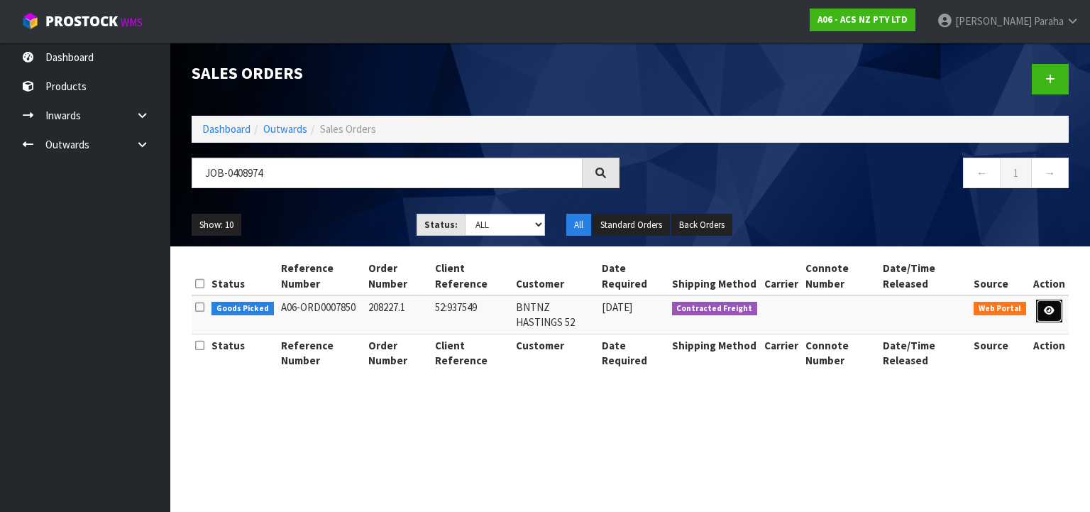
click at [1054, 317] on link at bounding box center [1049, 311] width 26 height 23
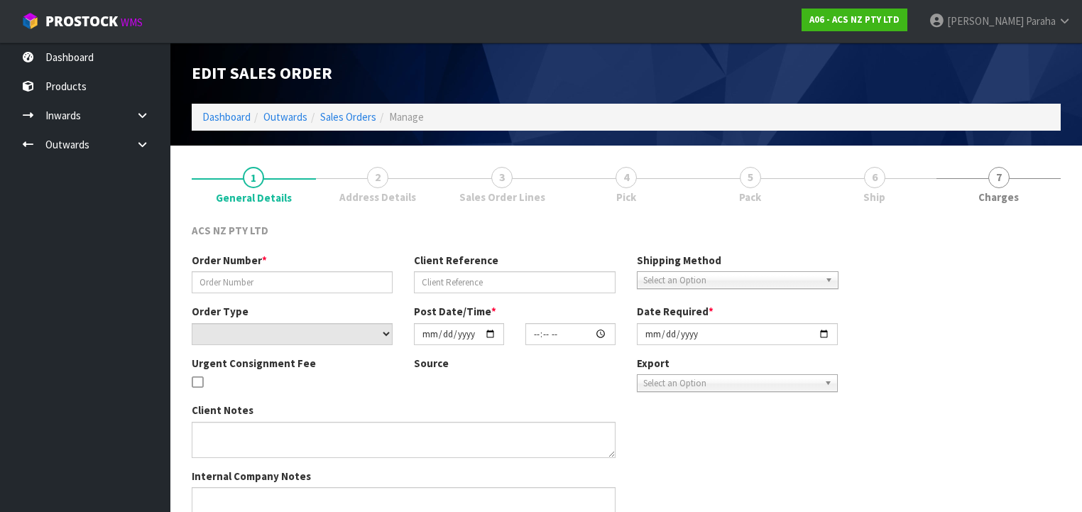
type input "208227.1"
type input "52:937549"
select select "number:0"
type input "[DATE]"
type input "14:01:00.000"
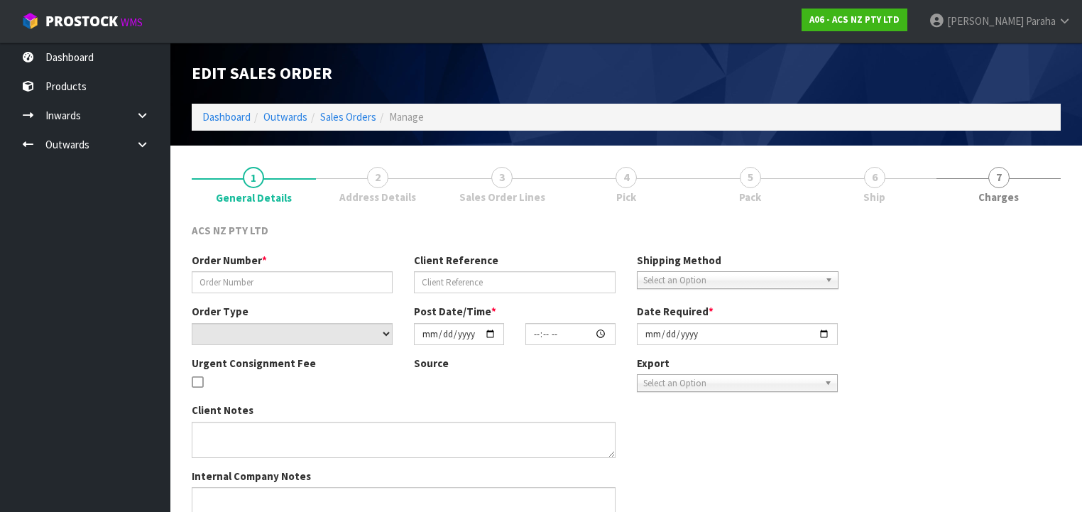
type input "[DATE]"
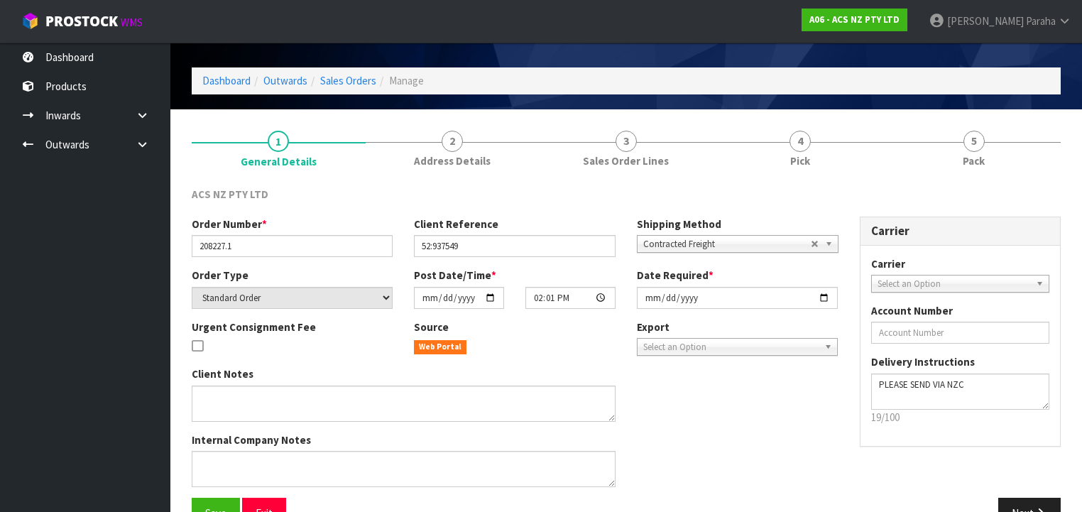
scroll to position [16, 0]
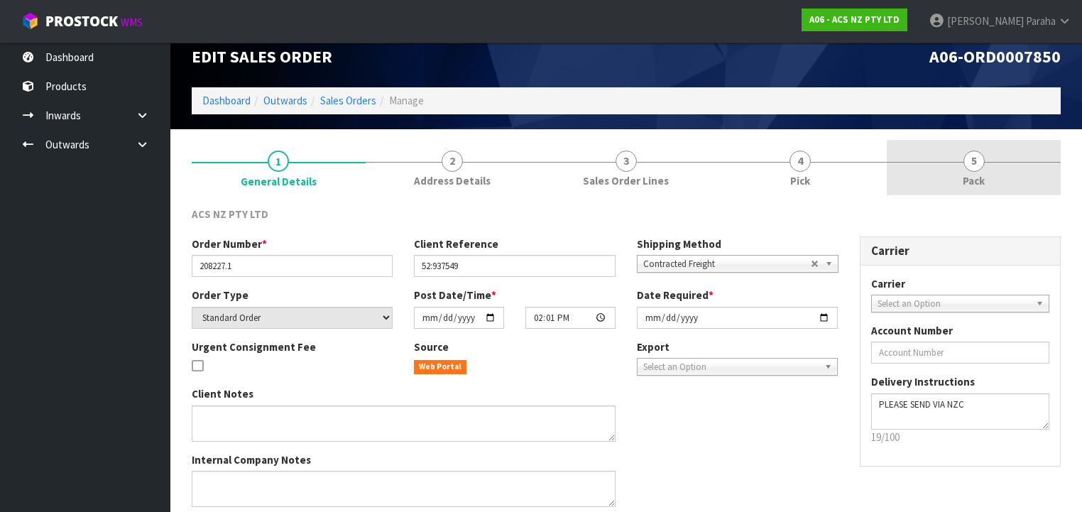
click at [965, 163] on span "5" at bounding box center [973, 161] width 21 height 21
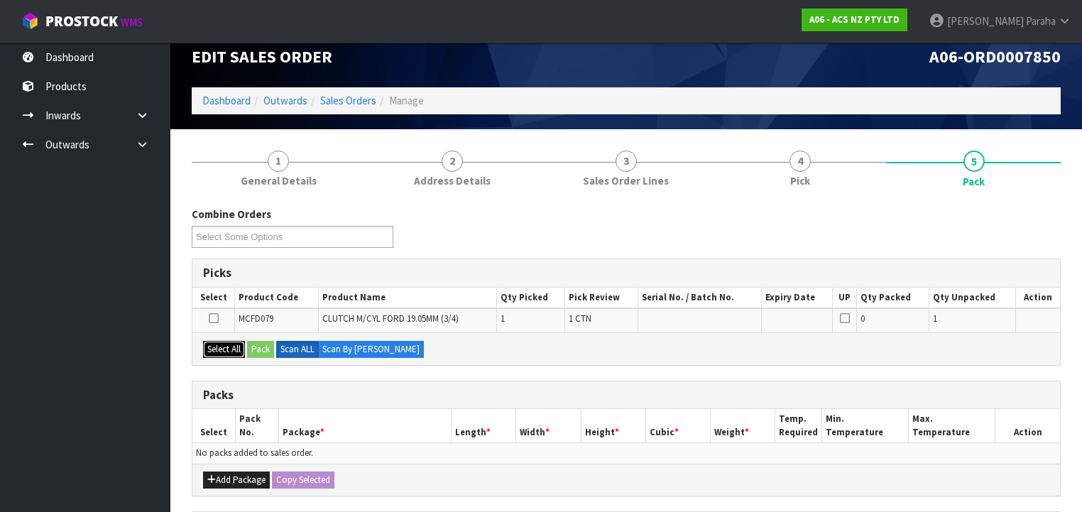
click at [215, 349] on button "Select All" at bounding box center [224, 349] width 42 height 17
click at [263, 348] on button "Pack" at bounding box center [260, 349] width 27 height 17
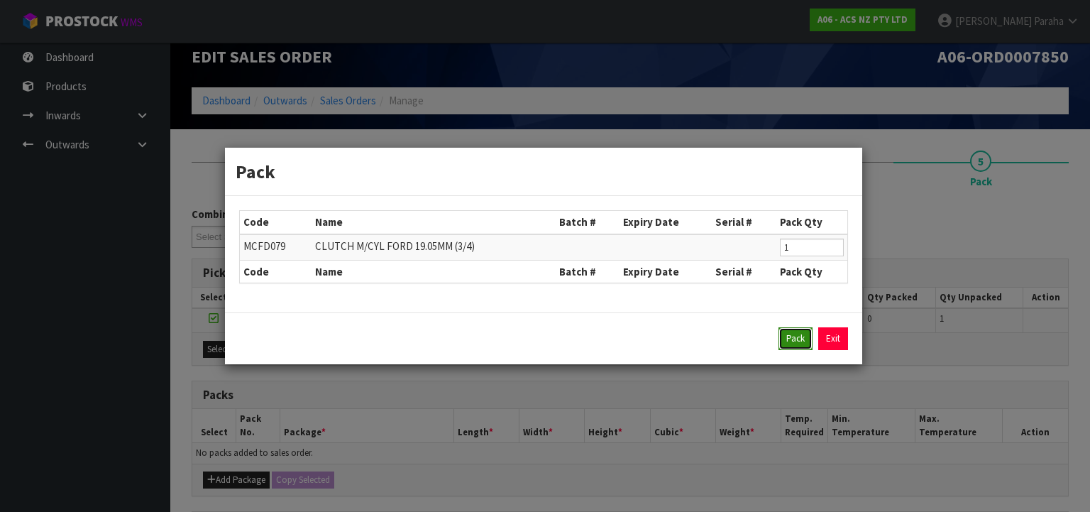
click at [787, 340] on button "Pack" at bounding box center [796, 338] width 34 height 23
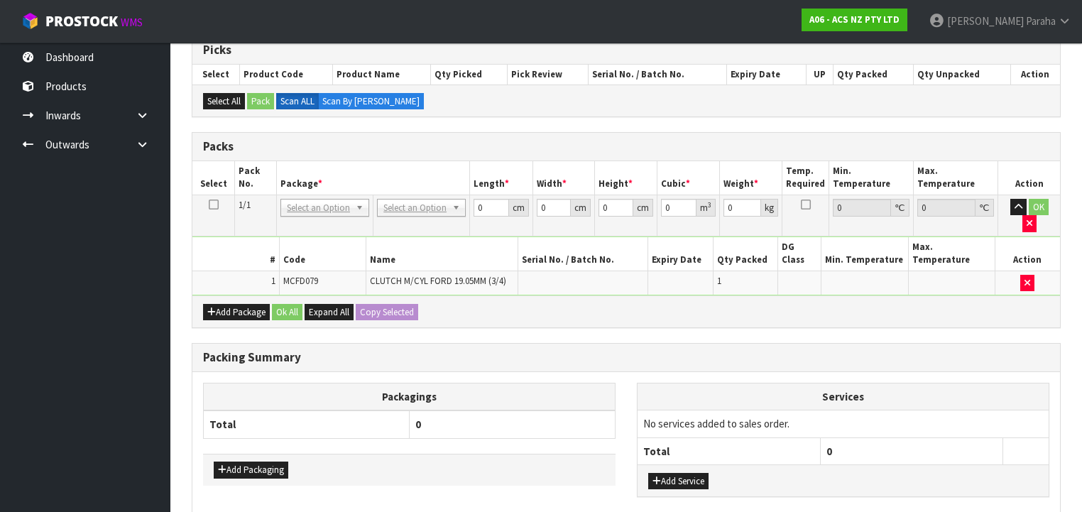
scroll to position [244, 0]
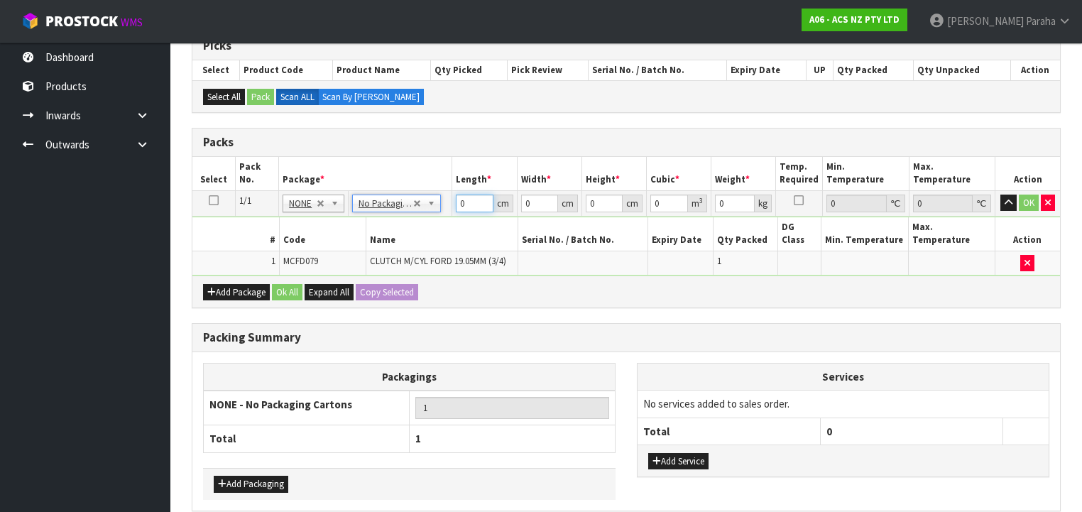
drag, startPoint x: 466, startPoint y: 201, endPoint x: 454, endPoint y: 204, distance: 12.6
click at [454, 204] on td "0 cm" at bounding box center [484, 203] width 65 height 26
type input "24"
type input "12"
type input "1"
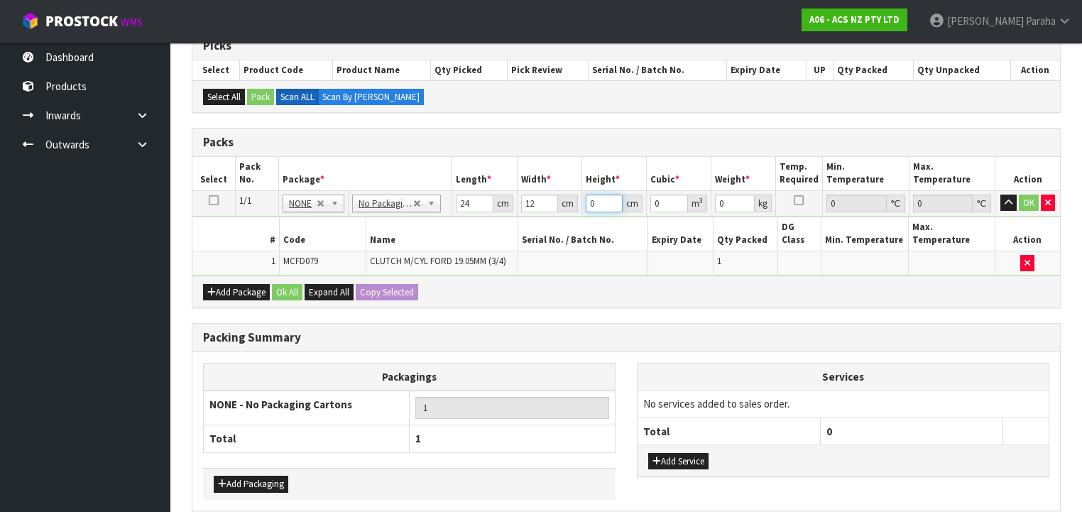
type input "0.000288"
type input "13"
type input "0.003744"
type input "13"
type input "1"
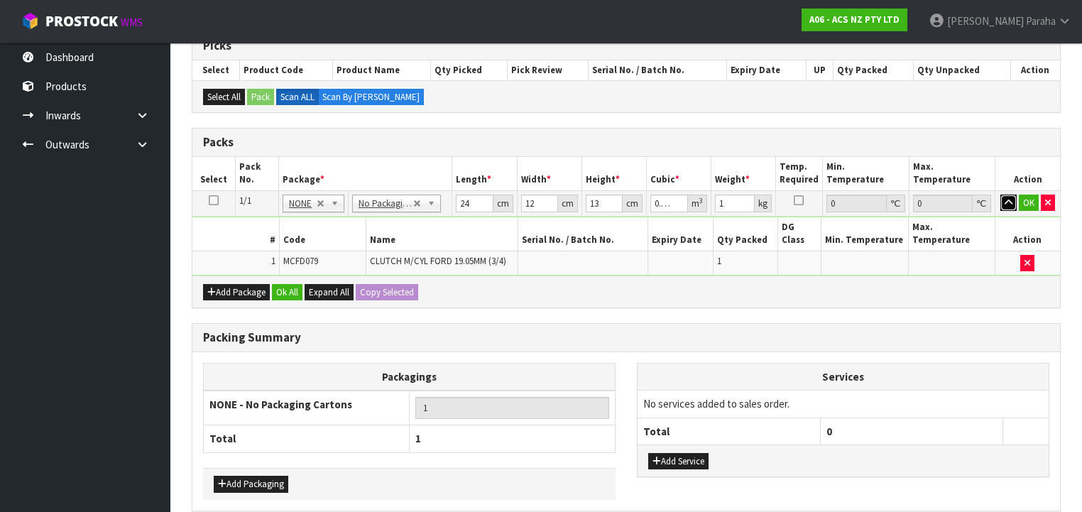
click at [1000, 195] on button "button" at bounding box center [1008, 203] width 16 height 17
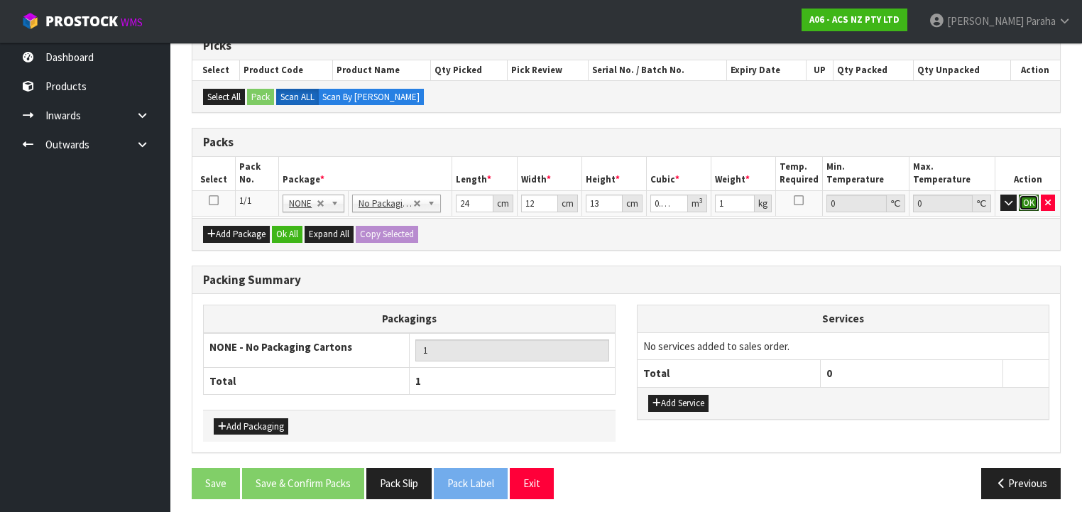
click button "OK" at bounding box center [1029, 203] width 20 height 17
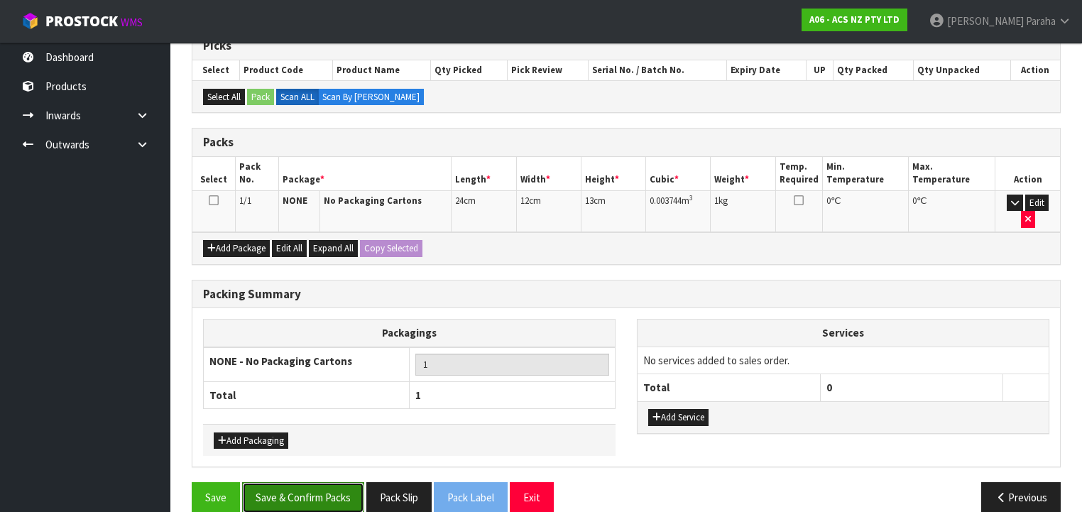
click at [308, 483] on button "Save & Confirm Packs" at bounding box center [303, 497] width 122 height 31
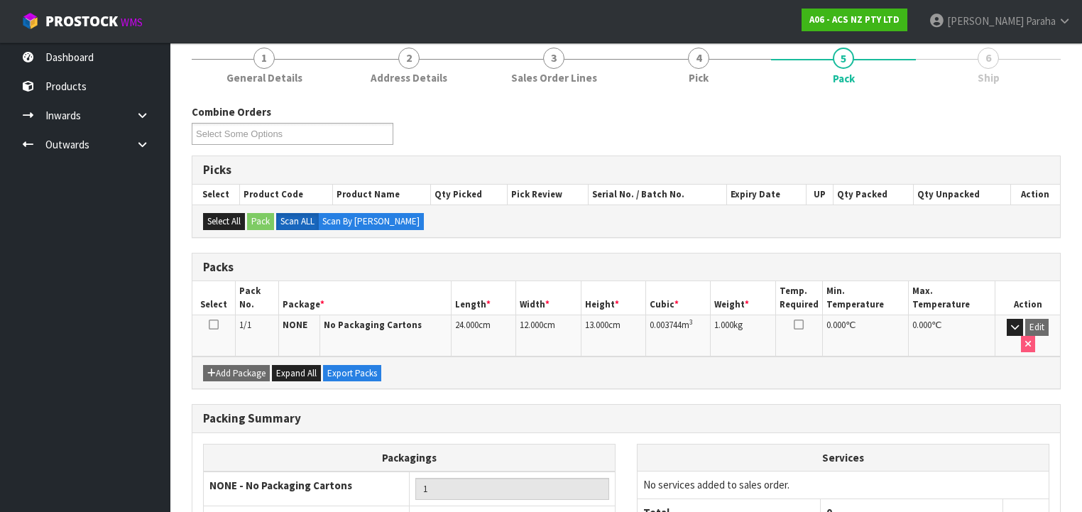
scroll to position [264, 0]
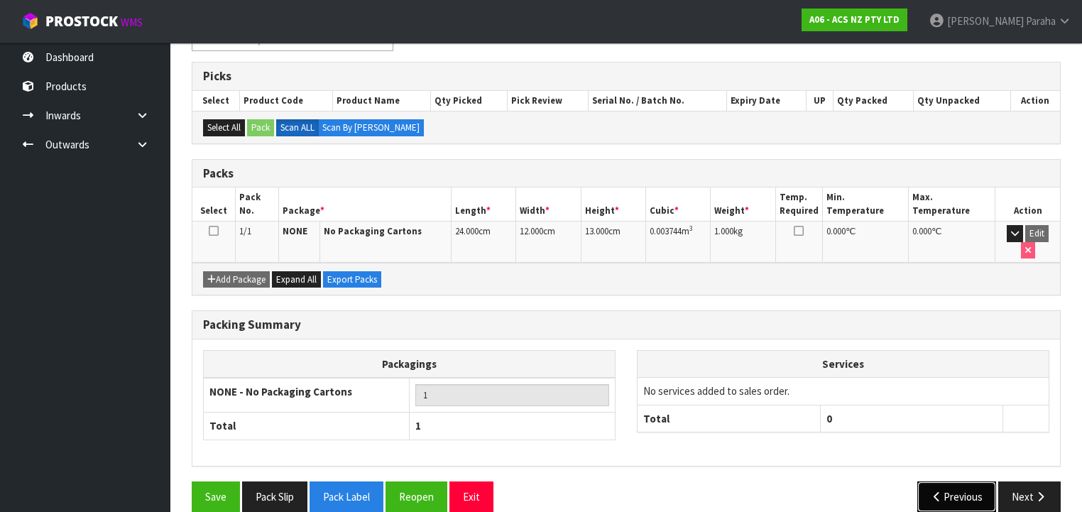
click at [958, 484] on button "Previous" at bounding box center [957, 496] width 80 height 31
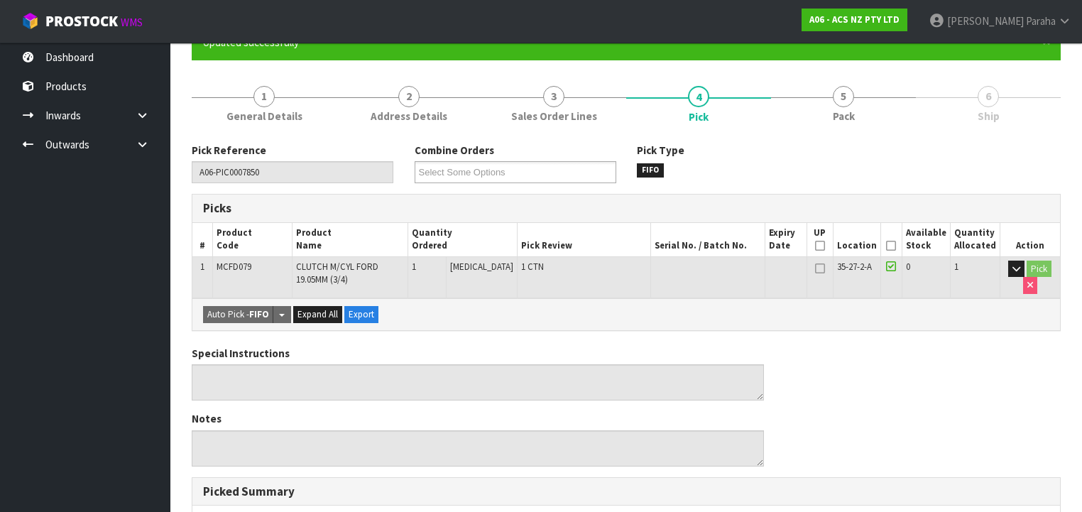
scroll to position [29, 0]
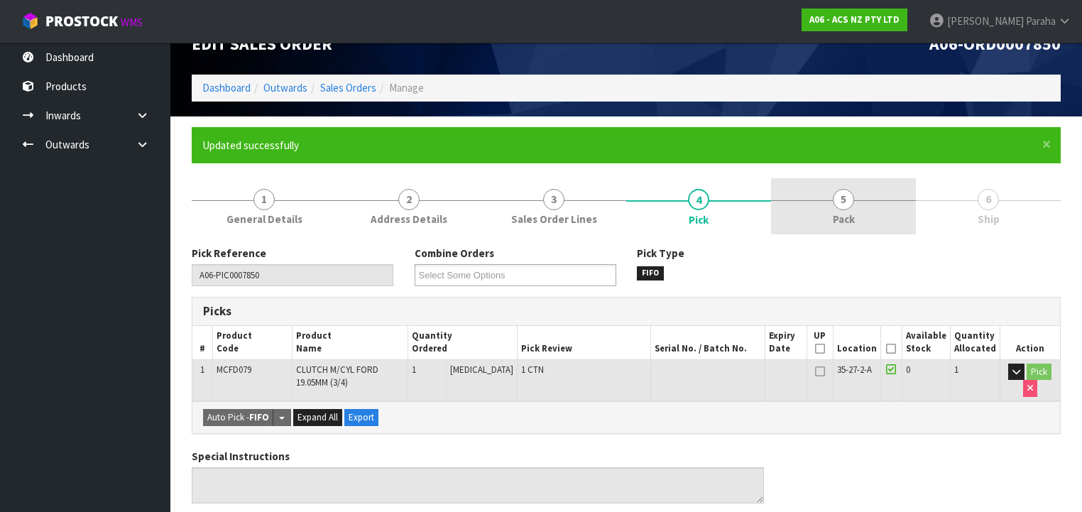
click at [849, 204] on span "5" at bounding box center [843, 199] width 21 height 21
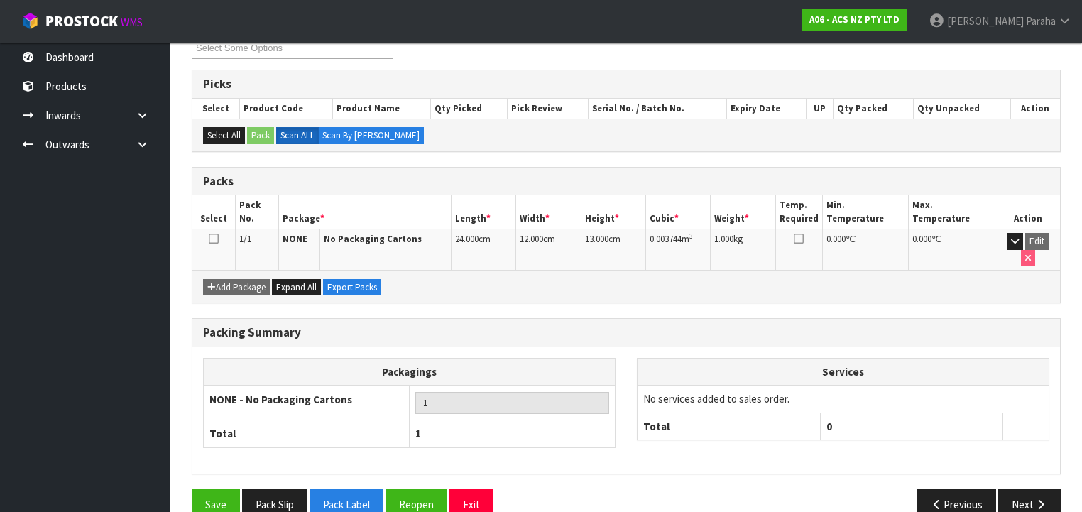
scroll to position [264, 0]
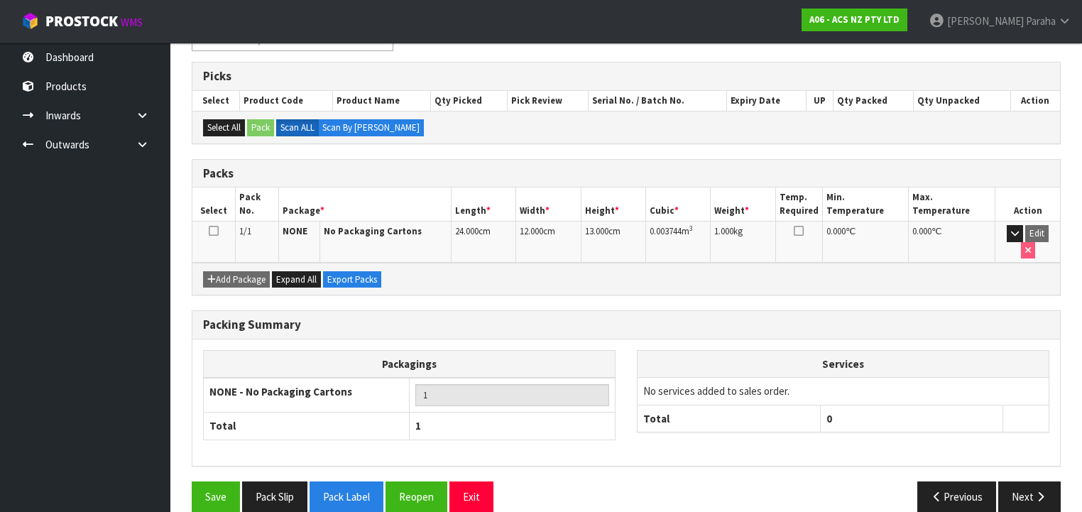
click at [211, 231] on icon at bounding box center [214, 231] width 10 height 1
click at [410, 485] on button "Reopen" at bounding box center [416, 496] width 62 height 31
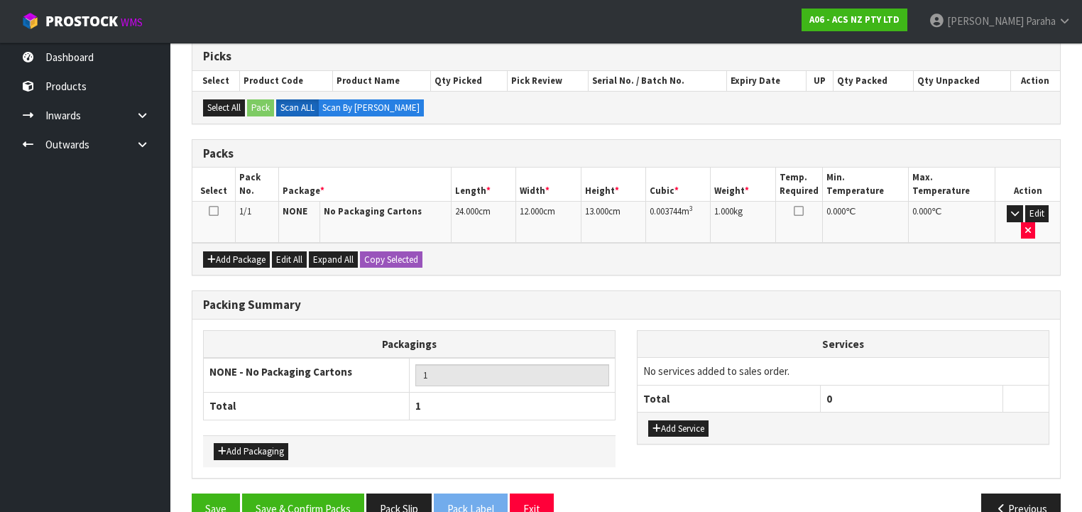
scroll to position [295, 0]
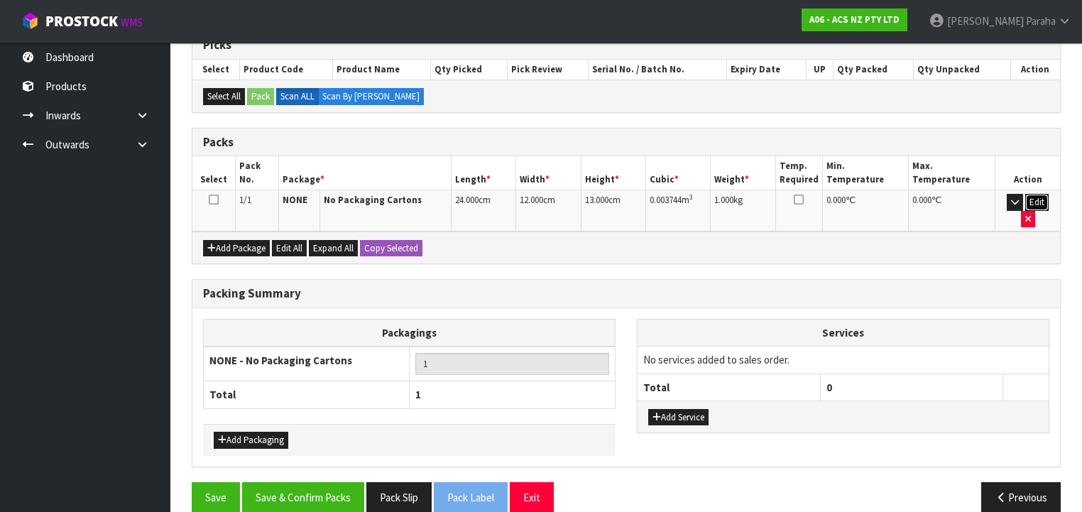
click at [1028, 203] on button "Edit" at bounding box center [1036, 202] width 23 height 17
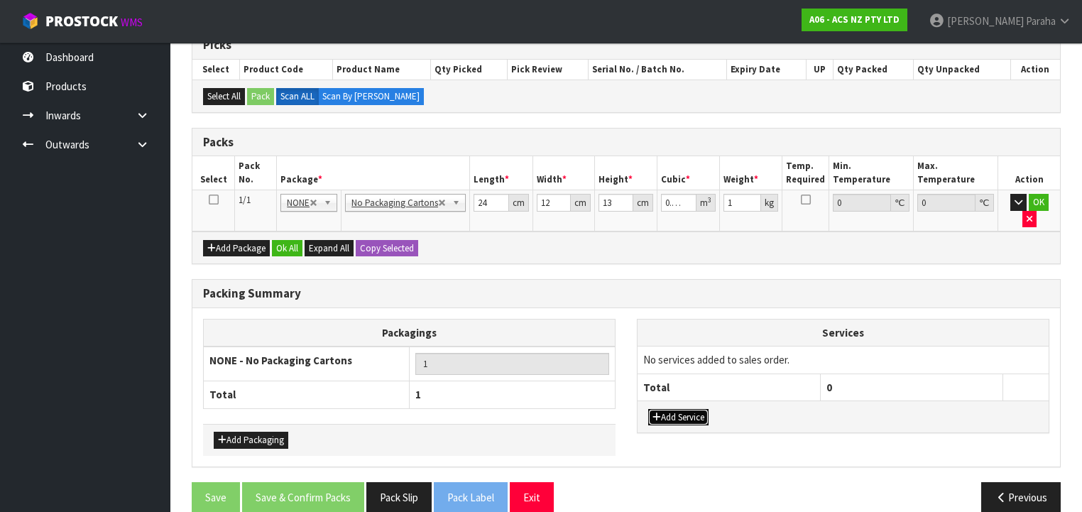
click at [696, 409] on button "Add Service" at bounding box center [678, 417] width 60 height 17
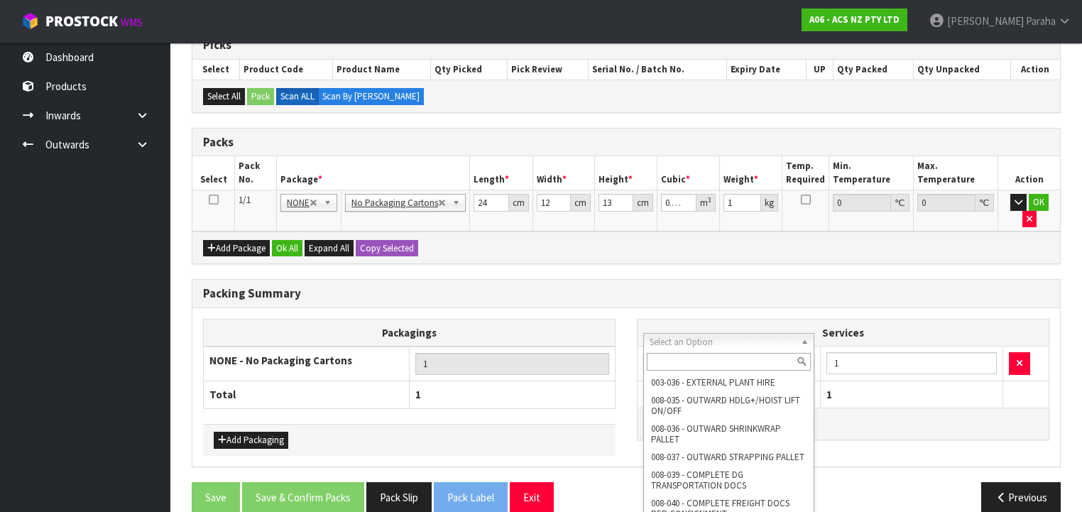
click at [721, 362] on input "text" at bounding box center [729, 362] width 164 height 18
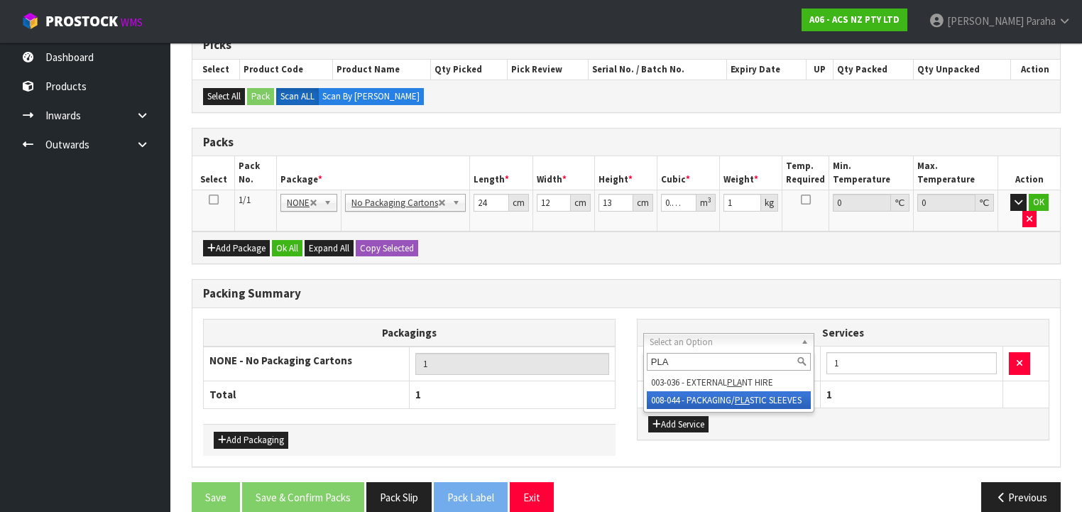
type input "PLA"
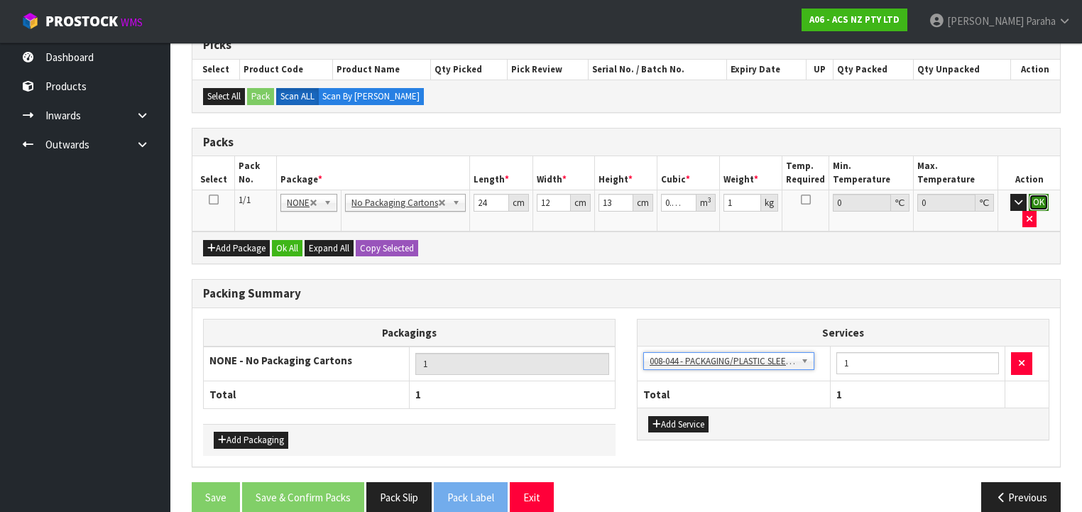
click at [1029, 200] on button "OK" at bounding box center [1039, 202] width 20 height 17
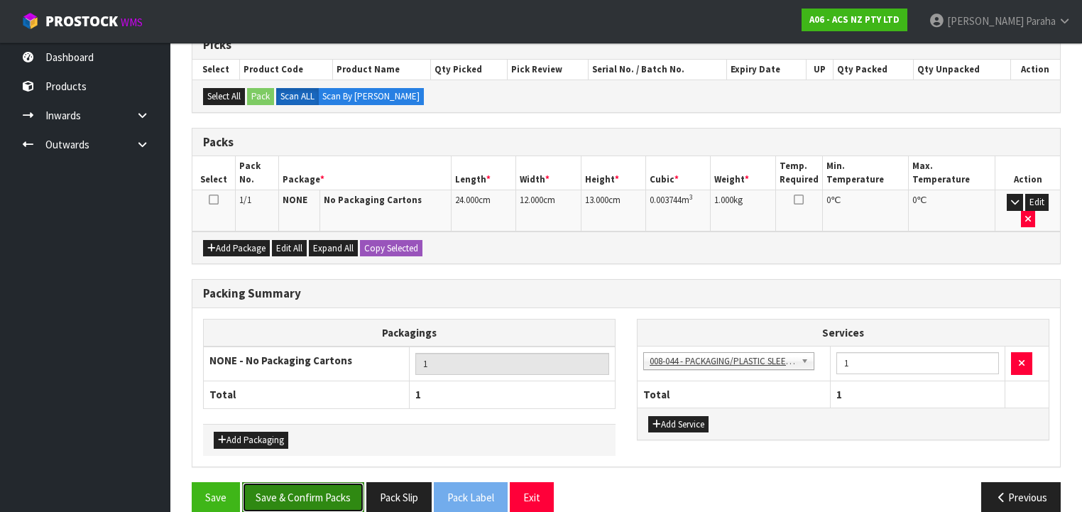
click at [317, 482] on button "Save & Confirm Packs" at bounding box center [303, 497] width 122 height 31
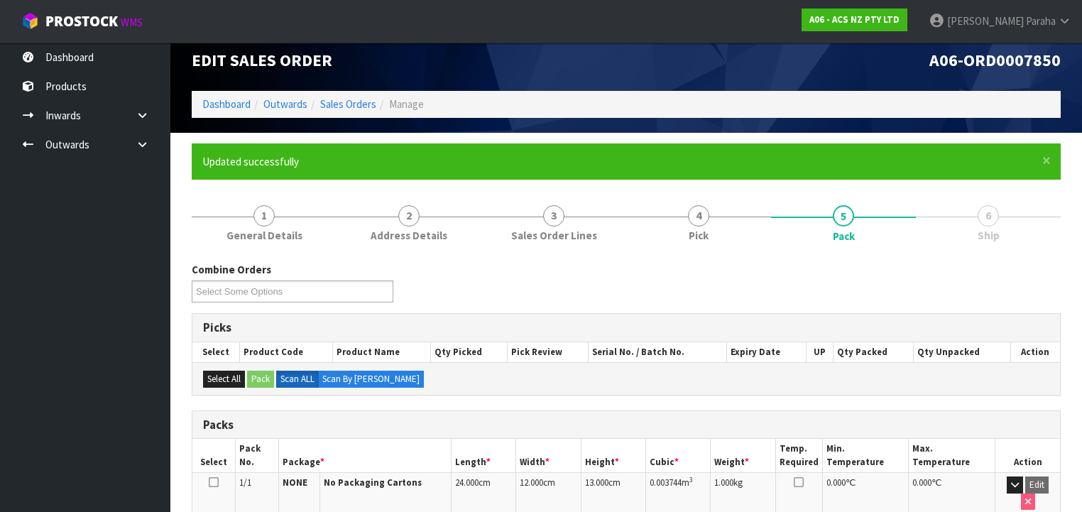
scroll to position [0, 0]
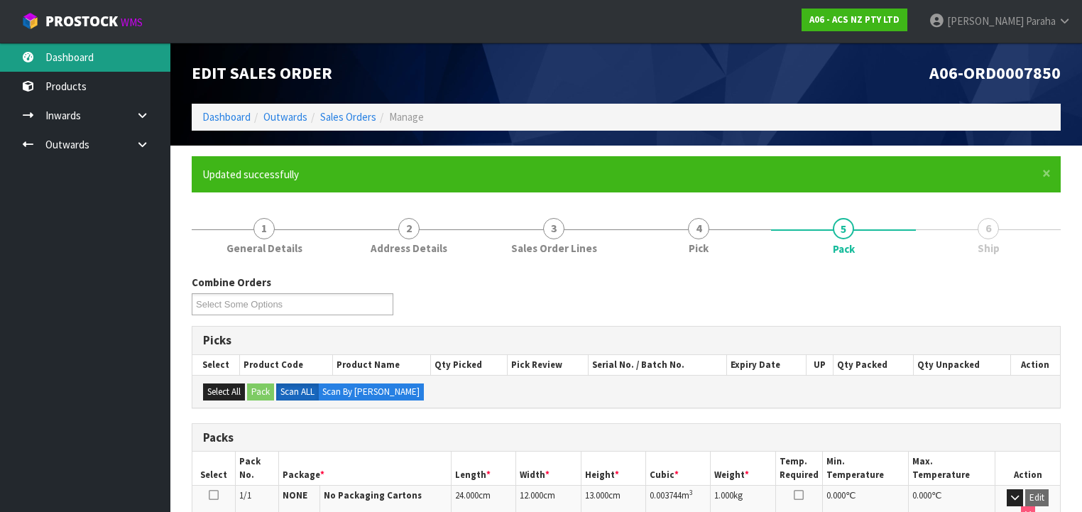
click at [131, 63] on link "Dashboard" at bounding box center [85, 57] width 170 height 29
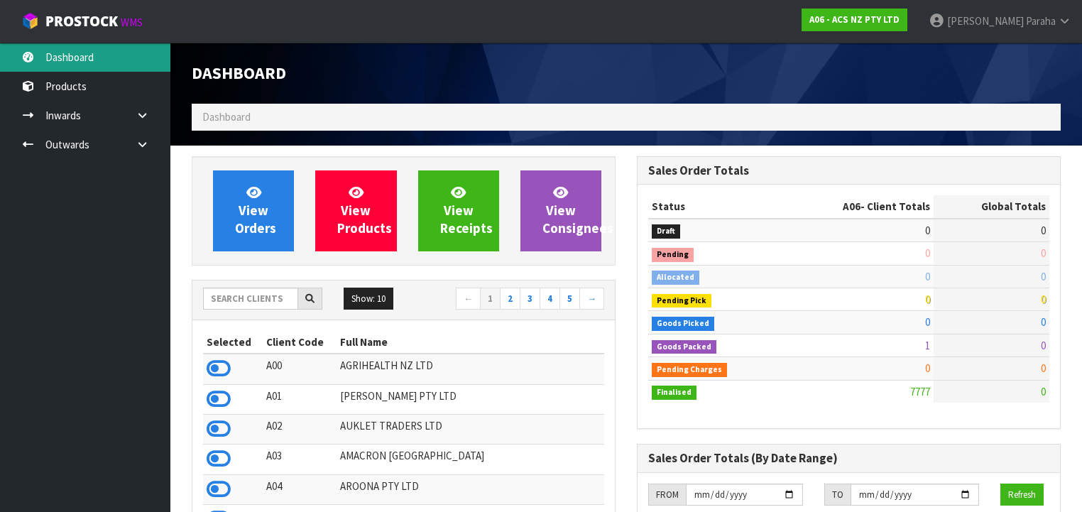
scroll to position [1071, 445]
click at [239, 295] on input "text" at bounding box center [250, 299] width 95 height 22
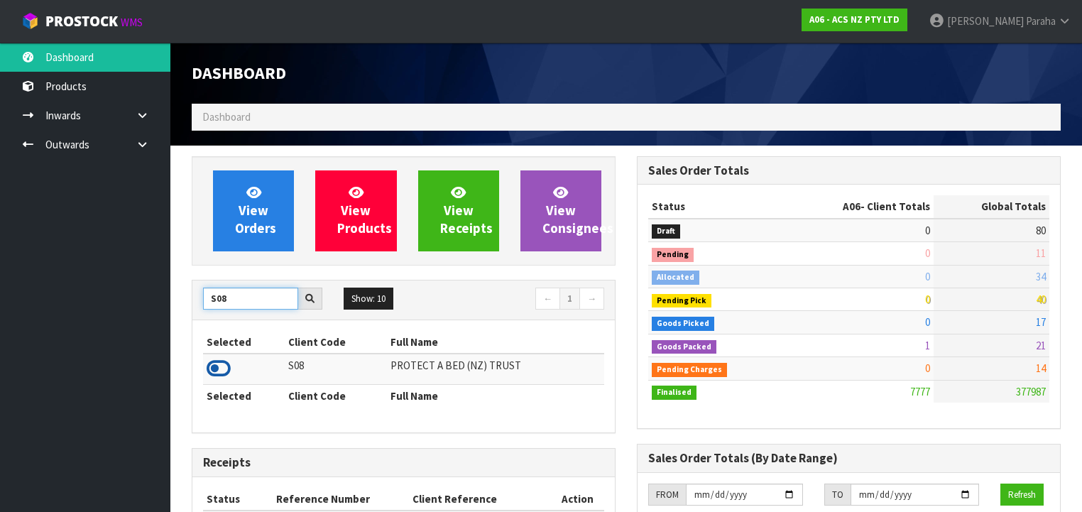
type input "S08"
click at [227, 366] on icon at bounding box center [219, 368] width 24 height 21
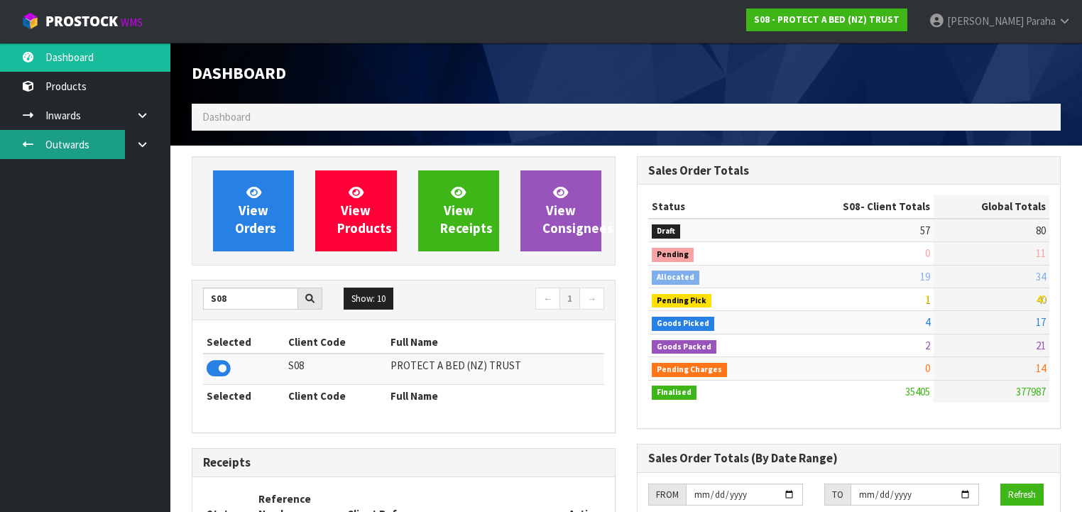
click at [77, 149] on link "Outwards" at bounding box center [85, 144] width 170 height 29
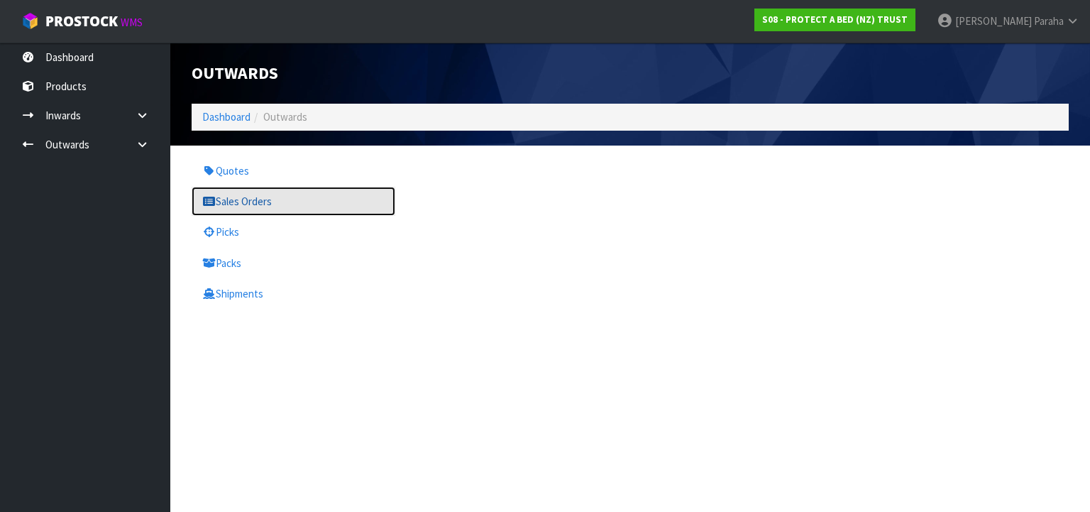
click at [236, 202] on link "Sales Orders" at bounding box center [294, 201] width 204 height 29
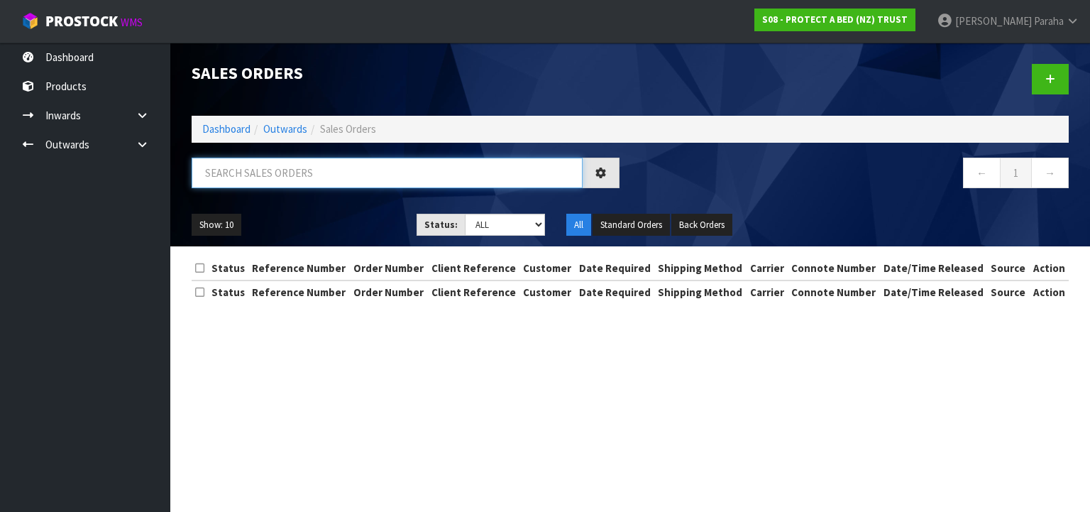
click at [293, 176] on input "text" at bounding box center [387, 173] width 391 height 31
type input "JOB-0408886"
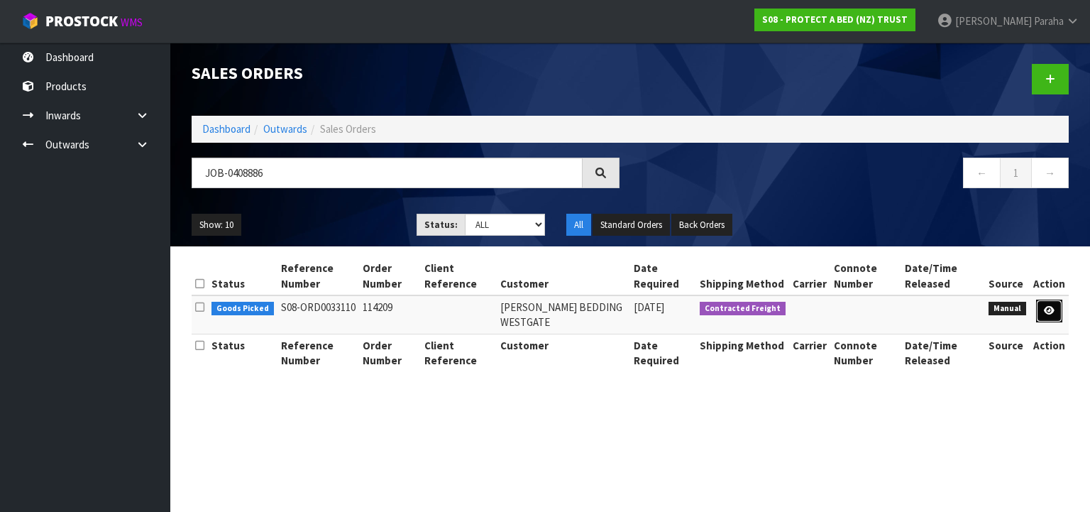
click at [1056, 310] on link at bounding box center [1049, 311] width 26 height 23
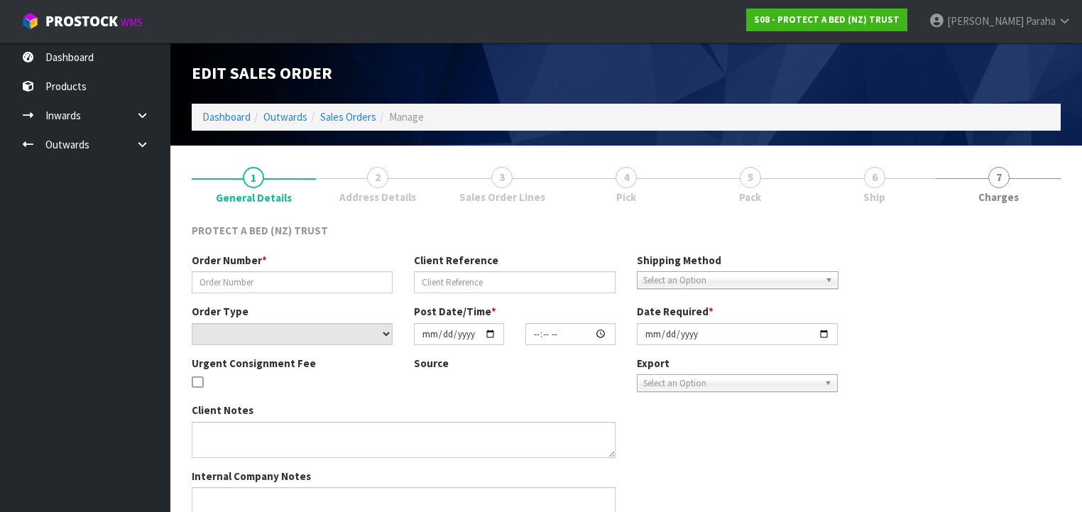
type input "114209"
select select "number:0"
type input "[DATE]"
type input "09:03:00.000"
type input "[DATE]"
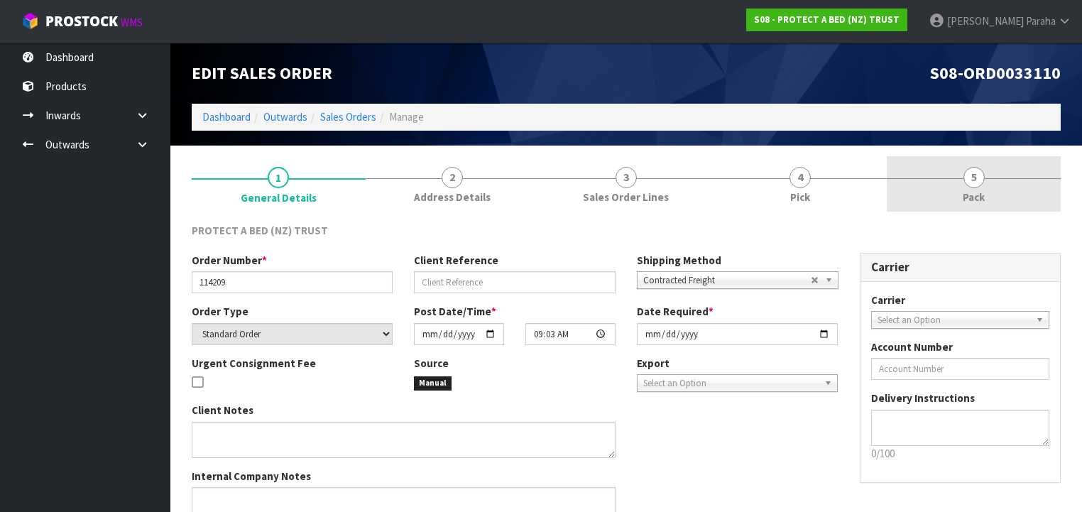
click at [966, 185] on span "5" at bounding box center [973, 177] width 21 height 21
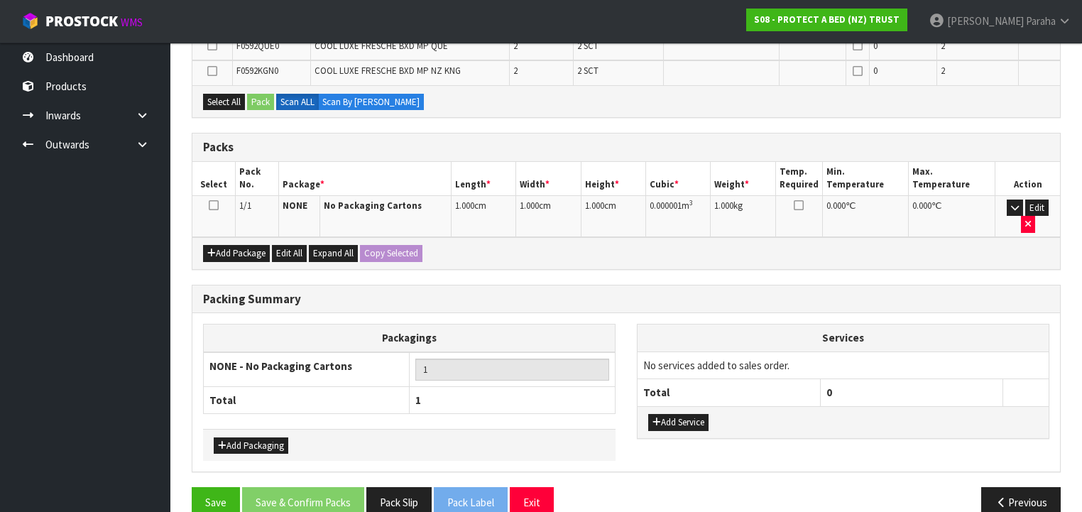
scroll to position [467, 0]
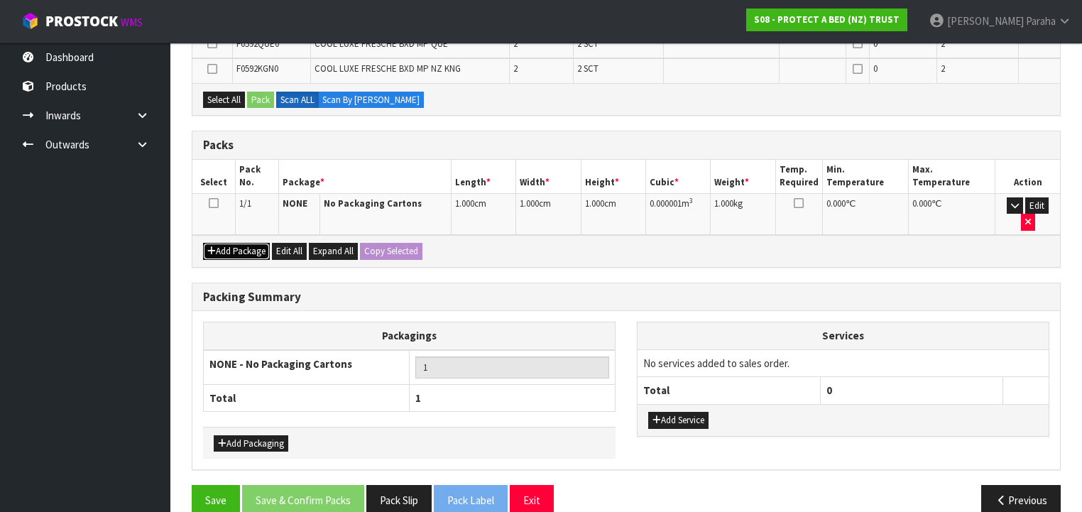
click at [234, 243] on button "Add Package" at bounding box center [236, 251] width 67 height 17
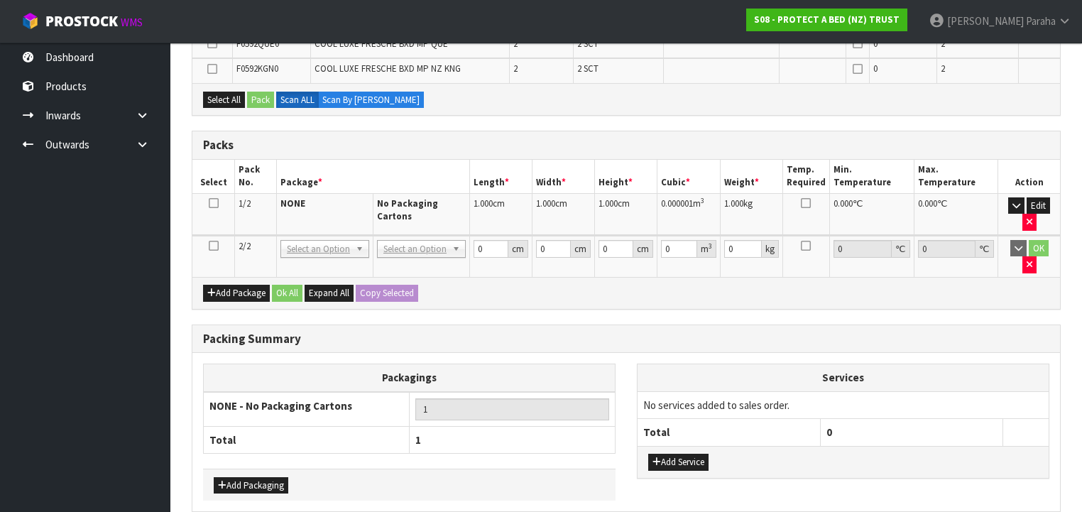
click at [213, 246] on icon at bounding box center [214, 246] width 10 height 1
click at [1044, 203] on button "Edit" at bounding box center [1038, 205] width 23 height 17
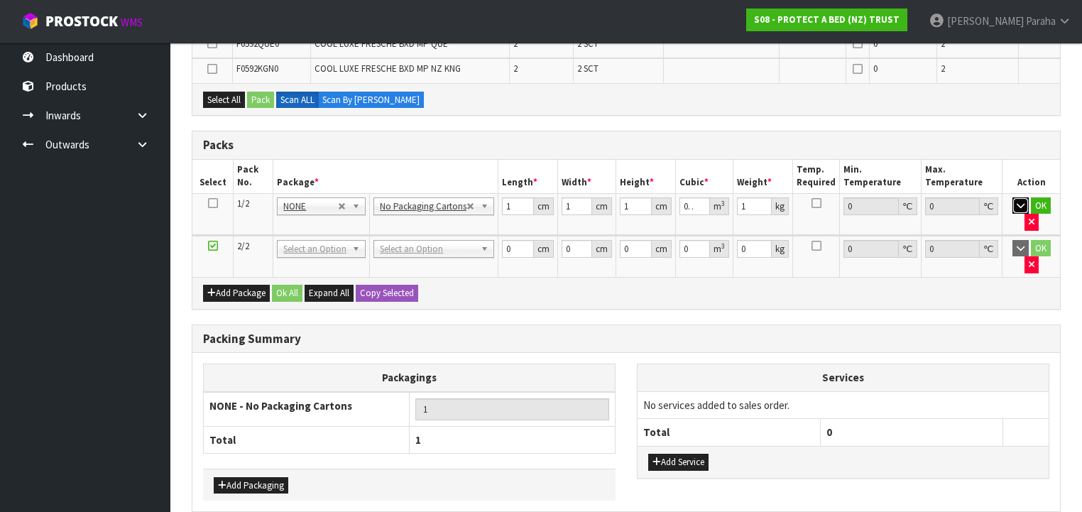
click at [1017, 204] on icon "button" at bounding box center [1021, 205] width 8 height 9
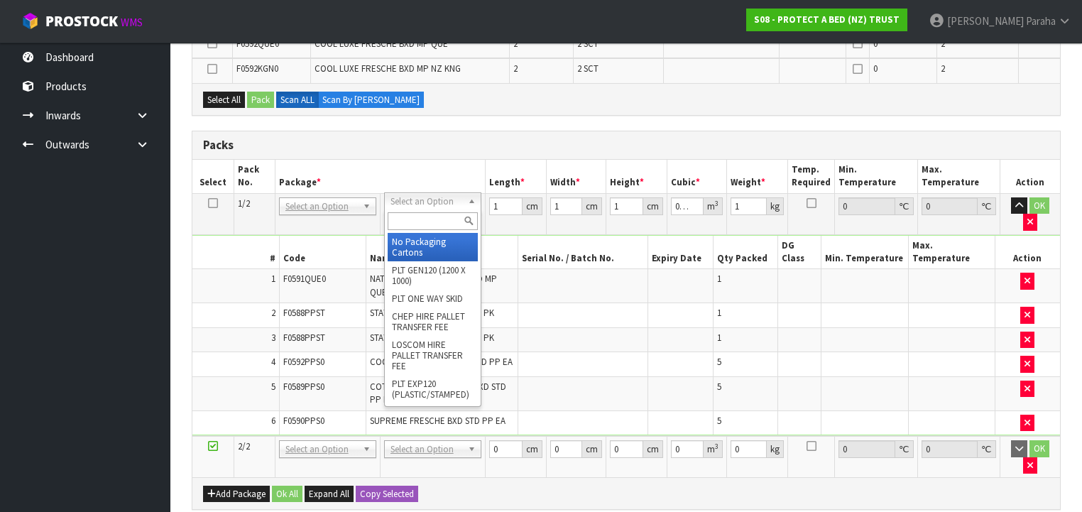
click at [452, 215] on input "text" at bounding box center [433, 221] width 90 height 18
type input "OC"
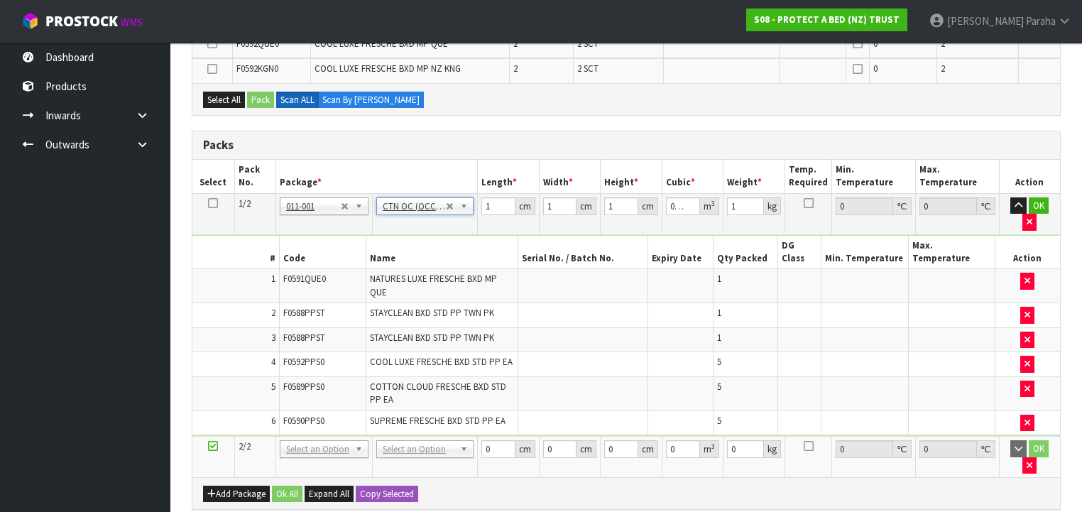
type input "0"
type input "8"
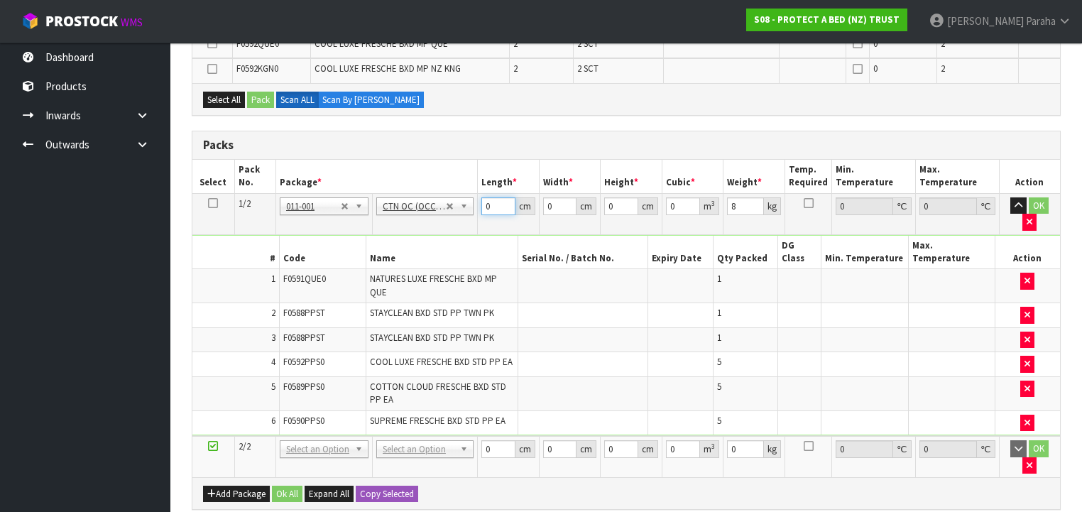
drag, startPoint x: 494, startPoint y: 203, endPoint x: 475, endPoint y: 204, distance: 19.2
click at [476, 204] on tr "1/2 NONE 007-001 007-002 007-004 007-009 007-013 007-014 007-015 007-017 007-01…" at bounding box center [626, 213] width 868 height 41
type input "59"
type input "33"
type input "3"
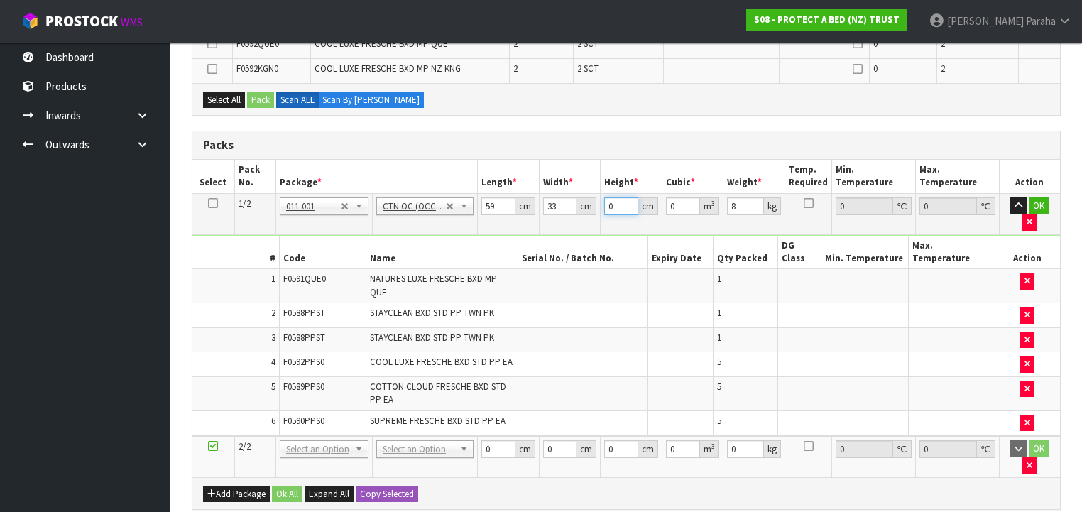
type input "0.005841"
type input "31"
type input "0.060357"
type input "31"
type input "9"
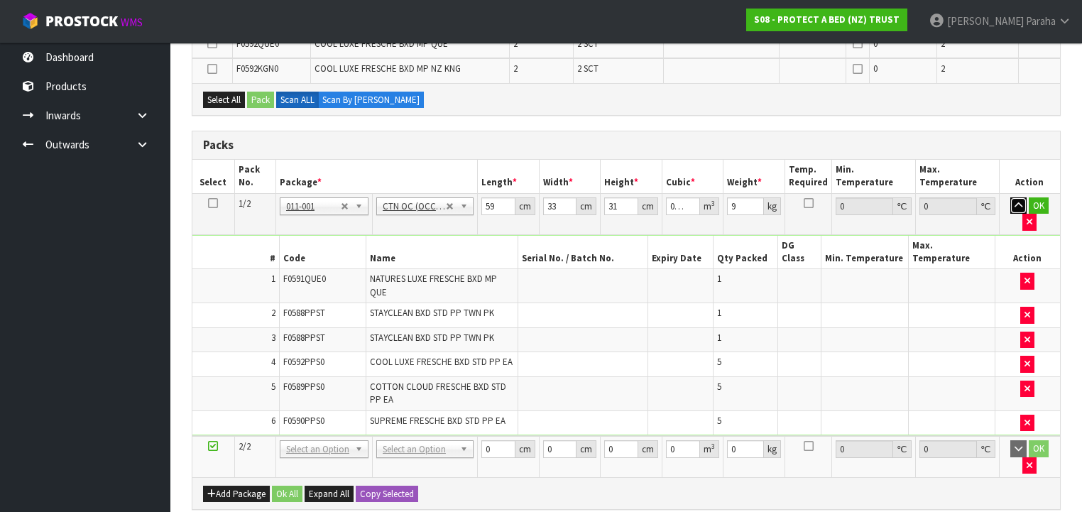
click at [1010, 197] on button "button" at bounding box center [1018, 205] width 16 height 17
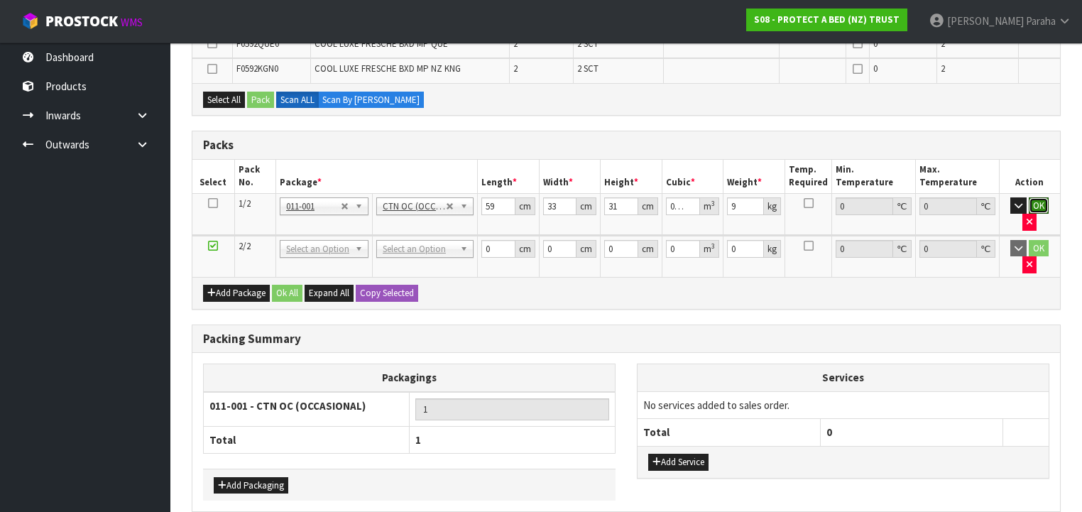
click button "OK" at bounding box center [1039, 205] width 20 height 17
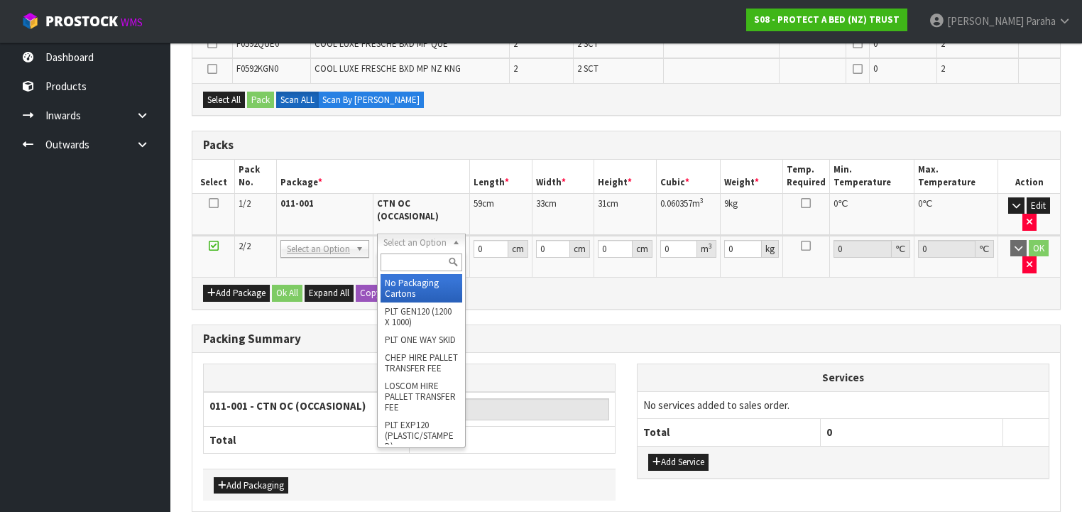
click at [443, 258] on input "text" at bounding box center [422, 262] width 82 height 18
type input "OC"
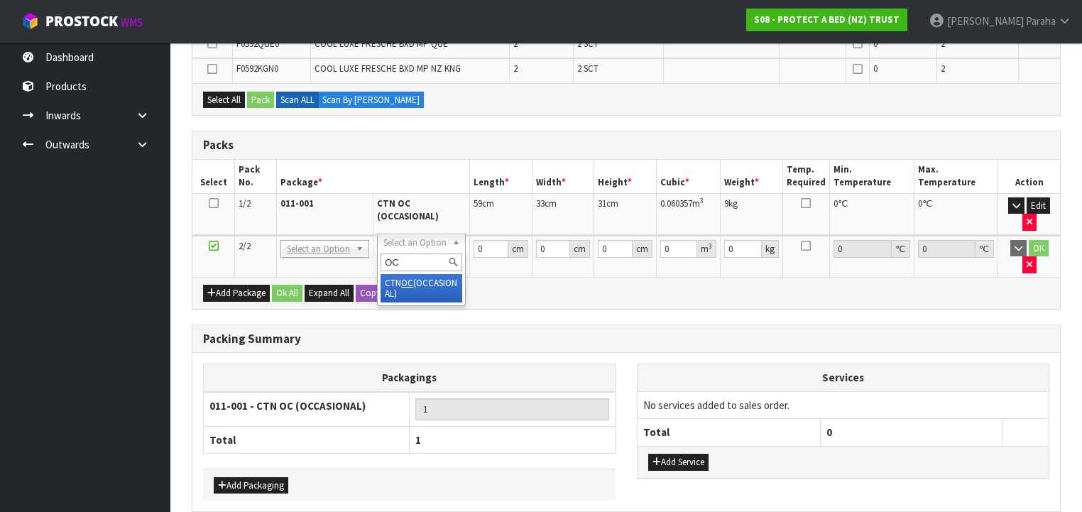
type input "2"
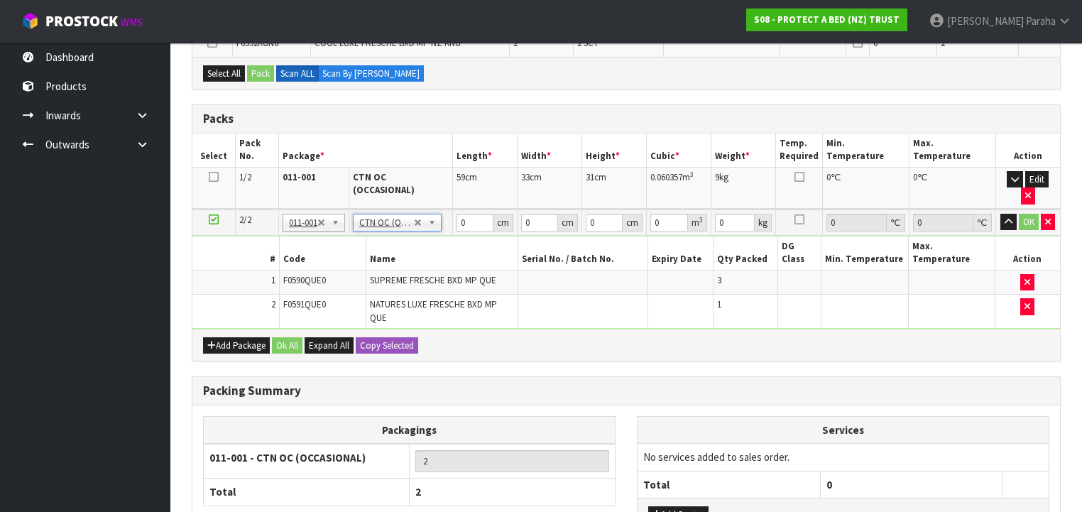
scroll to position [417, 0]
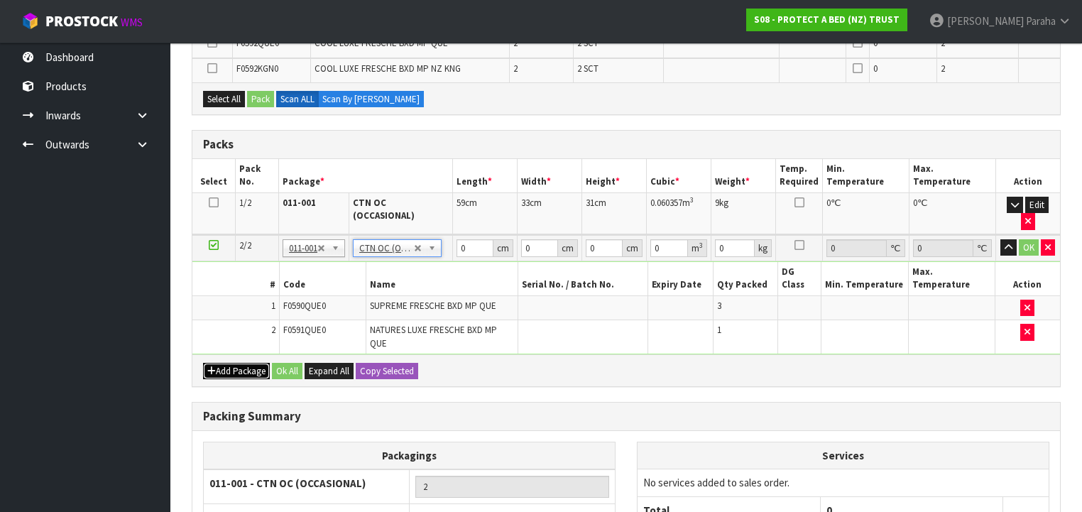
click at [241, 363] on button "Add Package" at bounding box center [236, 371] width 67 height 17
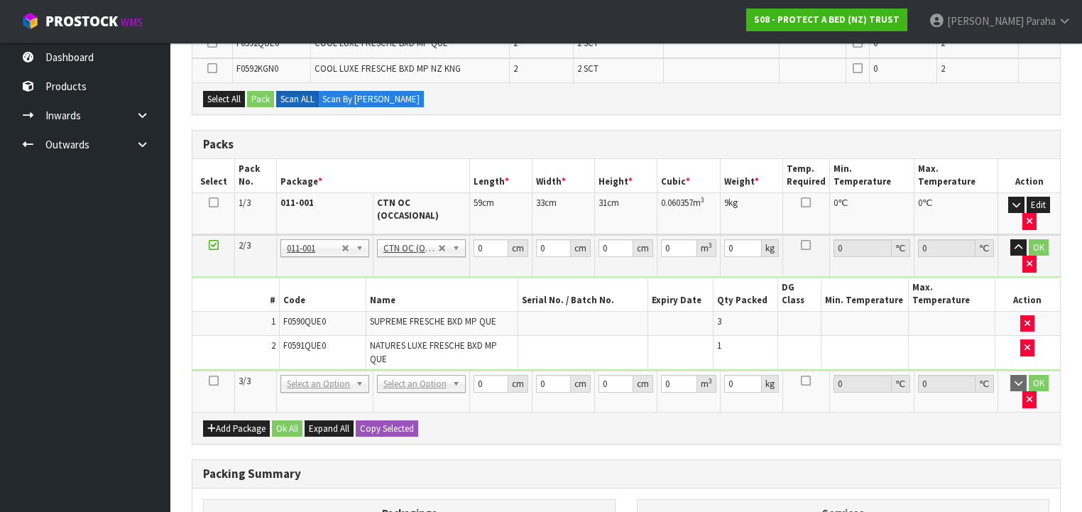
click at [216, 381] on icon at bounding box center [214, 381] width 10 height 1
drag, startPoint x: 491, startPoint y: 244, endPoint x: 468, endPoint y: 248, distance: 23.1
click at [468, 248] on tr "2/3 NONE 007-001 007-002 007-004 007-009 007-013 007-014 007-015 007-017 007-01…" at bounding box center [626, 256] width 868 height 42
type input "58"
type input "41"
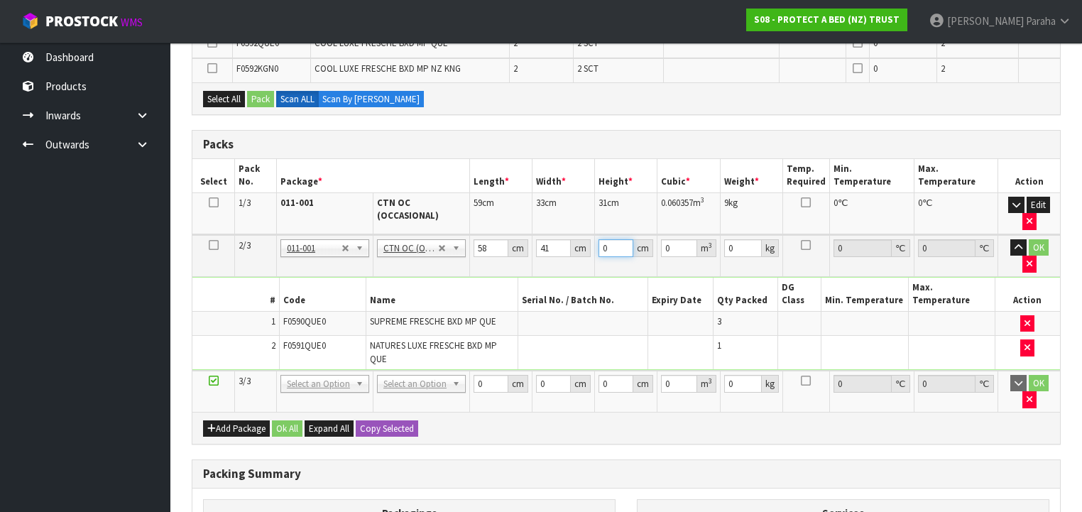
type input "3"
type input "0.007134"
type input "32"
type input "0.076096"
type input "32"
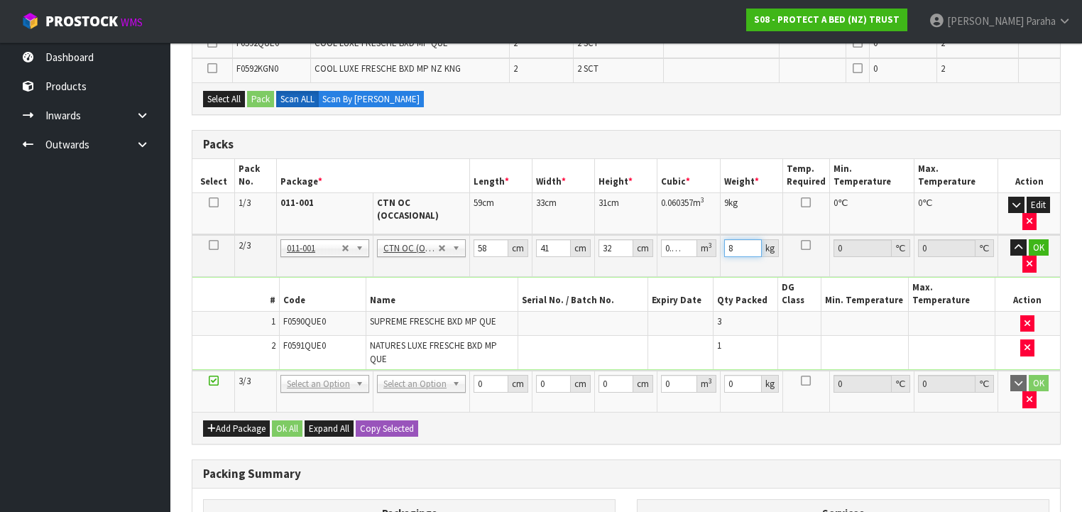
type input "8"
click at [1010, 239] on button "button" at bounding box center [1018, 247] width 16 height 17
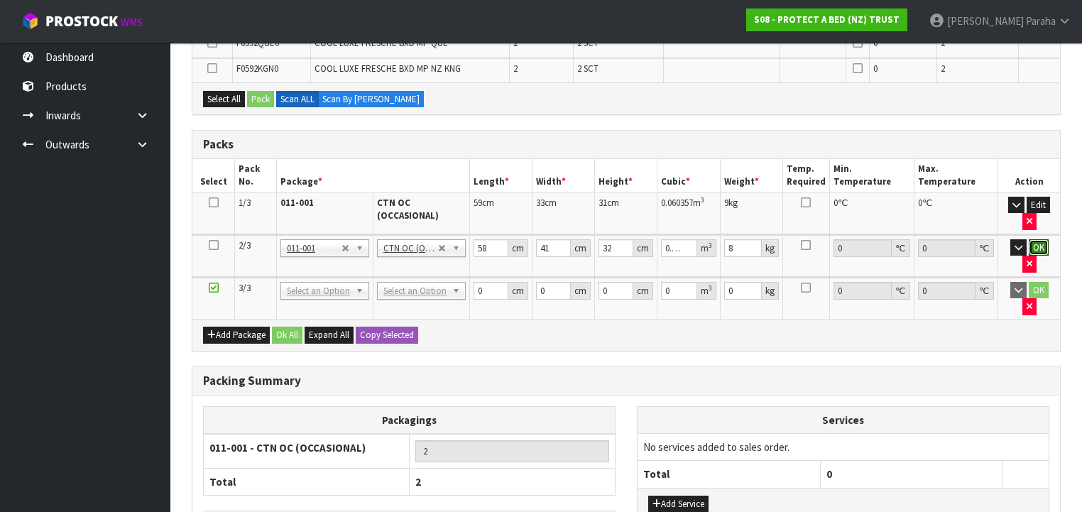
click button "OK" at bounding box center [1039, 247] width 20 height 17
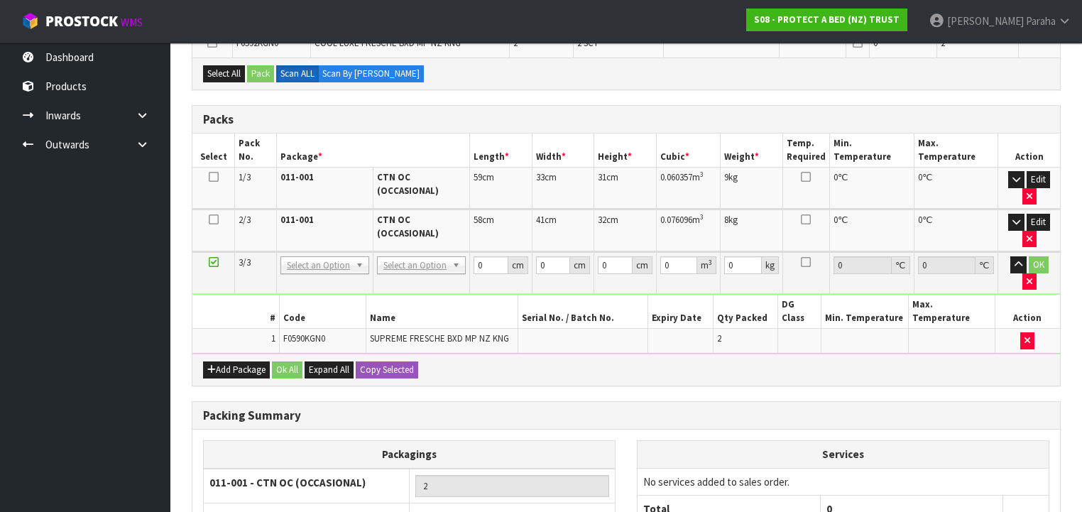
scroll to position [393, 0]
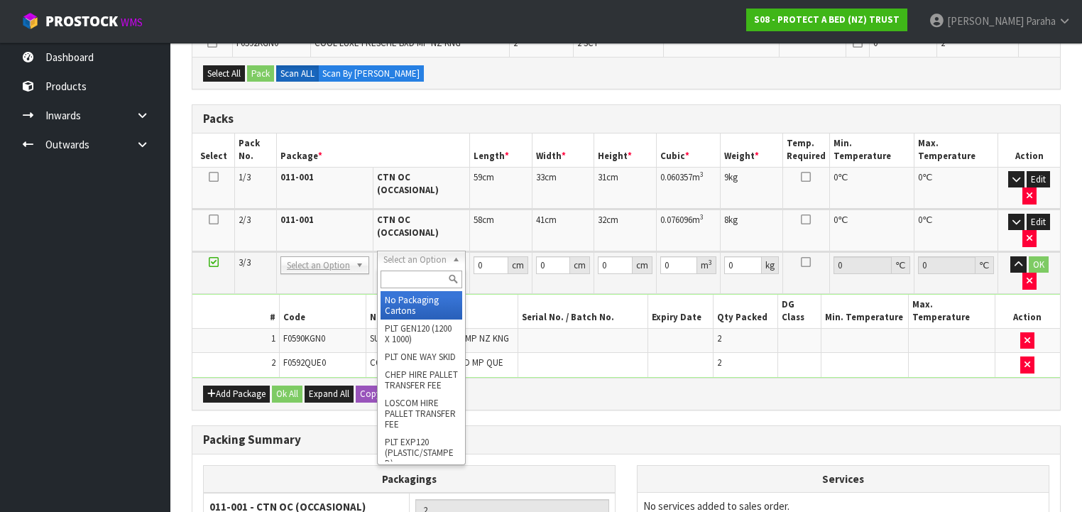
click at [400, 280] on input "text" at bounding box center [422, 279] width 82 height 18
type input "OC"
type input "3"
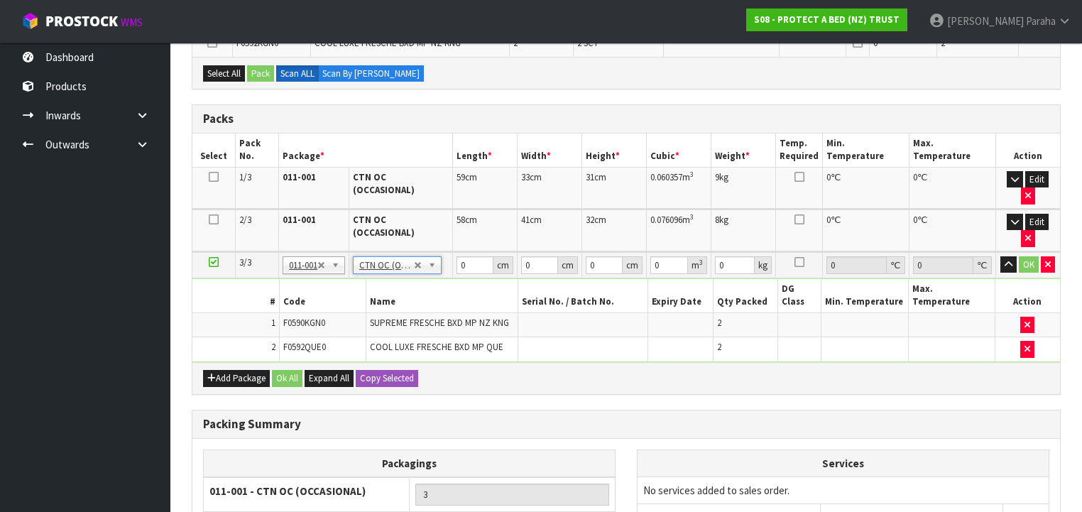
type input "6.6"
click at [455, 252] on td "0 cm" at bounding box center [485, 265] width 65 height 26
drag, startPoint x: 466, startPoint y: 227, endPoint x: 455, endPoint y: 229, distance: 10.7
click at [455, 252] on td "0 cm" at bounding box center [485, 265] width 65 height 26
type input "58"
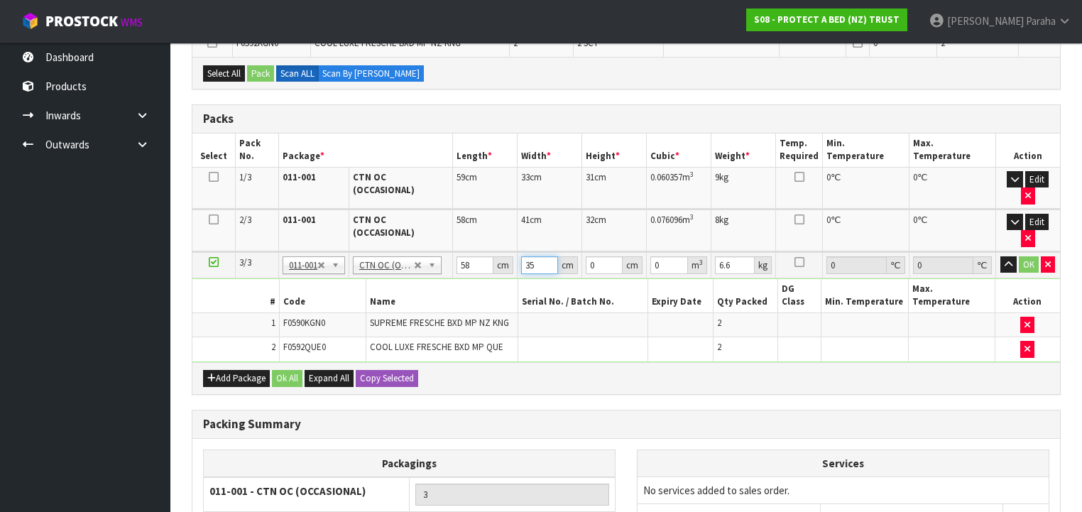
type input "35"
type input "3"
type input "0.00609"
type input "32"
type input "0.06496"
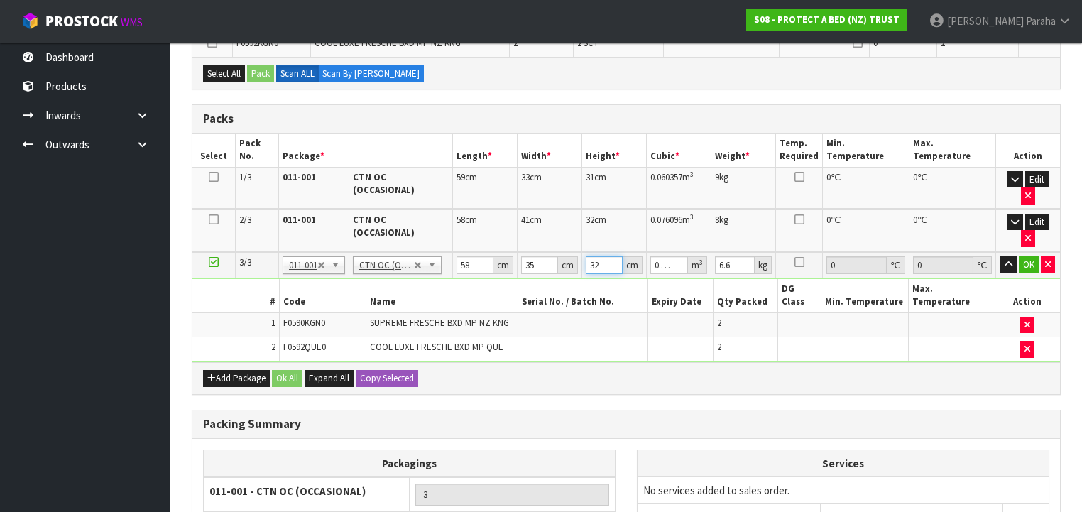
type input "32"
type input "8"
click at [1000, 256] on button "button" at bounding box center [1008, 264] width 16 height 17
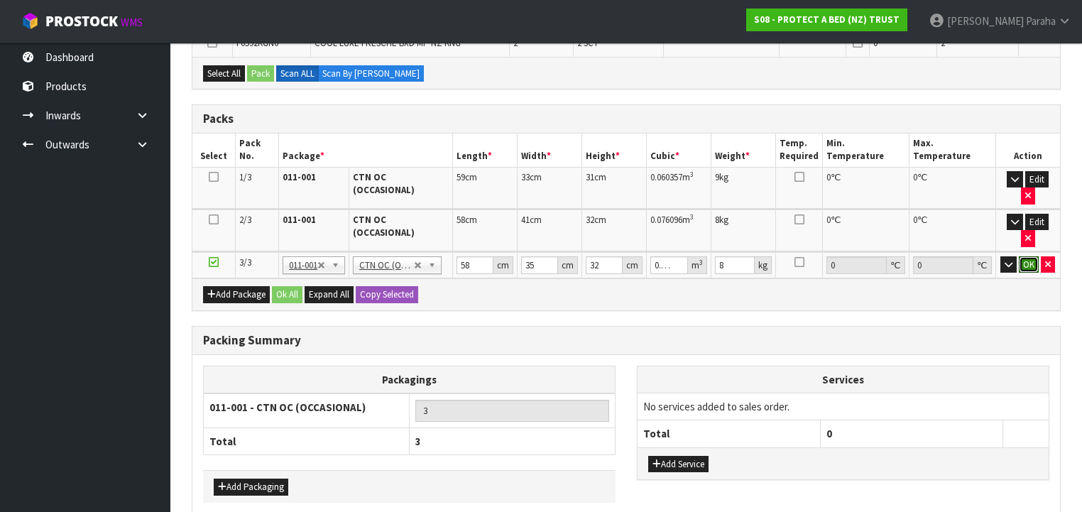
click button "OK" at bounding box center [1029, 264] width 20 height 17
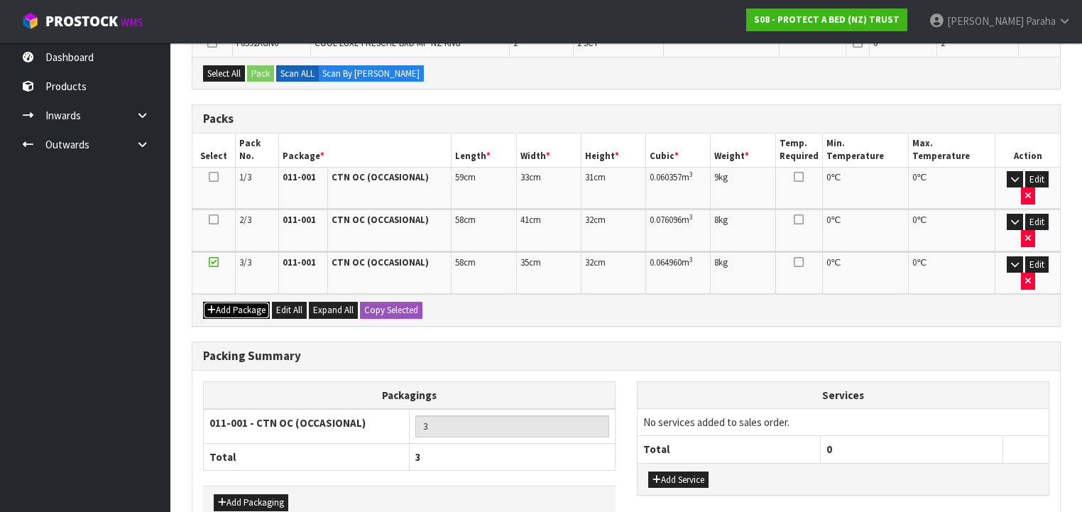
click at [239, 302] on button "Add Package" at bounding box center [236, 310] width 67 height 17
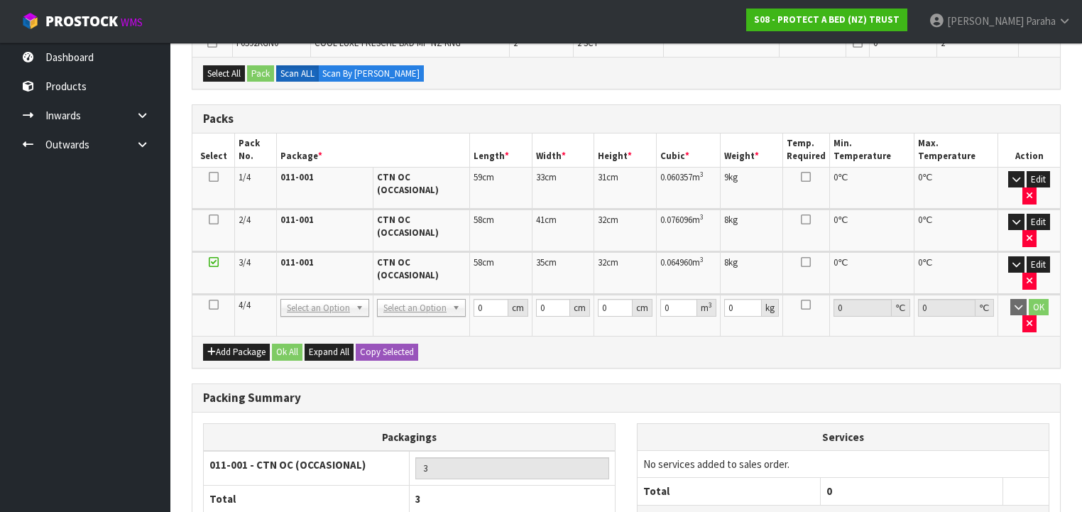
click at [212, 305] on icon at bounding box center [214, 305] width 10 height 1
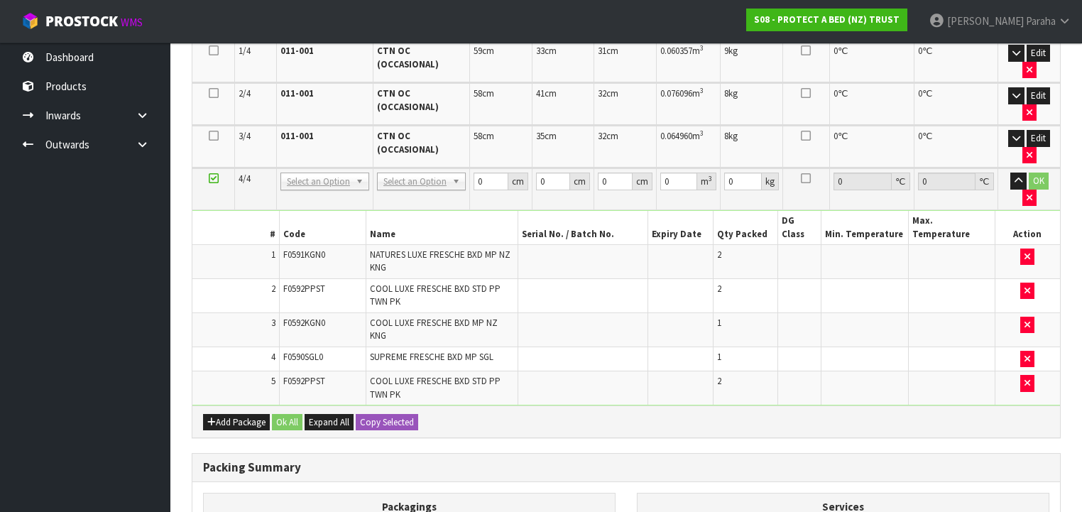
scroll to position [393, 0]
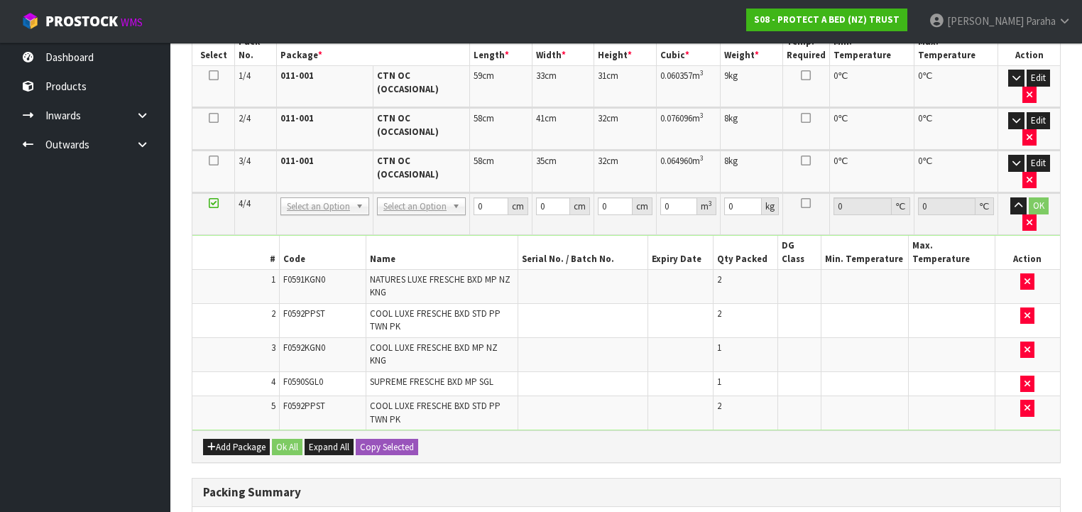
drag, startPoint x: 444, startPoint y: 199, endPoint x: 437, endPoint y: 225, distance: 27.2
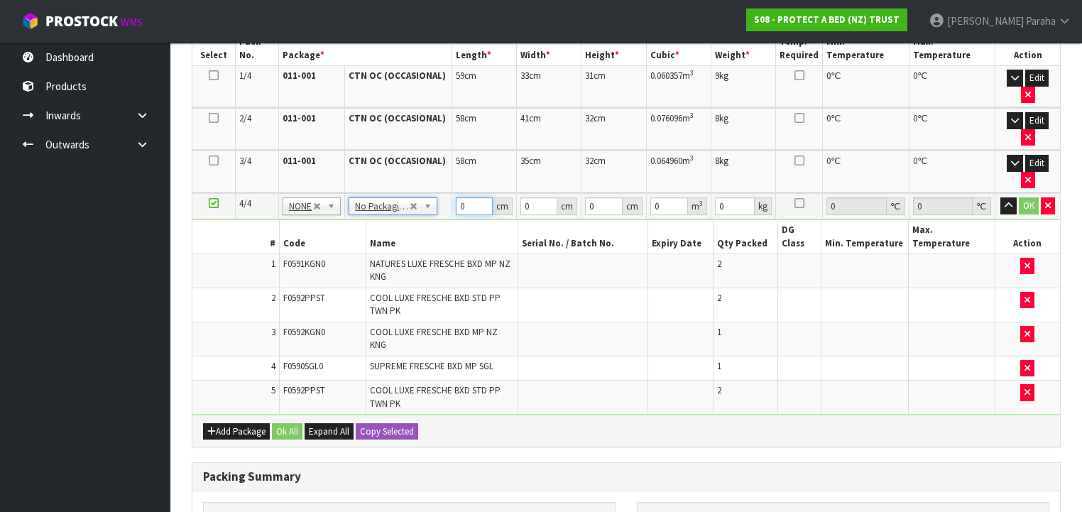
click at [446, 193] on tr "4/4 NONE 007-001 007-002 007-004 007-009 007-013 007-014 007-015 007-017 007-01…" at bounding box center [626, 206] width 868 height 26
type input "1"
type input "0.000001"
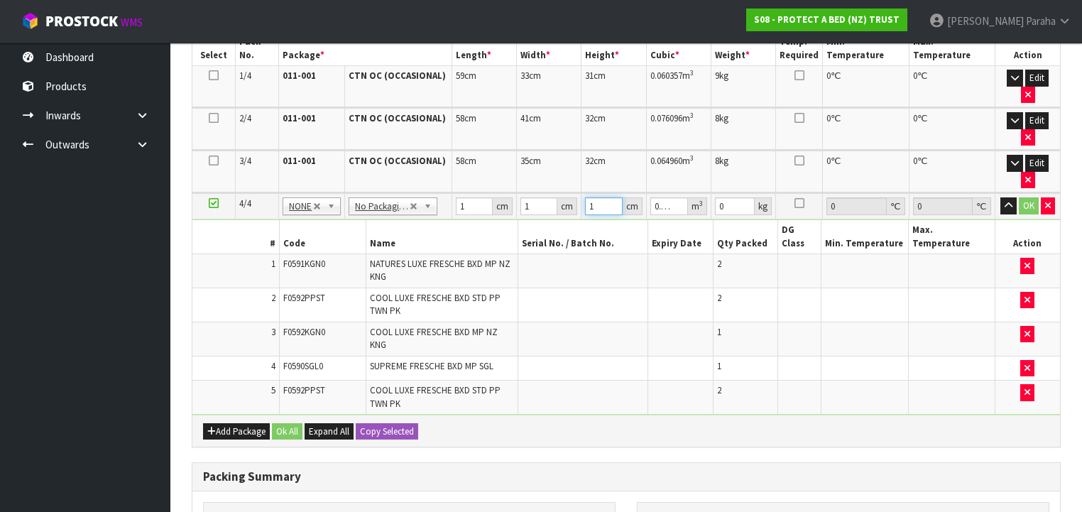
type input "1"
click button "OK" at bounding box center [1029, 205] width 20 height 17
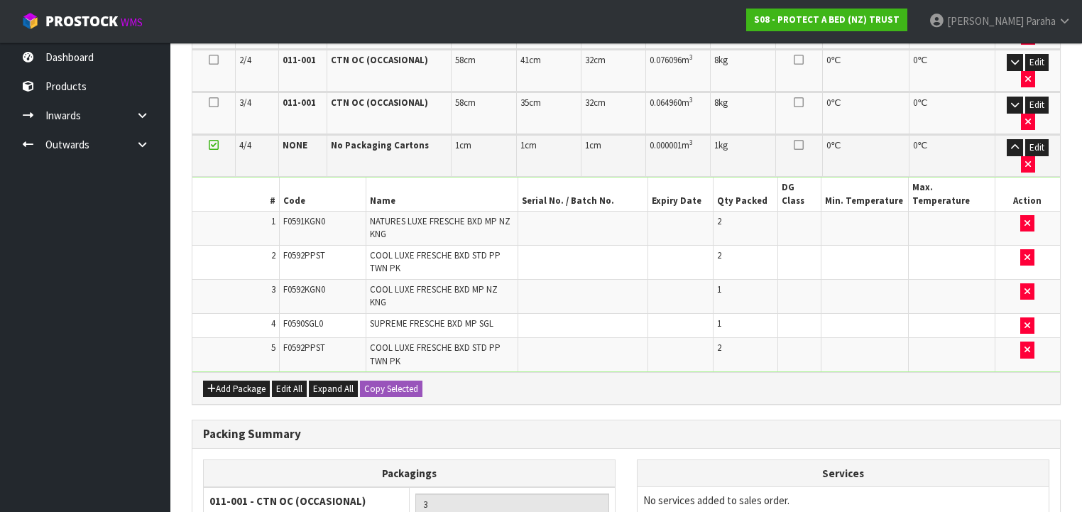
scroll to position [549, 0]
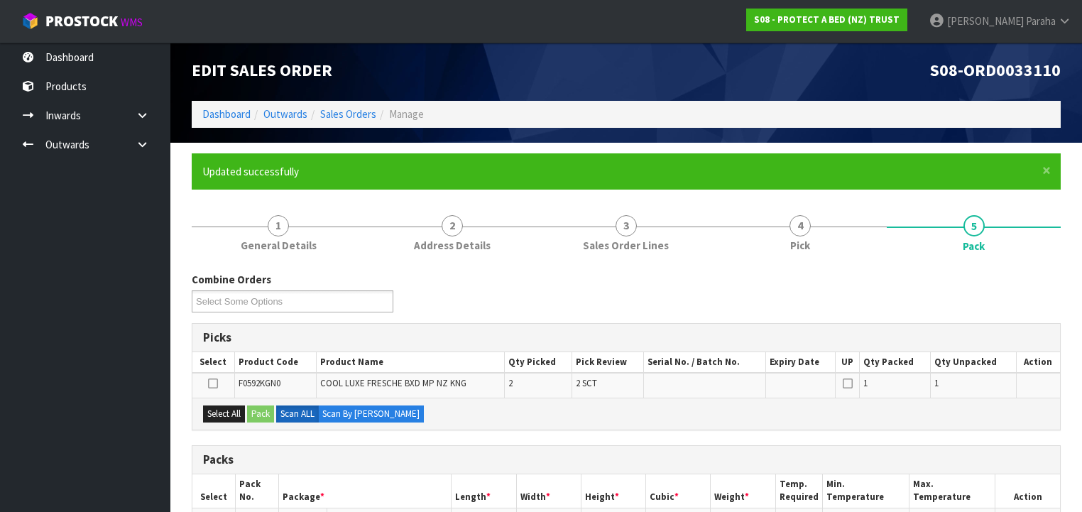
scroll to position [0, 0]
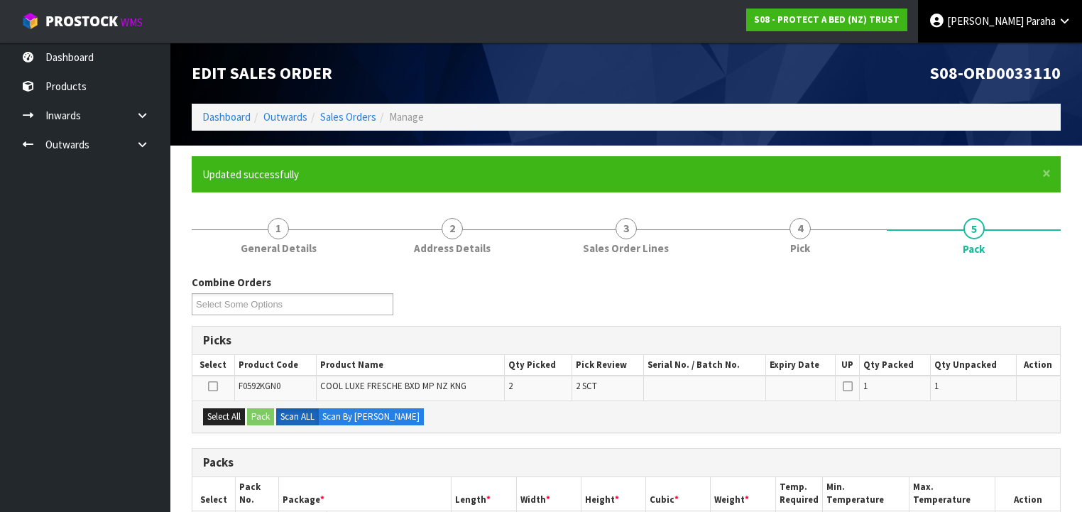
click at [1059, 27] on link "[PERSON_NAME]" at bounding box center [1000, 21] width 164 height 43
click at [1036, 54] on link "Logout" at bounding box center [1025, 56] width 112 height 19
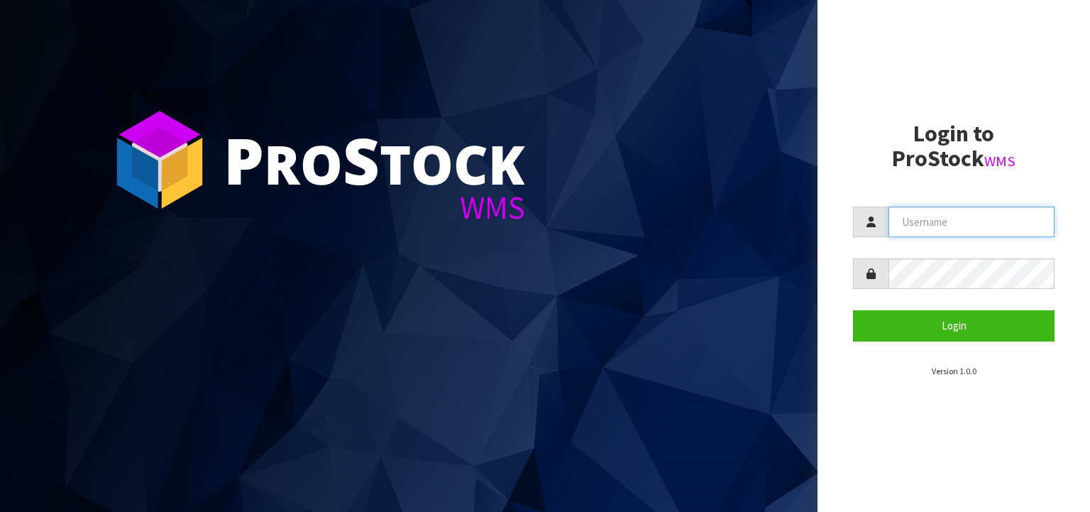
click at [950, 219] on input "text" at bounding box center [972, 222] width 166 height 31
type input "[EMAIL_ADDRESS][DOMAIN_NAME]"
click at [853, 310] on button "Login" at bounding box center [954, 325] width 202 height 31
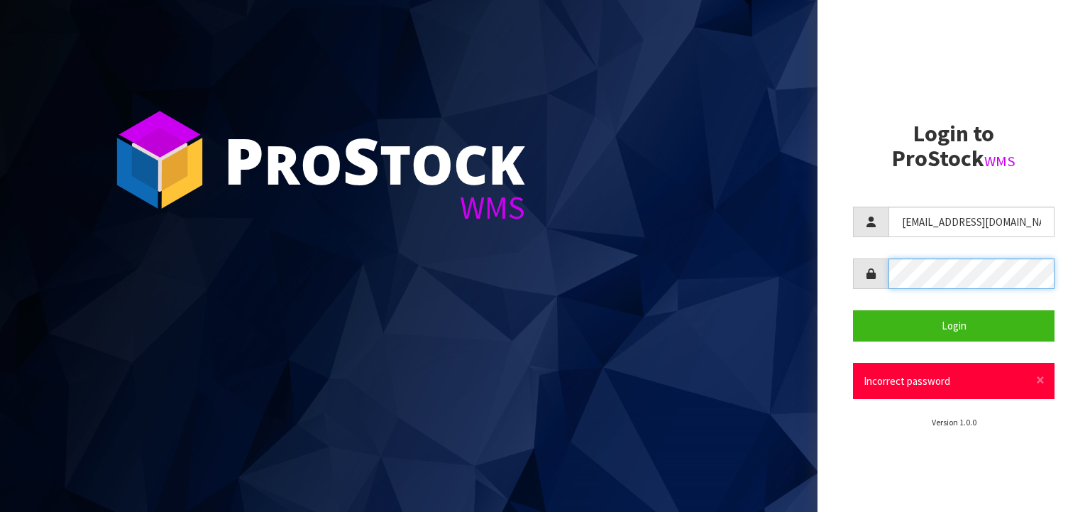
click at [755, 327] on div "P ro S tock WMS Login to ProStock WMS [EMAIL_ADDRESS][DOMAIN_NAME] Login × Clos…" at bounding box center [545, 256] width 1090 height 512
click at [853, 310] on button "Login" at bounding box center [954, 325] width 202 height 31
